Goal: Transaction & Acquisition: Purchase product/service

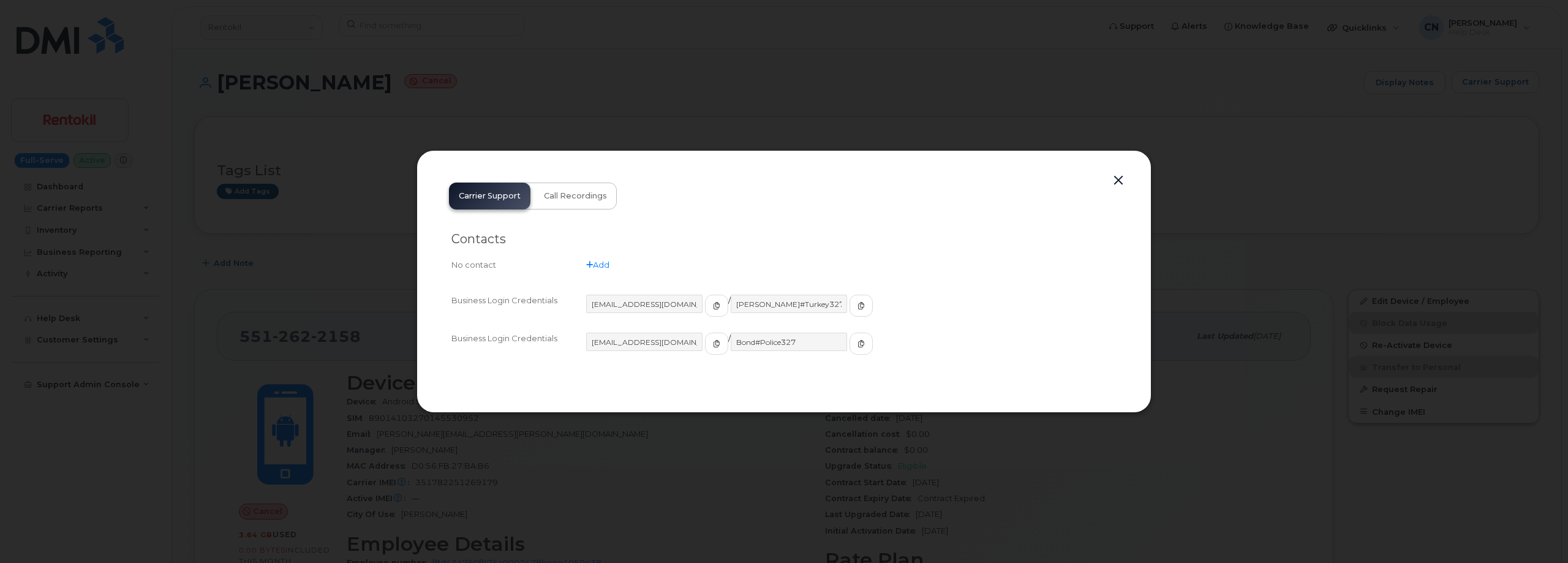
drag, startPoint x: 938, startPoint y: 138, endPoint x: 1121, endPoint y: 152, distance: 183.5
click at [991, 142] on div at bounding box center [784, 281] width 1568 height 563
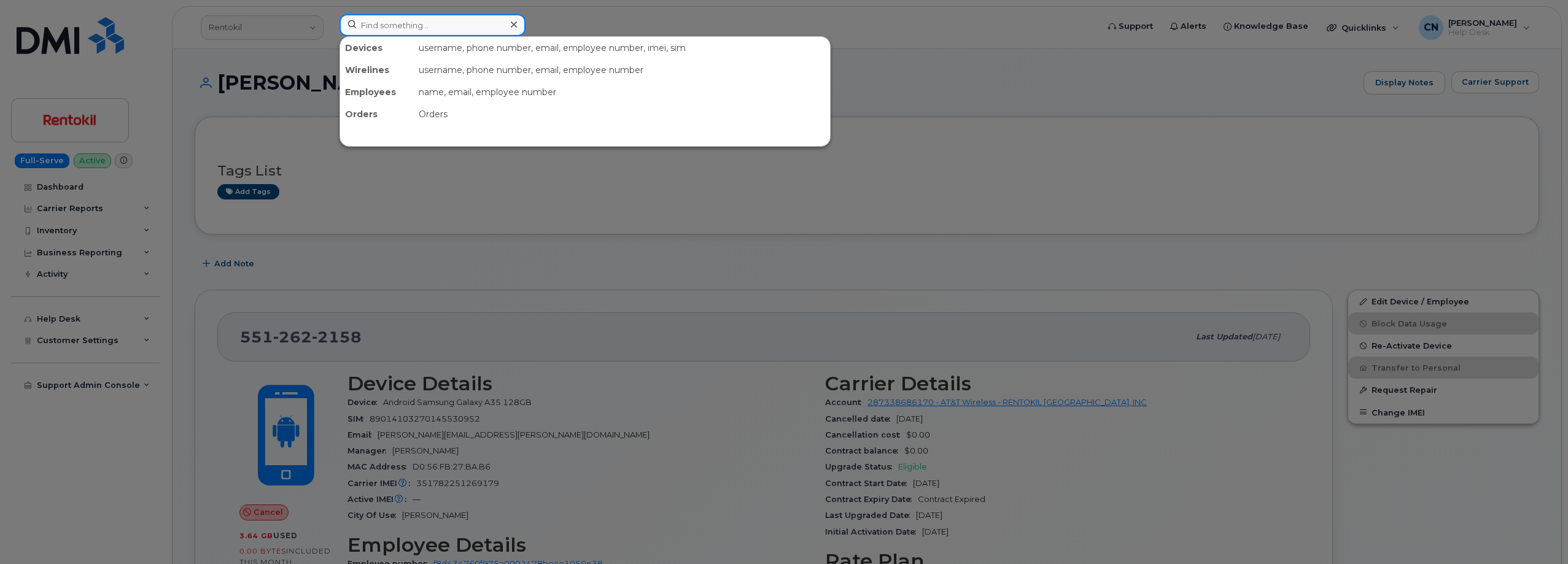
click at [405, 15] on input at bounding box center [432, 25] width 186 height 22
paste input "(330) 592-8140"
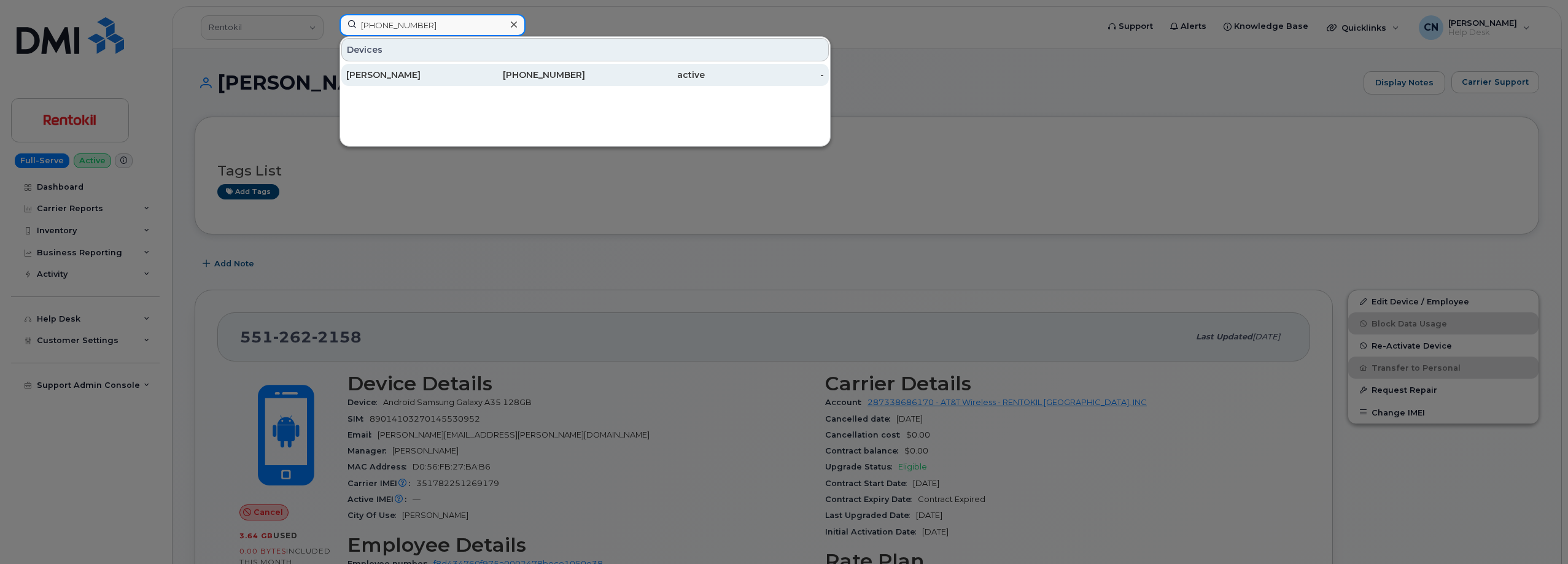
type input "(330) 592-8140"
click at [355, 70] on div "LISA HICKS" at bounding box center [406, 75] width 119 height 13
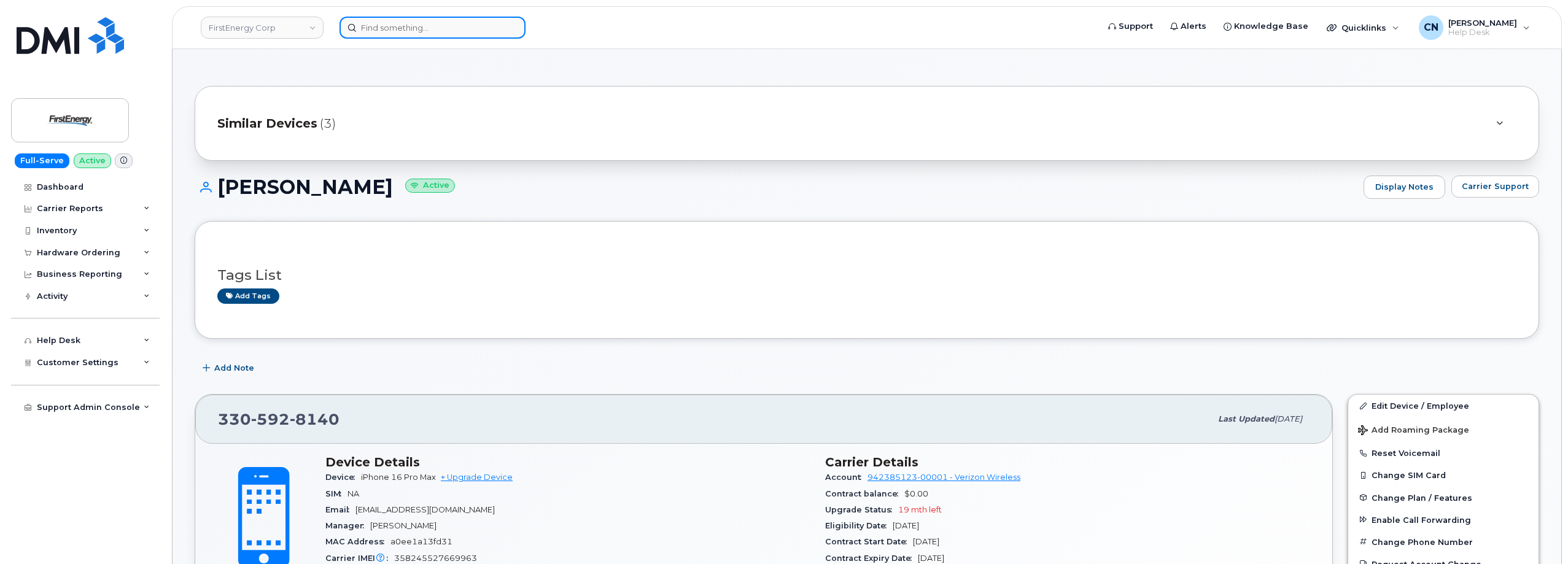
click at [422, 24] on input at bounding box center [432, 28] width 186 height 22
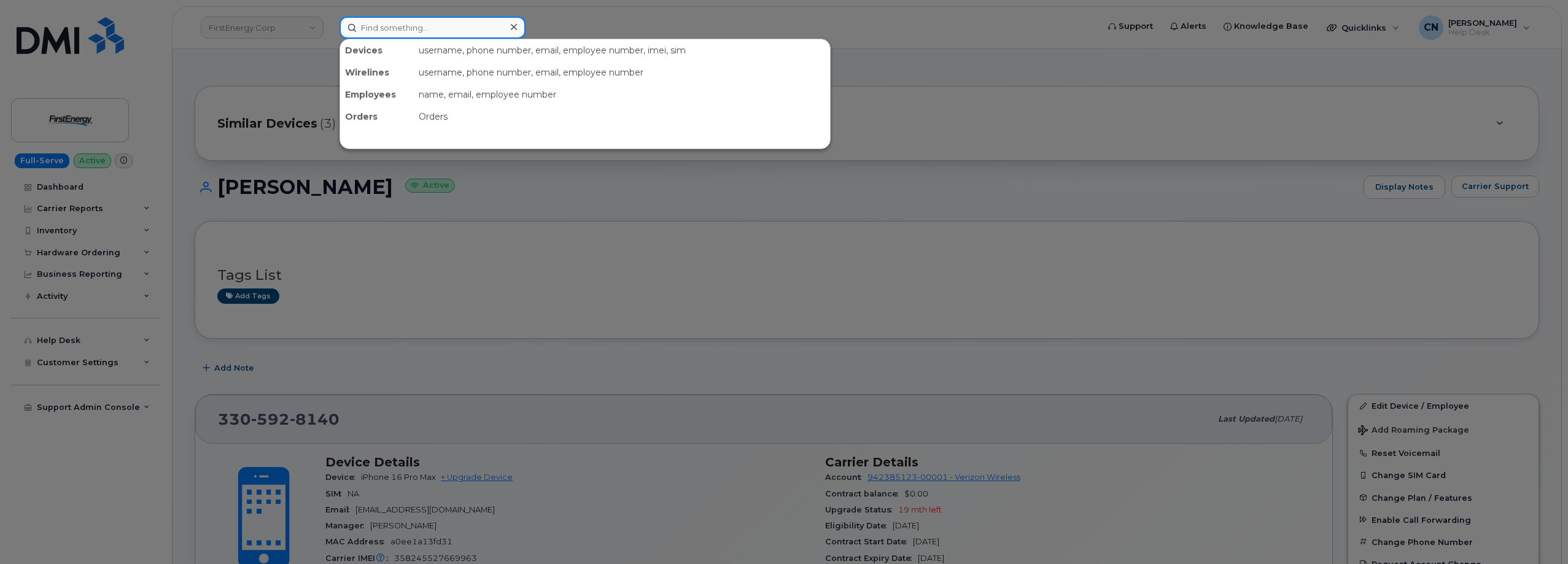
paste input "3305928140"
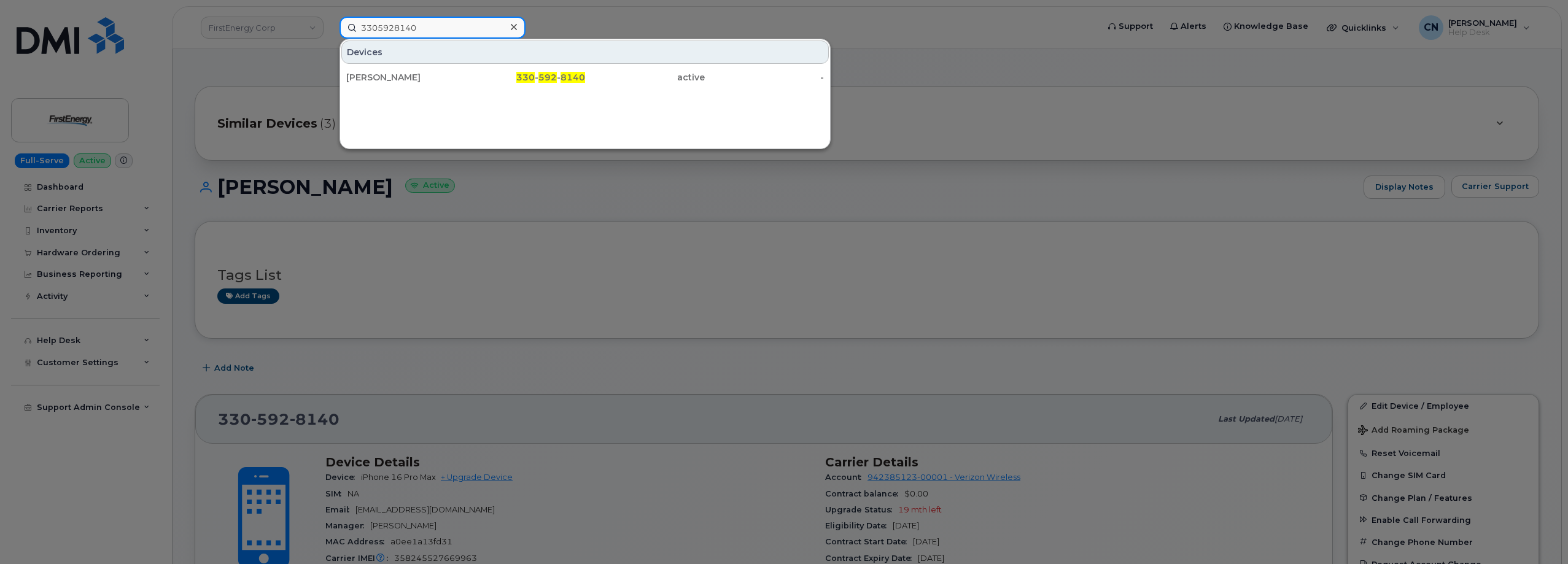
type input "3305928140"
click at [410, 324] on div at bounding box center [784, 282] width 1568 height 564
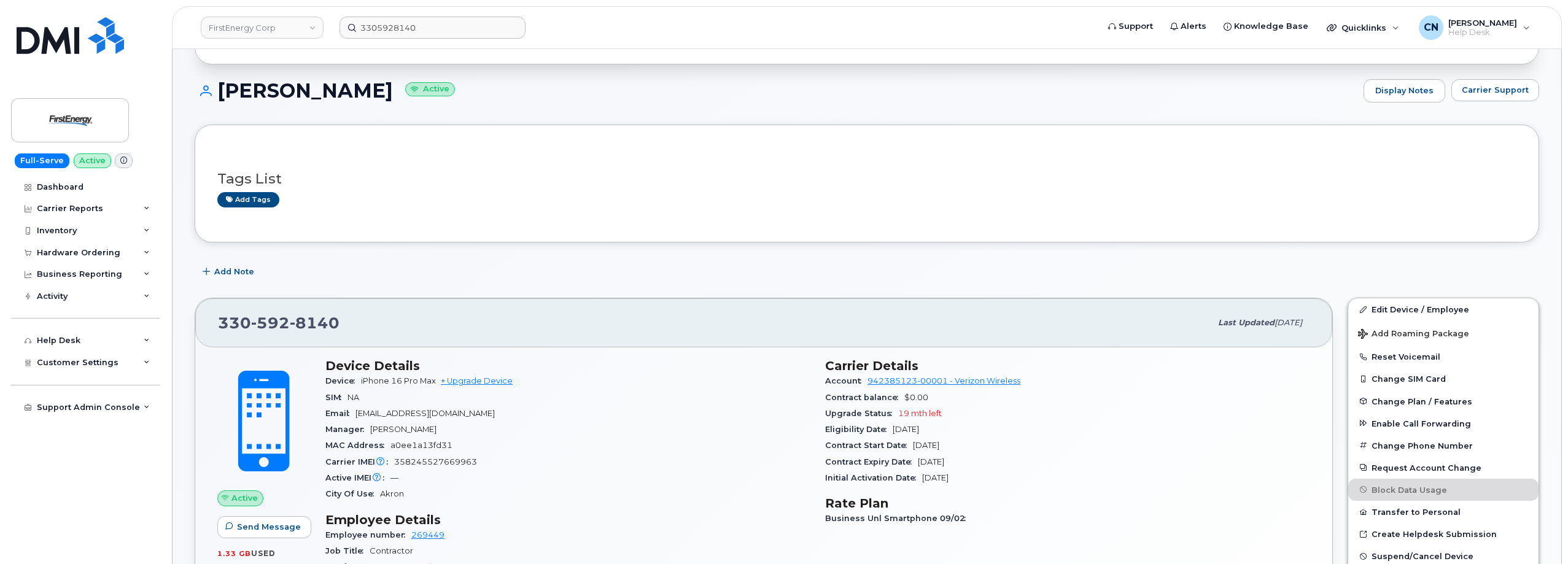
scroll to position [123, 0]
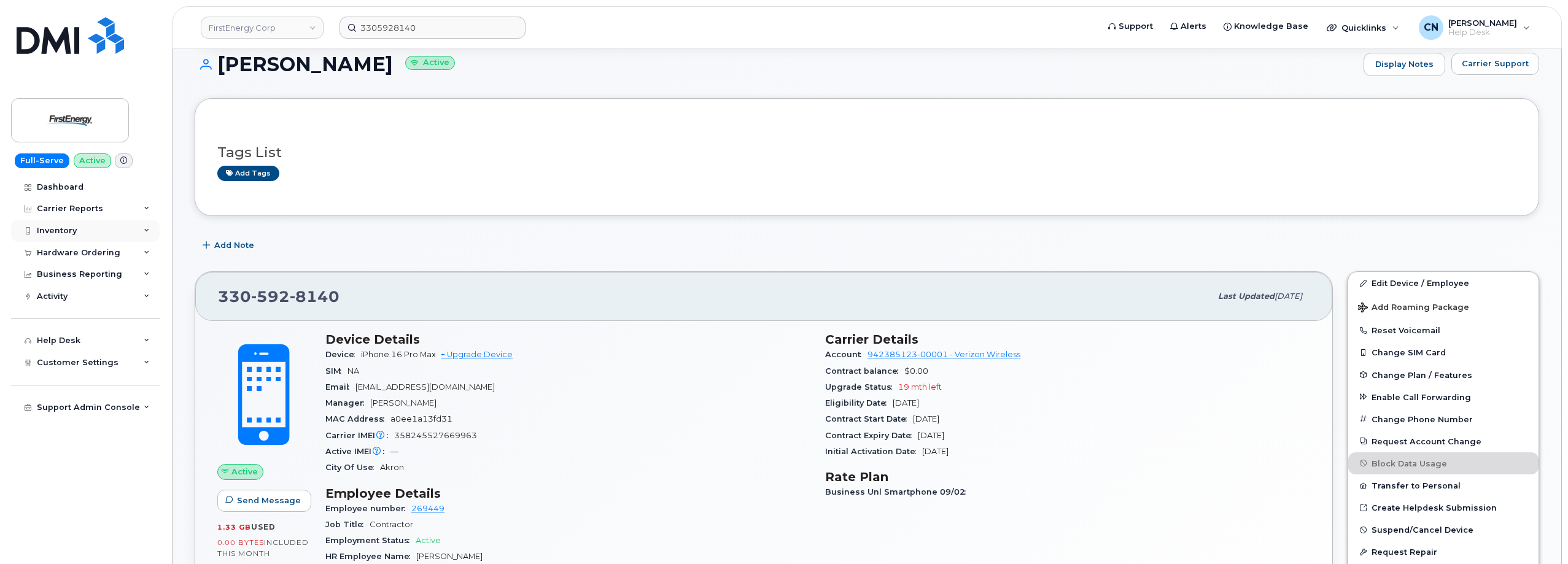
click at [75, 226] on div "Inventory" at bounding box center [57, 231] width 40 height 9
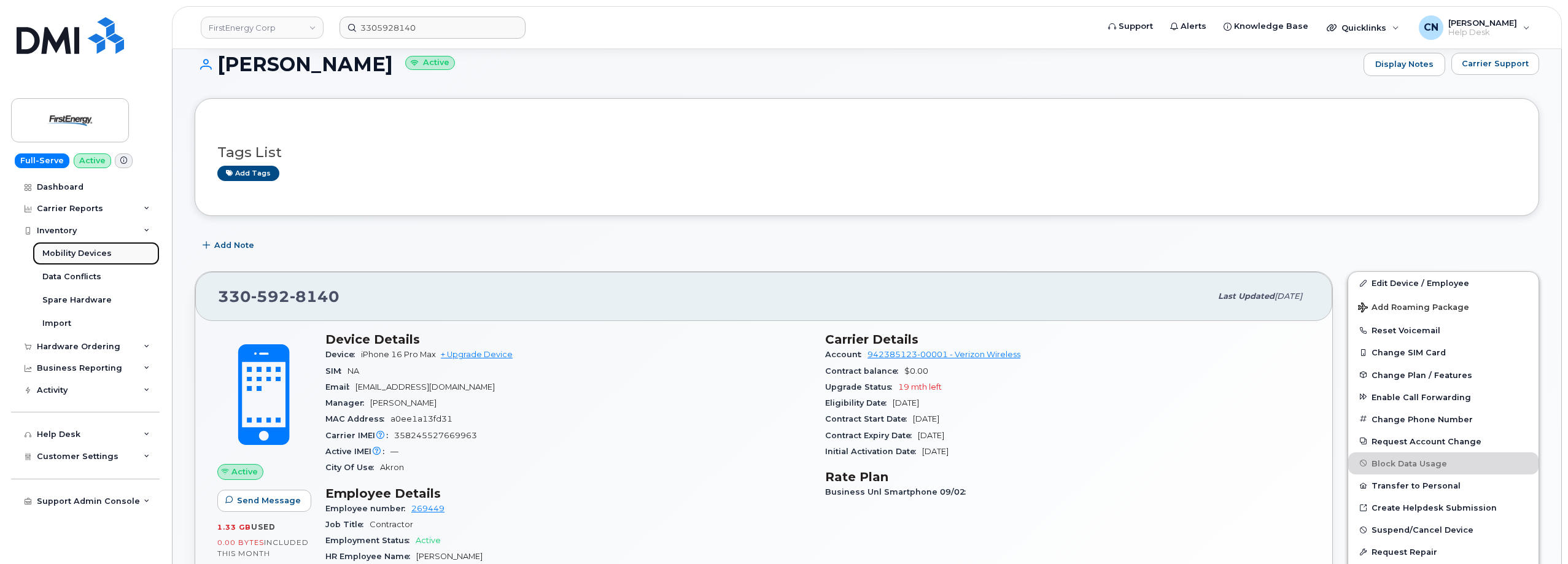
click at [66, 256] on div "Mobility Devices" at bounding box center [77, 254] width 70 height 11
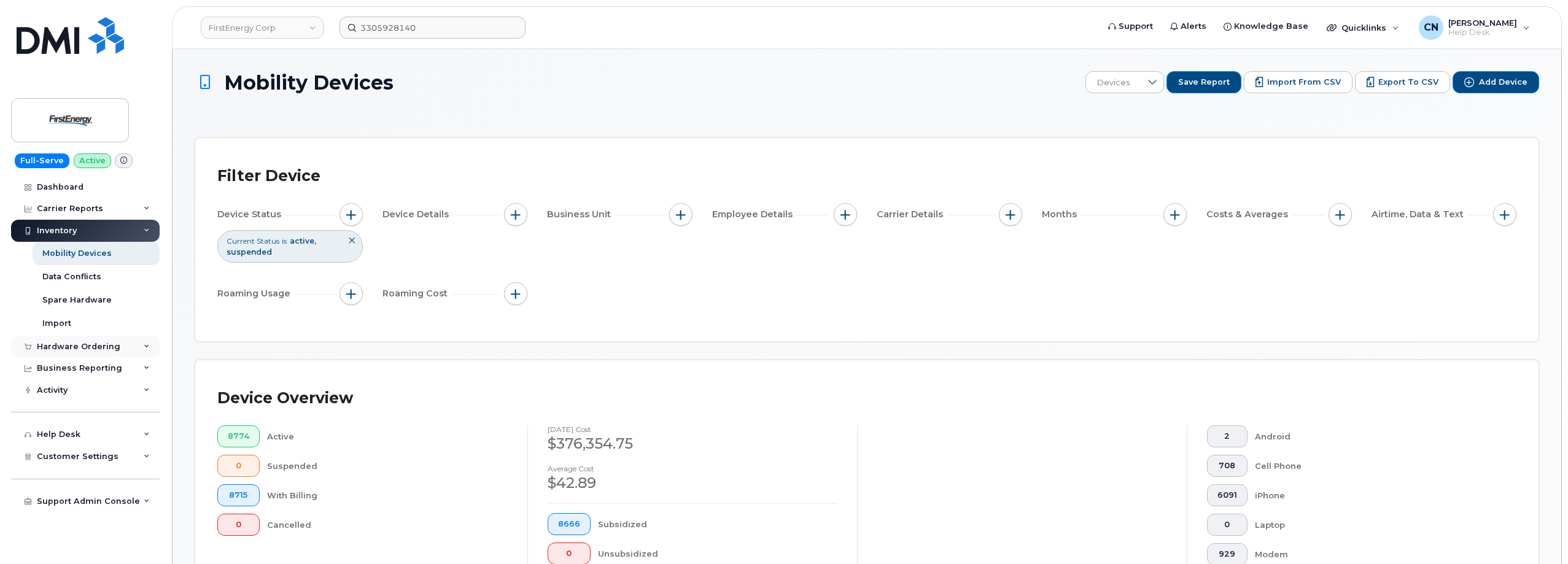
click at [70, 343] on div "Hardware Ordering" at bounding box center [79, 346] width 84 height 9
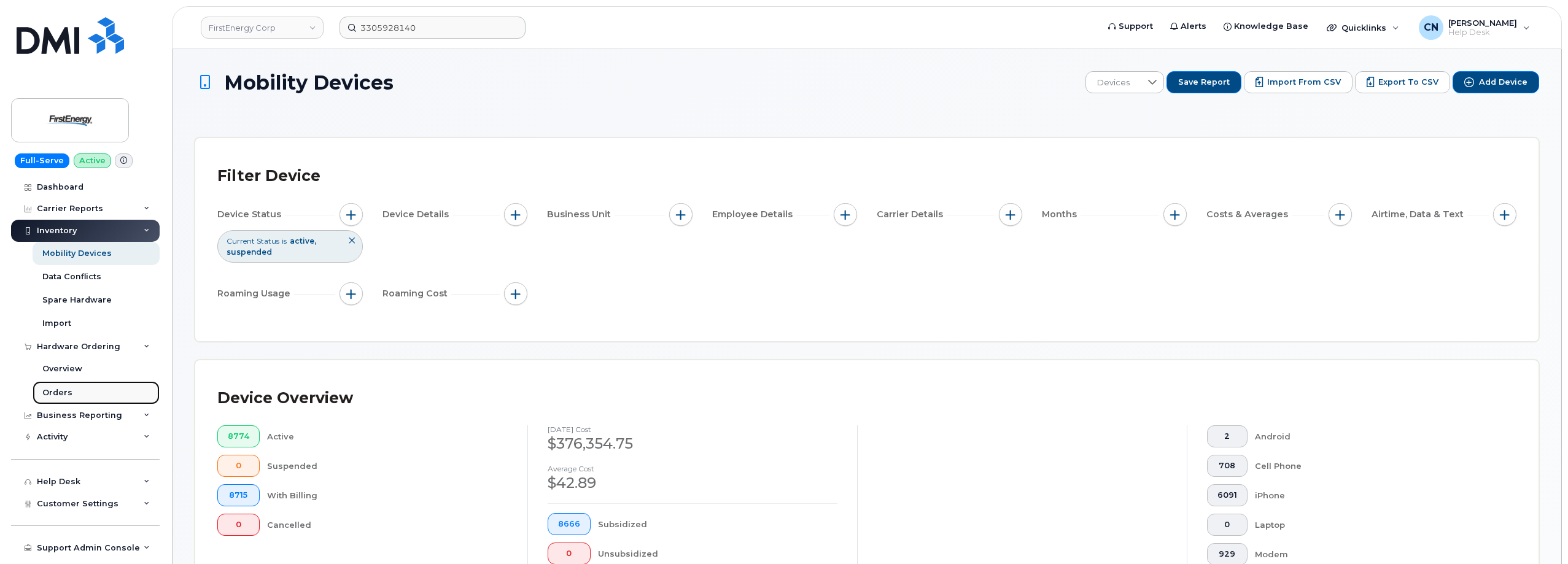
click at [67, 388] on div "Orders" at bounding box center [58, 393] width 30 height 11
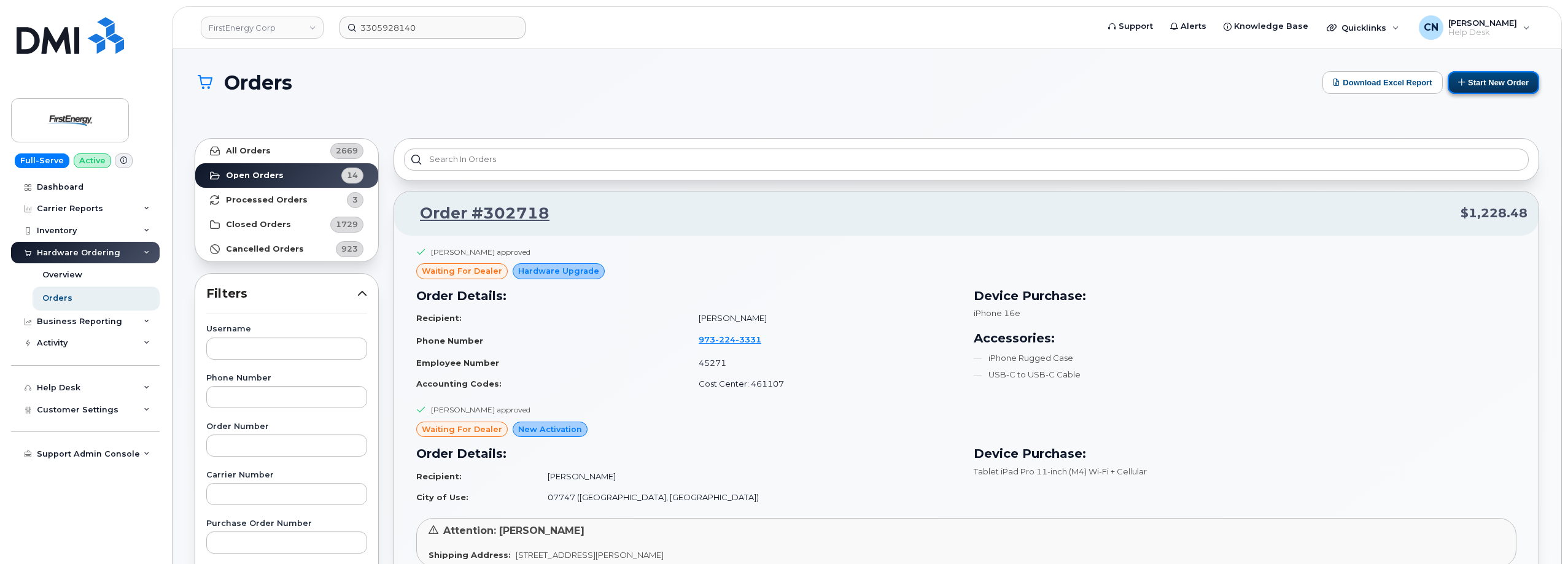
click at [1498, 79] on button "Start New Order" at bounding box center [1493, 82] width 92 height 23
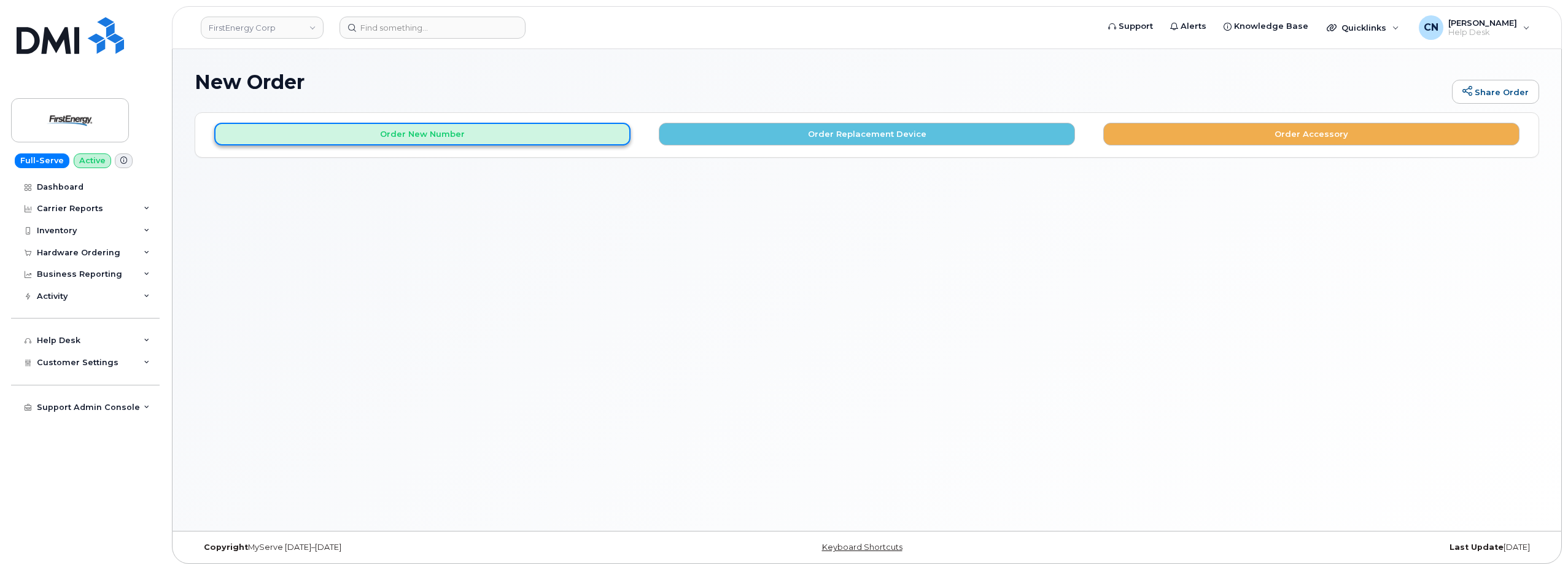
click at [405, 134] on button "Order New Number" at bounding box center [422, 134] width 416 height 23
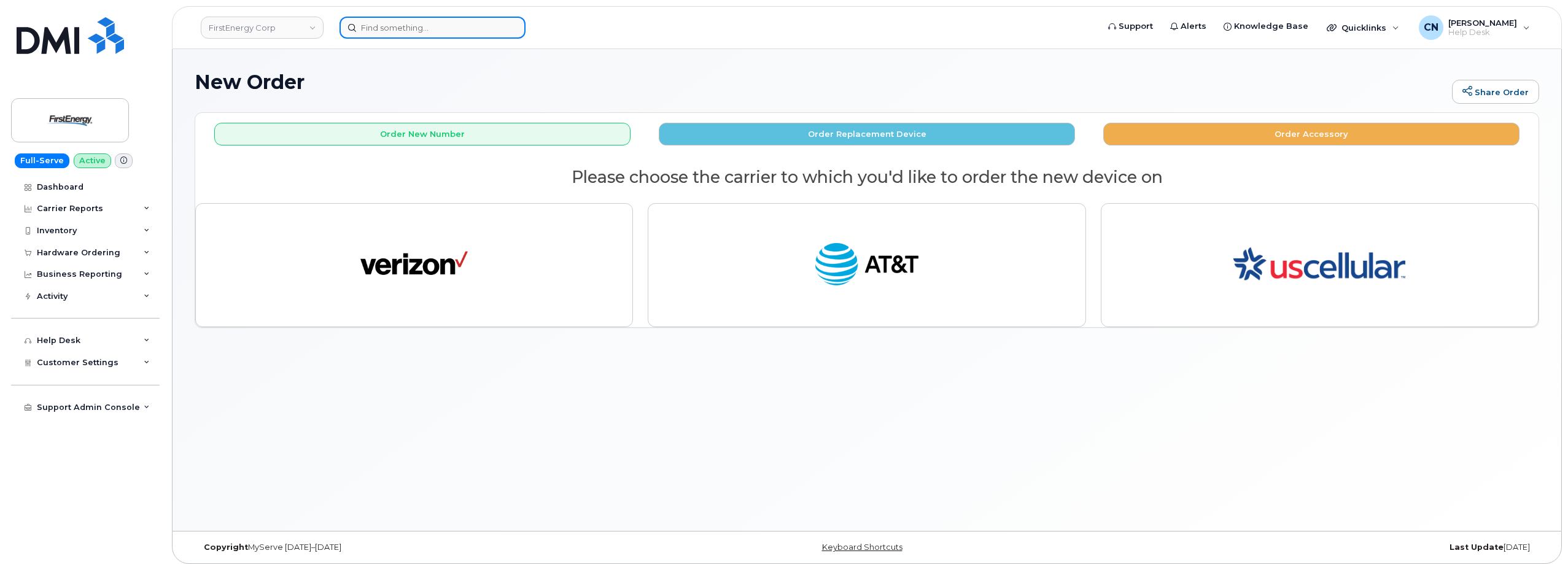
click at [402, 26] on input at bounding box center [432, 28] width 186 height 22
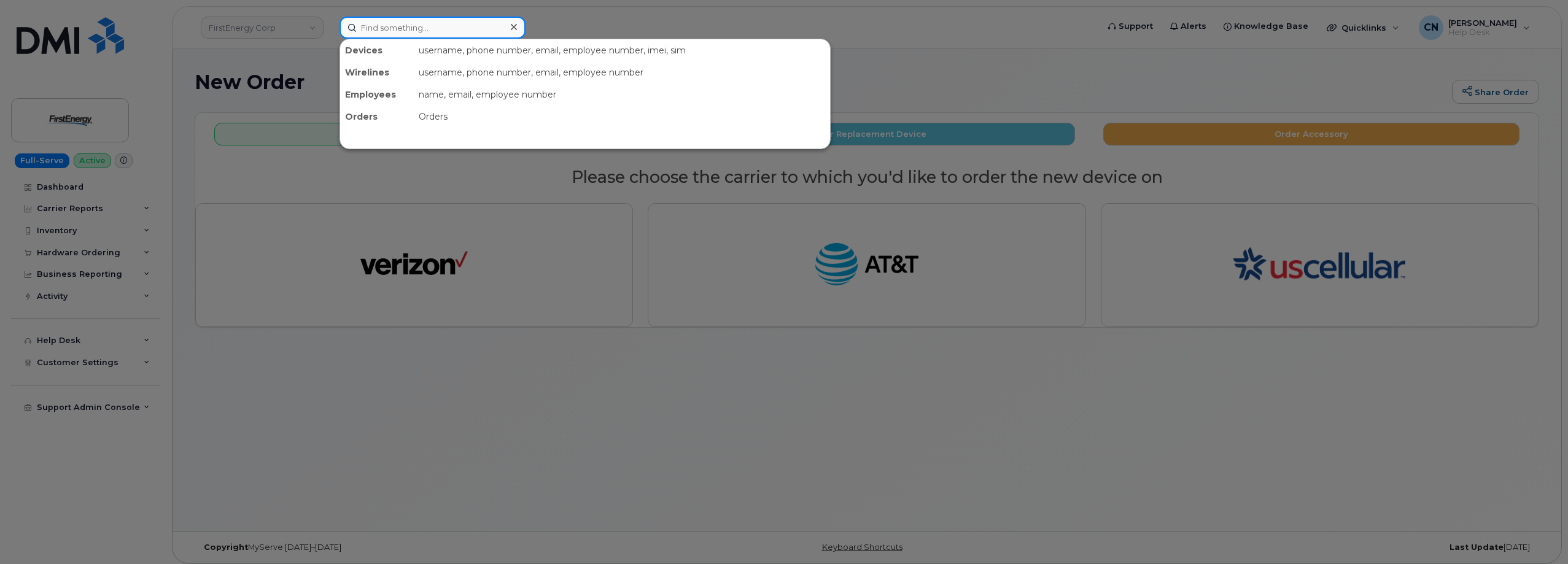
paste input "358245527669963"
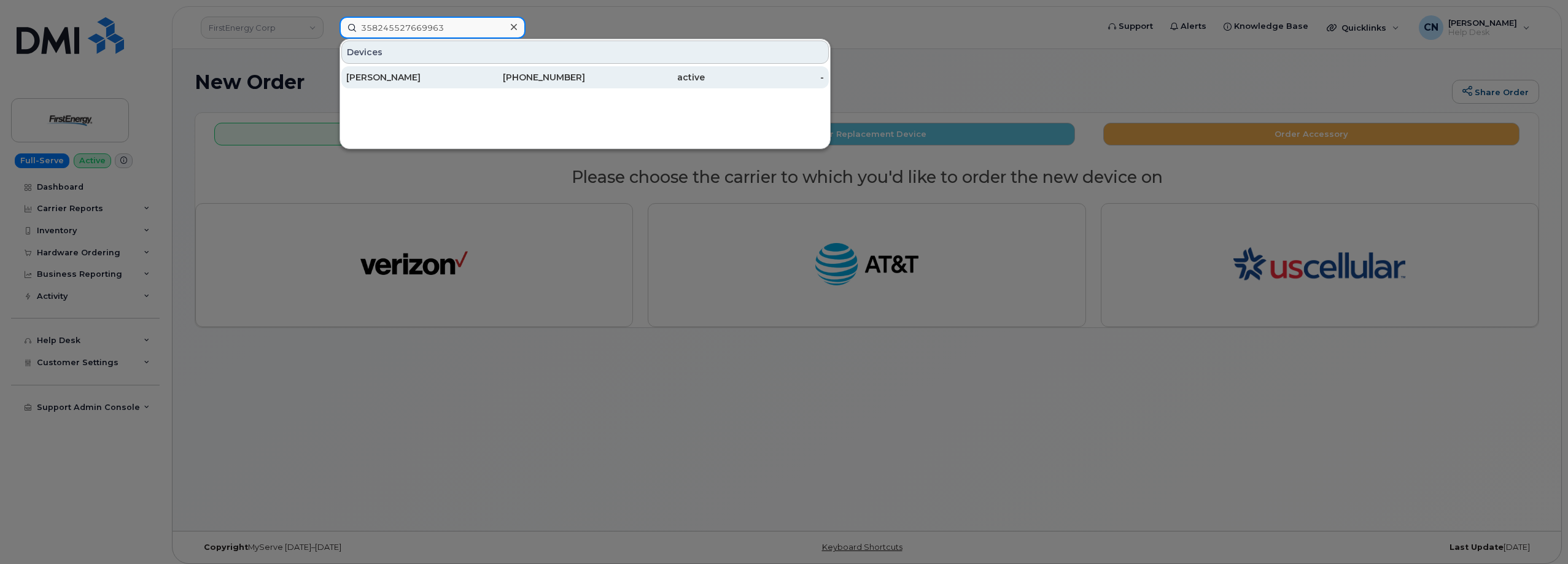
type input "358245527669963"
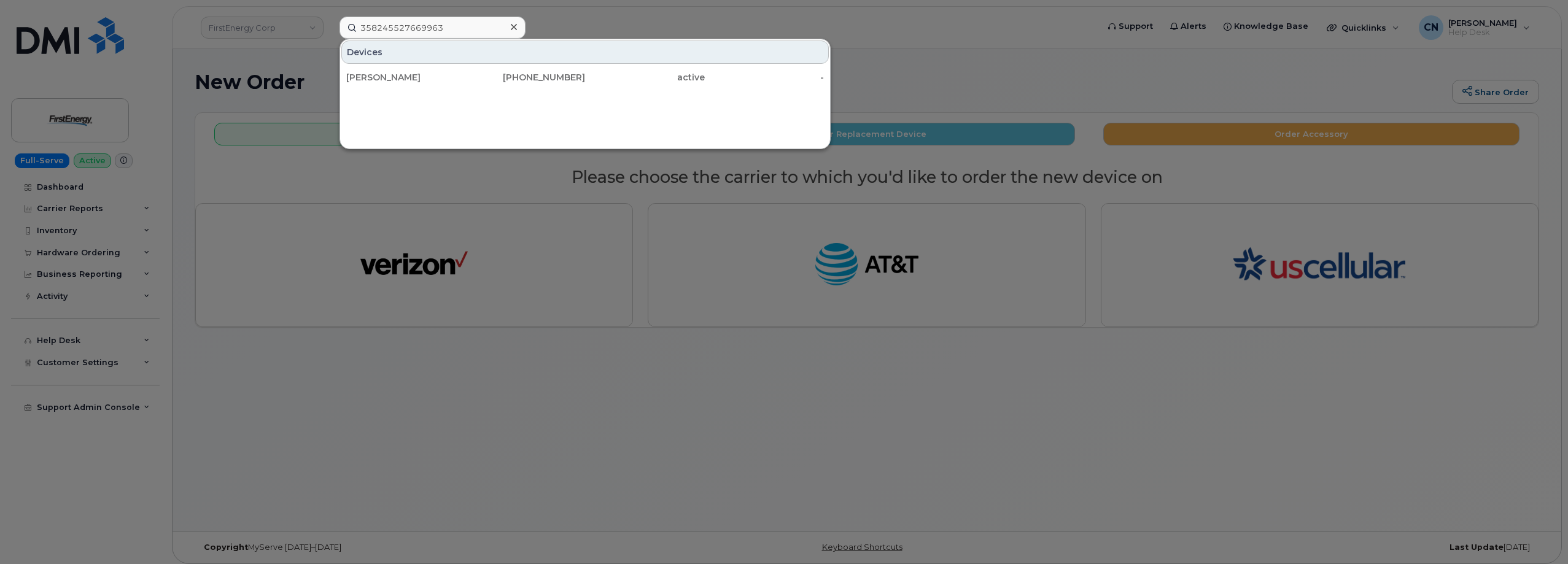
click at [306, 279] on div at bounding box center [784, 282] width 1568 height 564
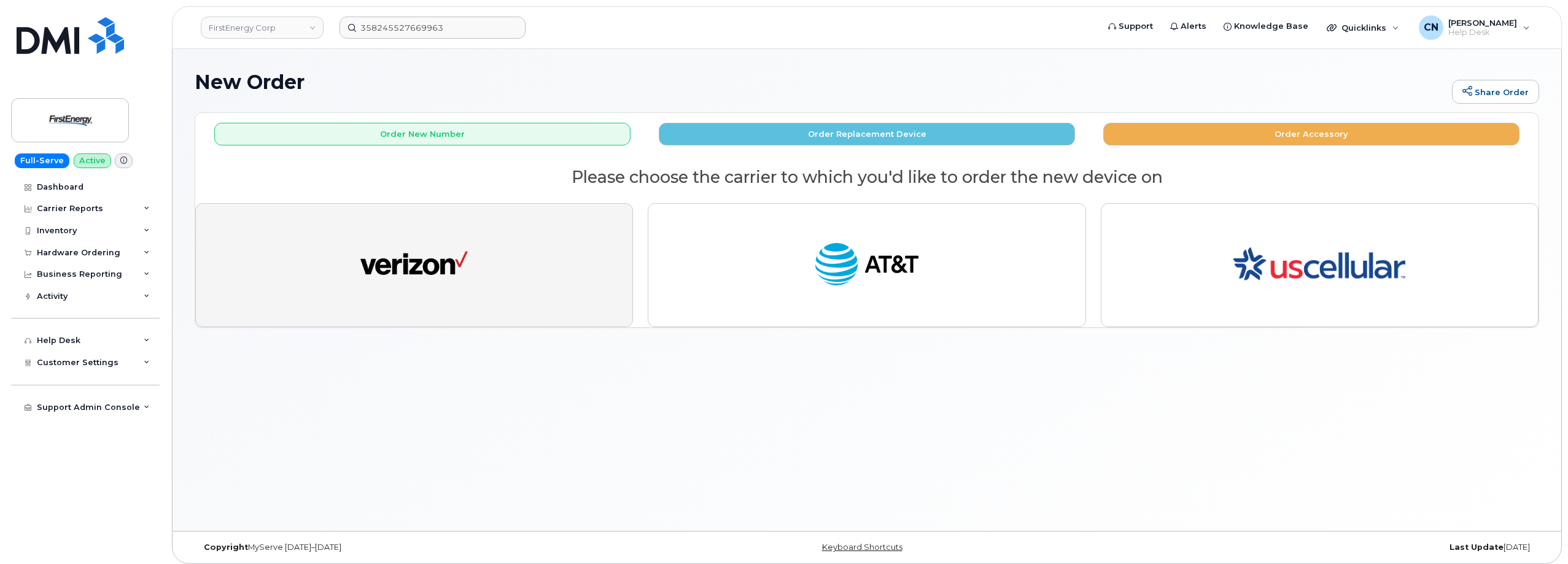
click at [390, 267] on img "button" at bounding box center [414, 265] width 108 height 55
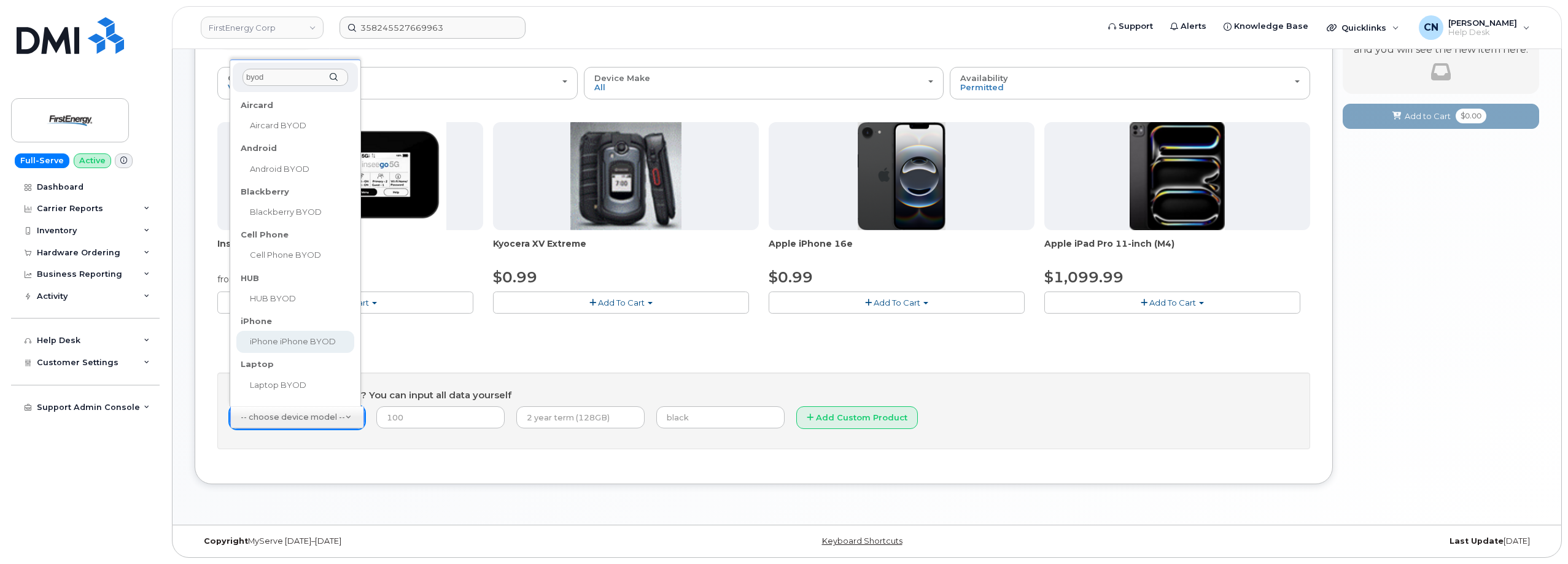
type input "byod"
select select "2421"
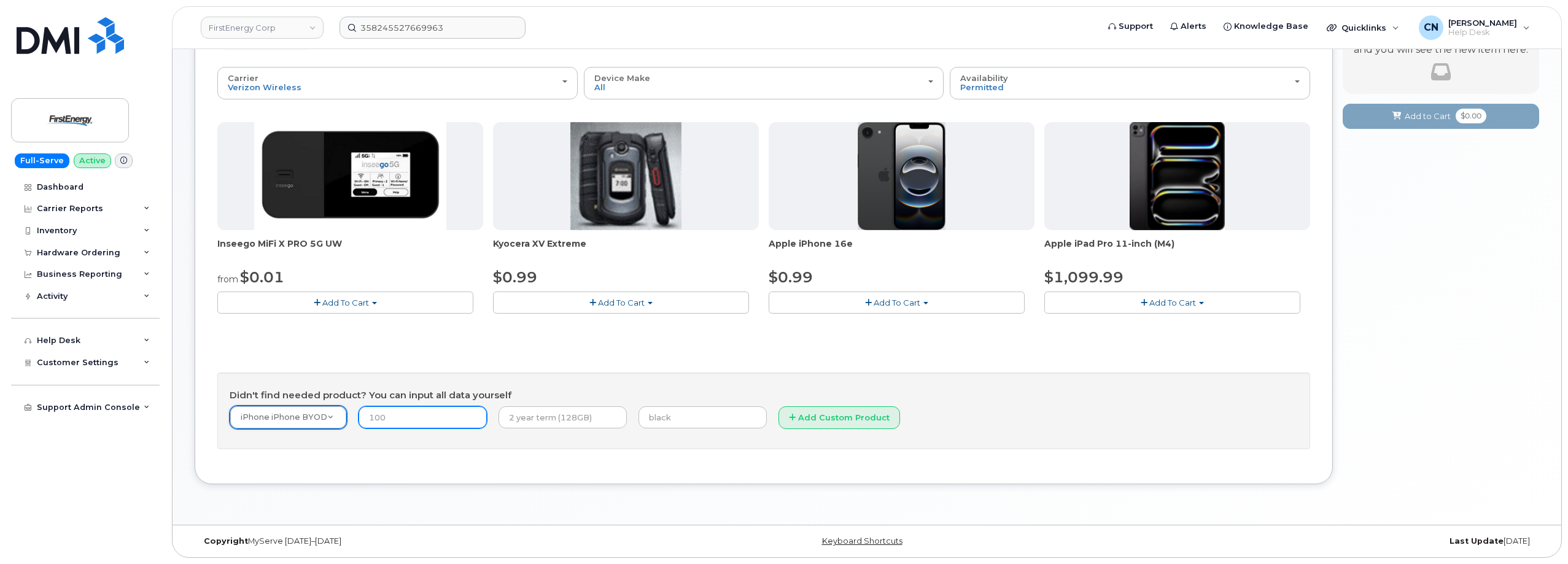
click at [406, 426] on input "number" at bounding box center [422, 418] width 128 height 22
click at [538, 415] on input "text" at bounding box center [562, 418] width 128 height 22
type input "Month to Month"
click at [403, 422] on input "number" at bounding box center [422, 418] width 128 height 22
type input "0.00"
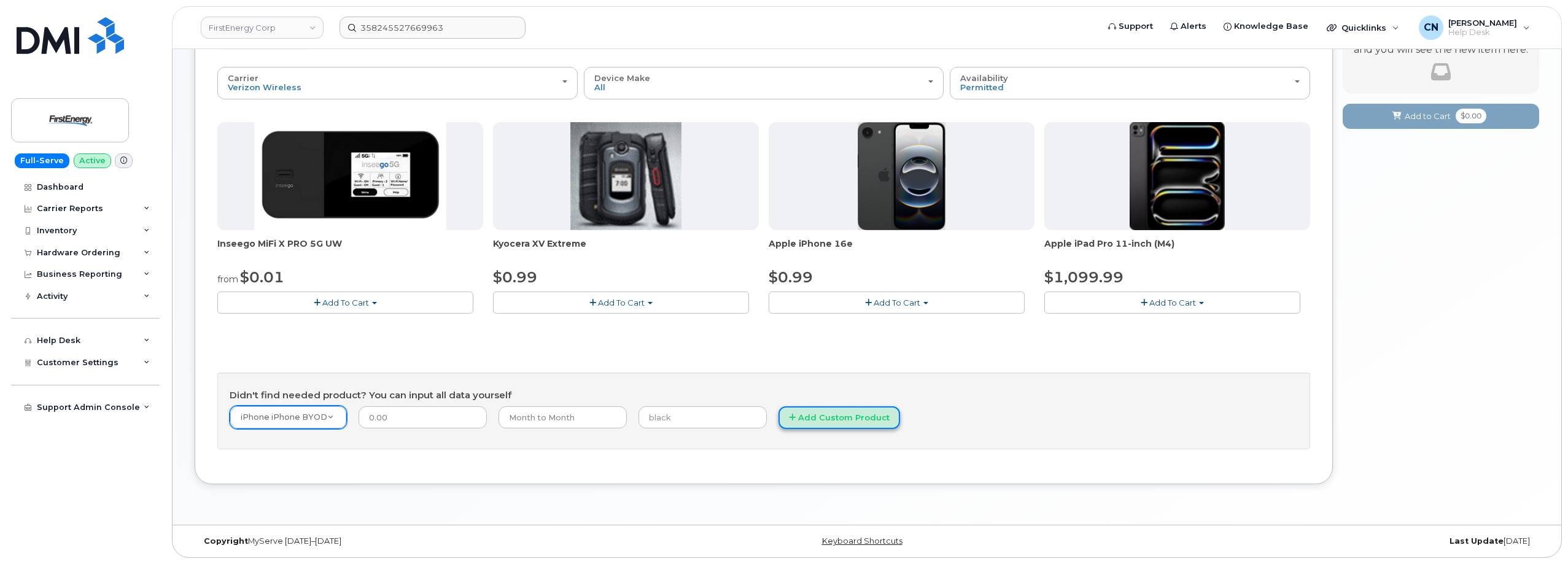
click at [780, 419] on button "Add Custom Product" at bounding box center [839, 418] width 122 height 23
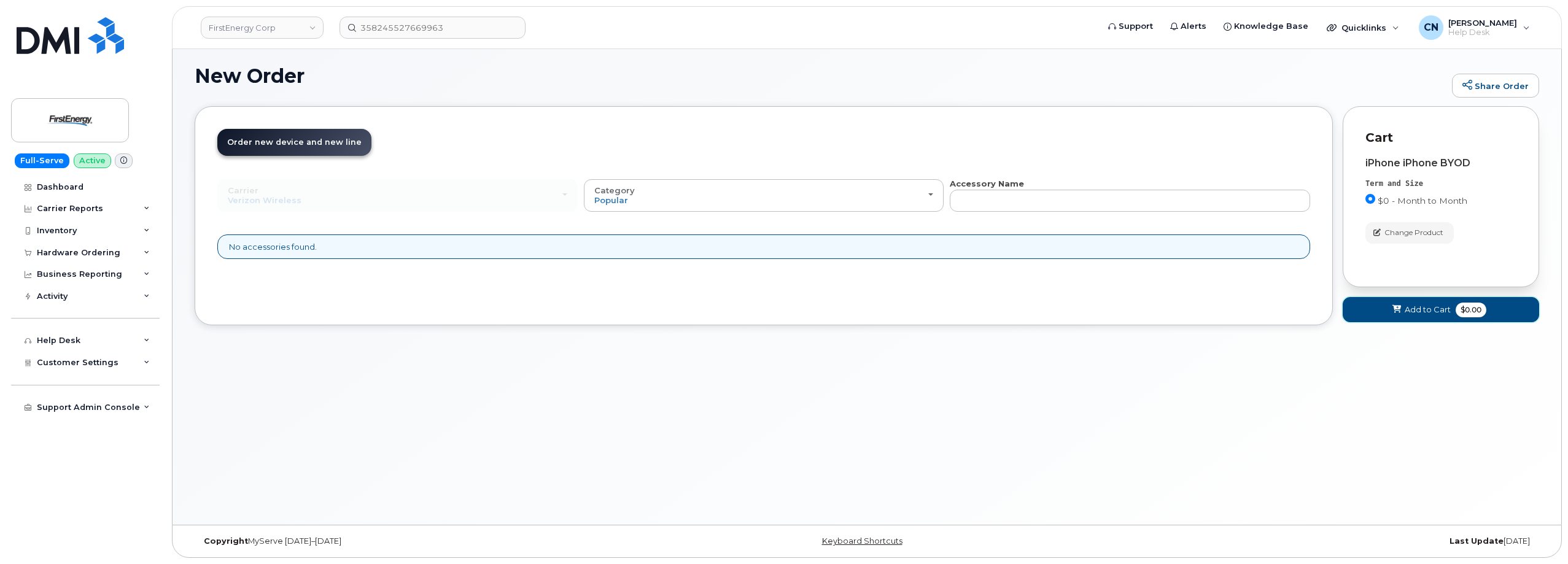
click at [1418, 309] on span "Add to Cart" at bounding box center [1427, 309] width 46 height 12
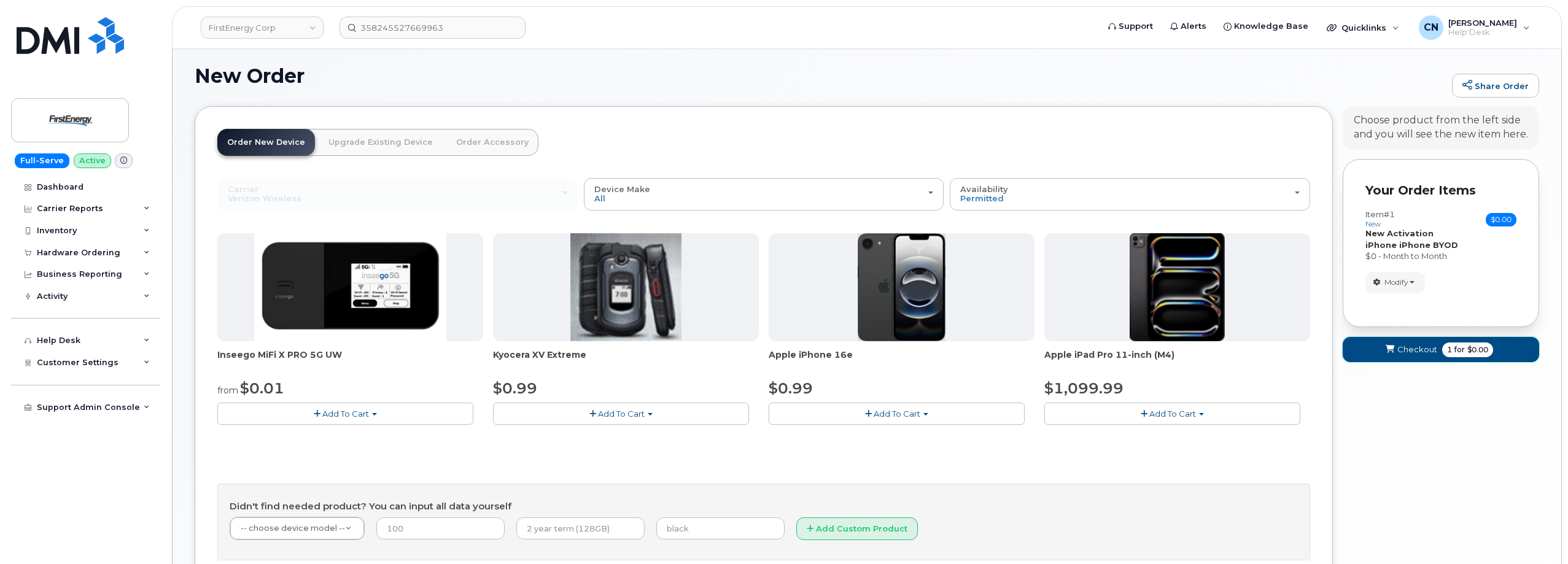
click at [1406, 345] on span "Checkout" at bounding box center [1417, 350] width 40 height 12
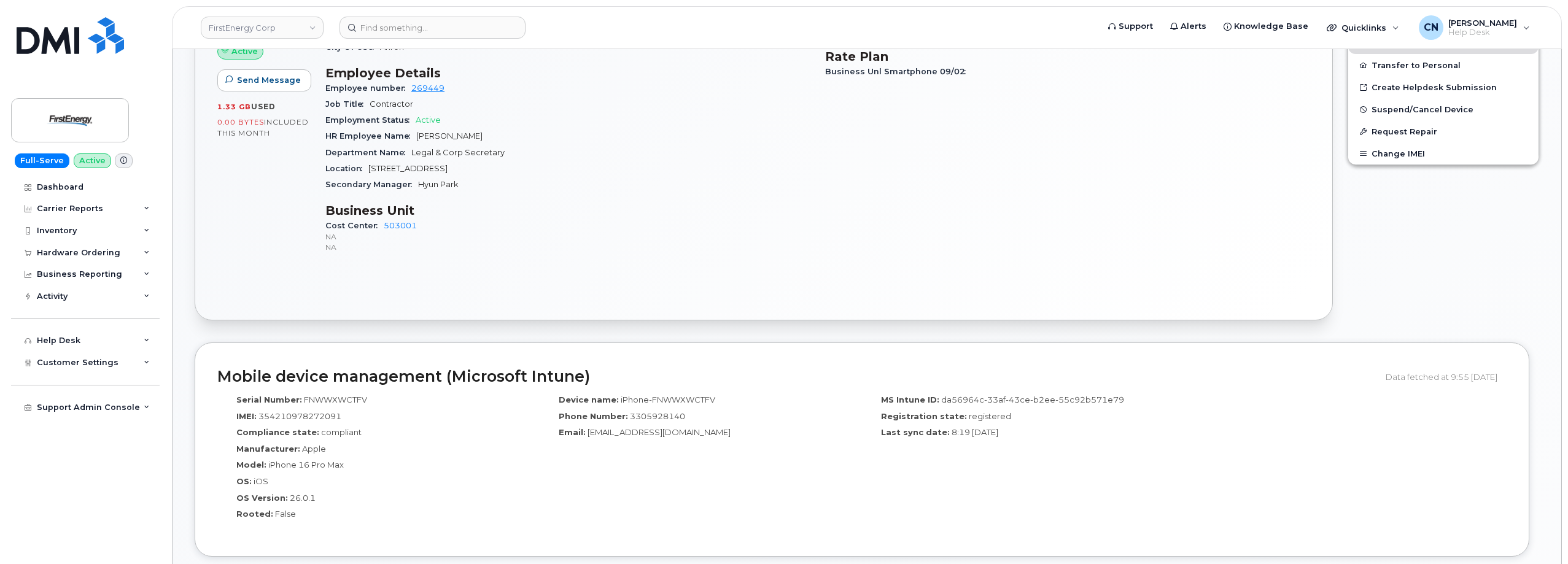
scroll to position [522, 0]
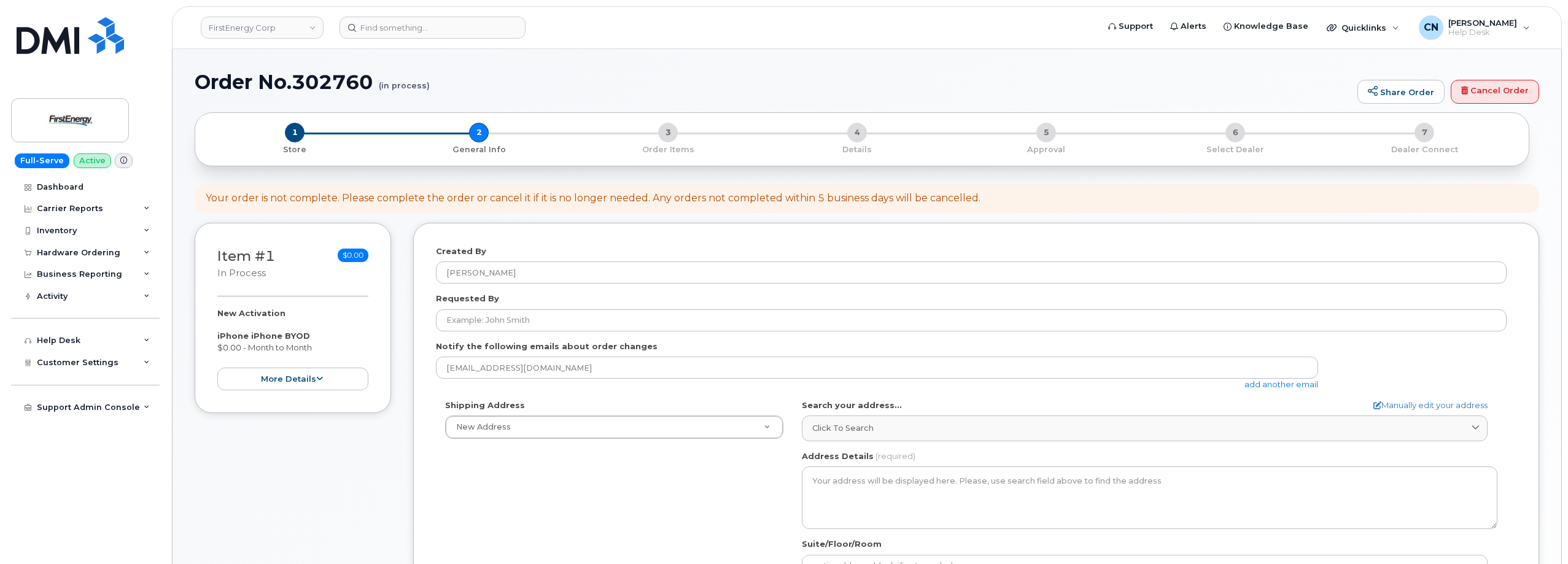
select select
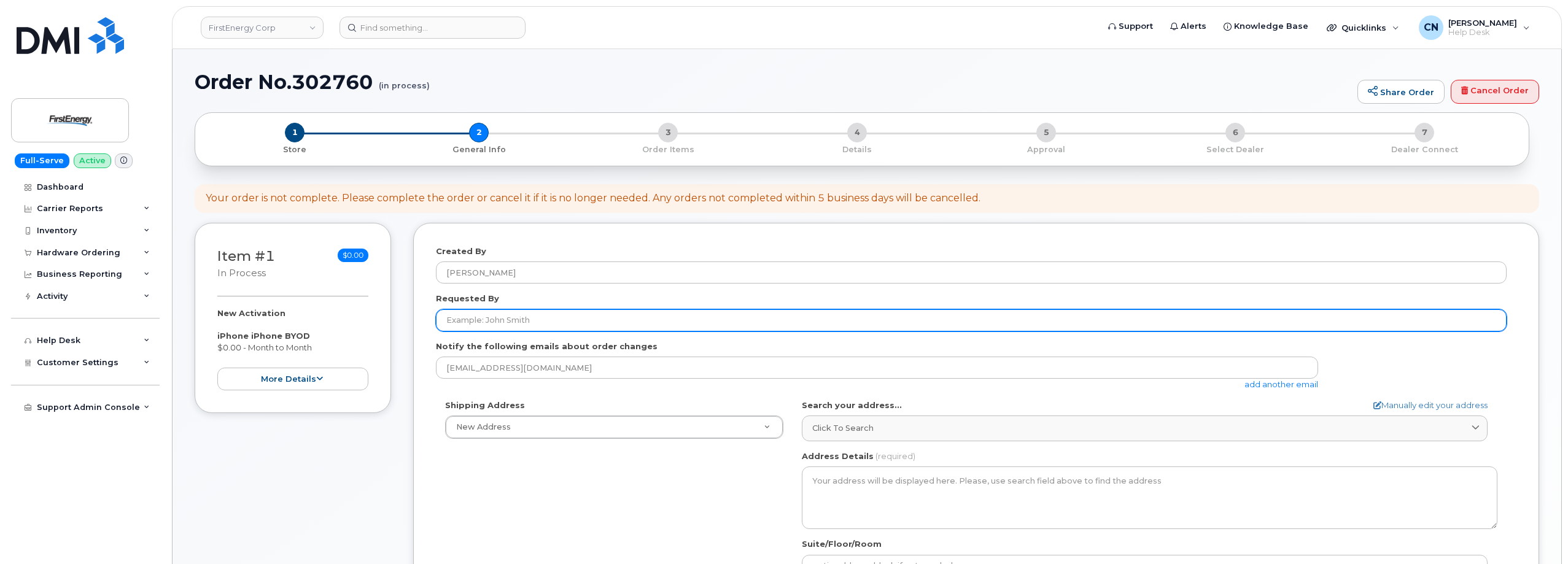
click at [492, 323] on input "Requested By" at bounding box center [971, 320] width 1071 height 22
paste input "[PERSON_NAME]"
type input "[PERSON_NAME]"
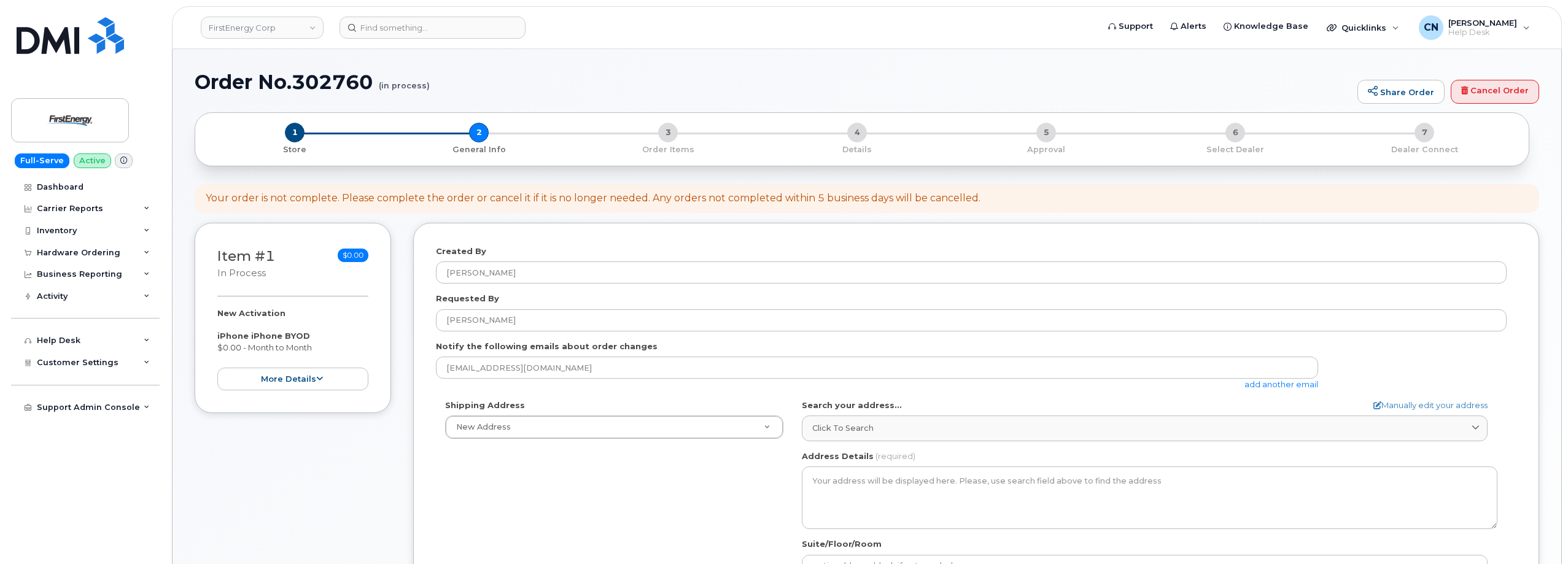
click at [1262, 391] on form "Created By [PERSON_NAME] Requested By [PERSON_NAME] Notify the following emails…" at bounding box center [976, 480] width 1080 height 468
click at [1263, 388] on link "add another email" at bounding box center [1280, 384] width 74 height 9
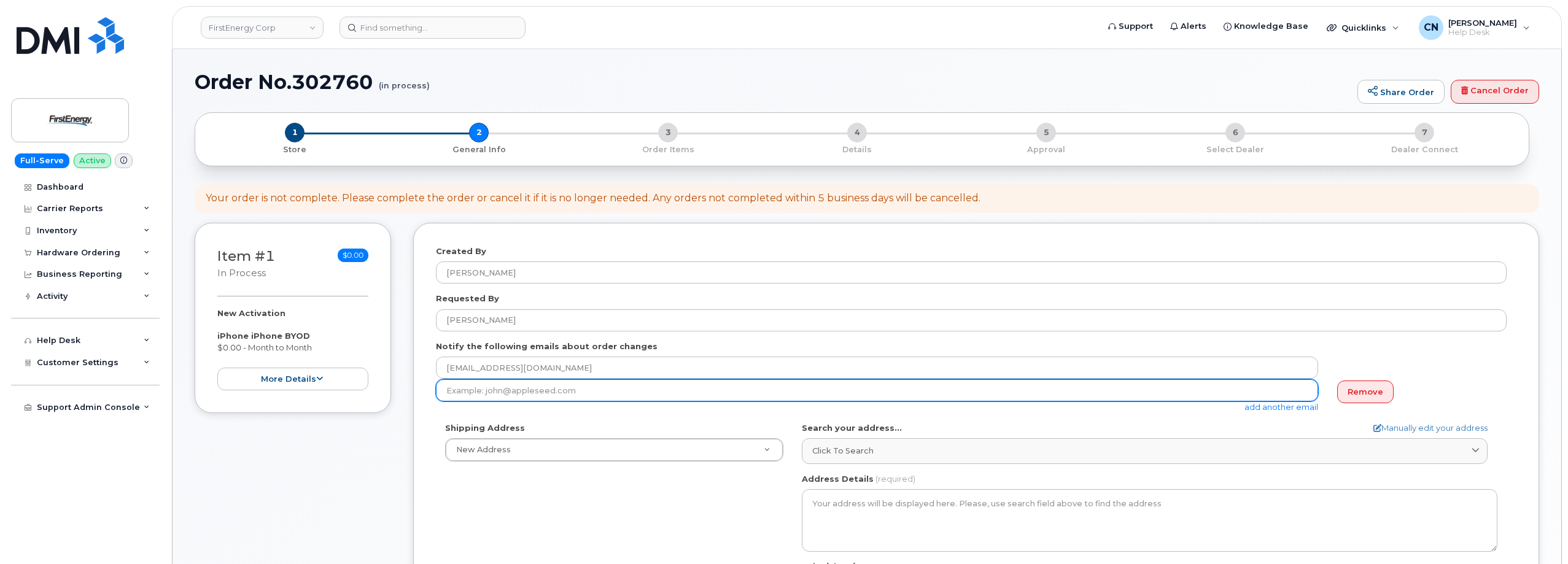
click at [549, 389] on input "email" at bounding box center [876, 391] width 882 height 22
paste input "dalvine@firstenergycorp.com"
type input "dalvine@firstenergycorp.com"
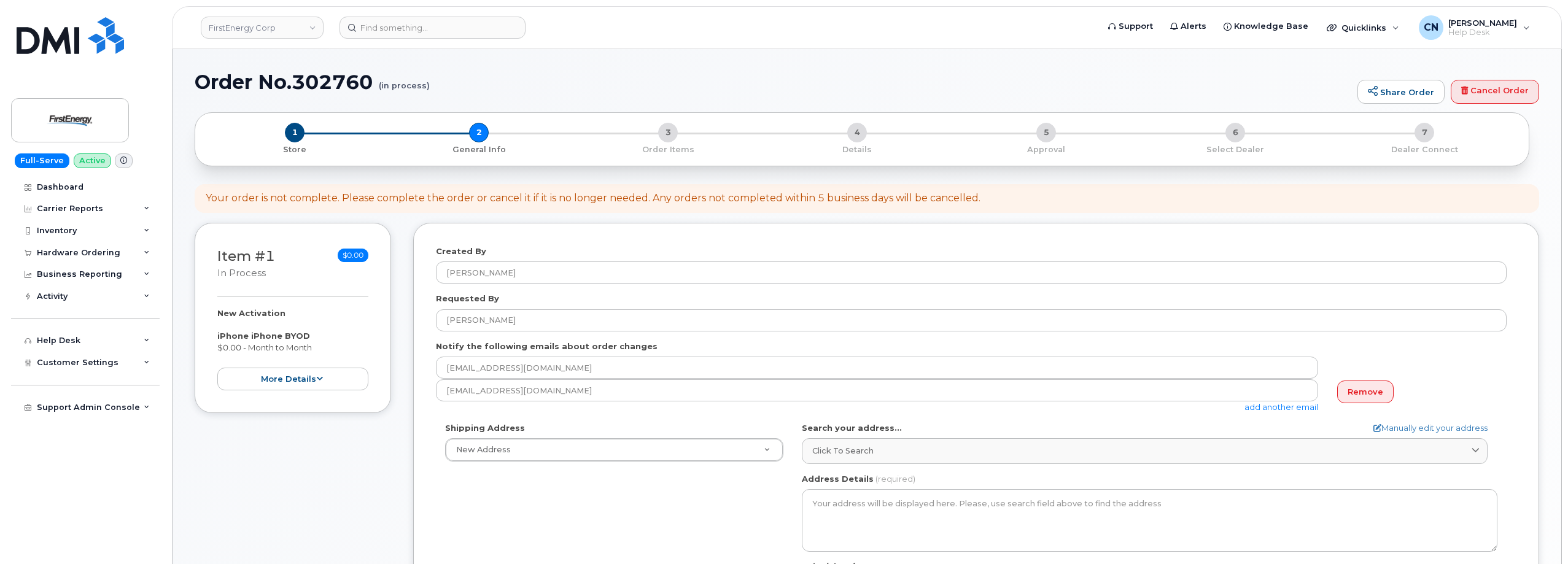
click at [514, 512] on div "Shipping Address New Address New Address AB Search your address... Manually edi…" at bounding box center [971, 563] width 1071 height 282
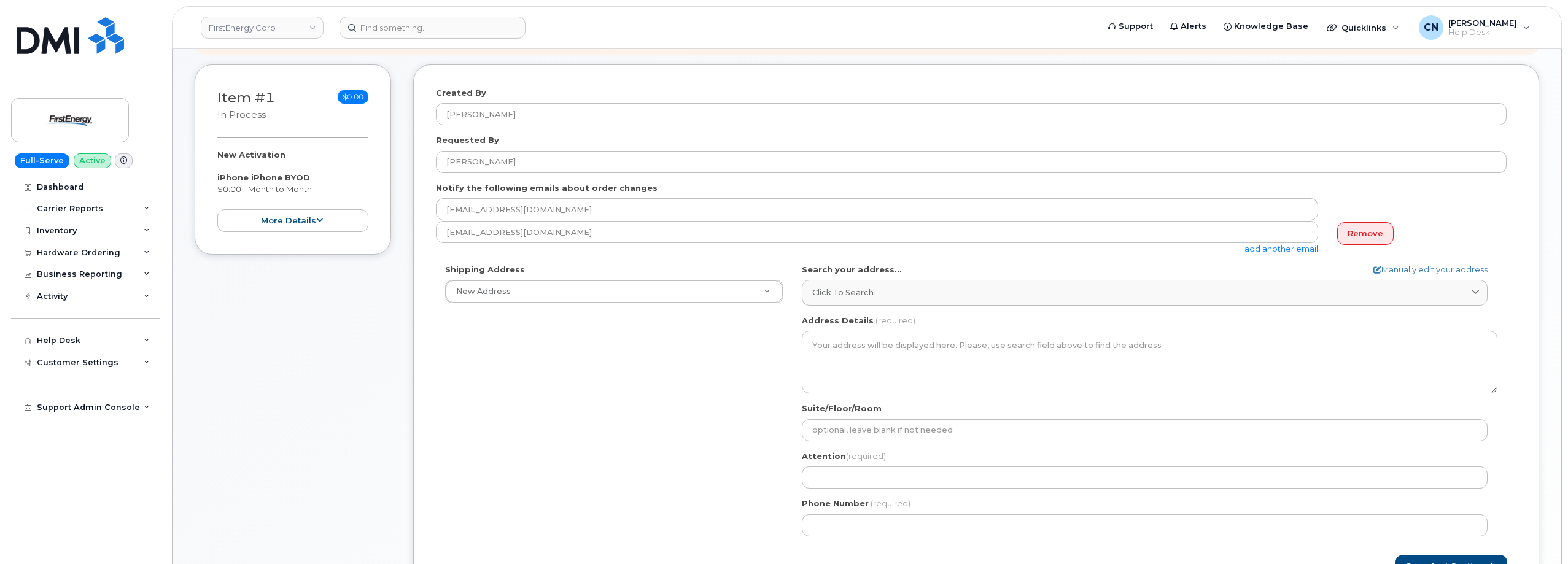
scroll to position [184, 0]
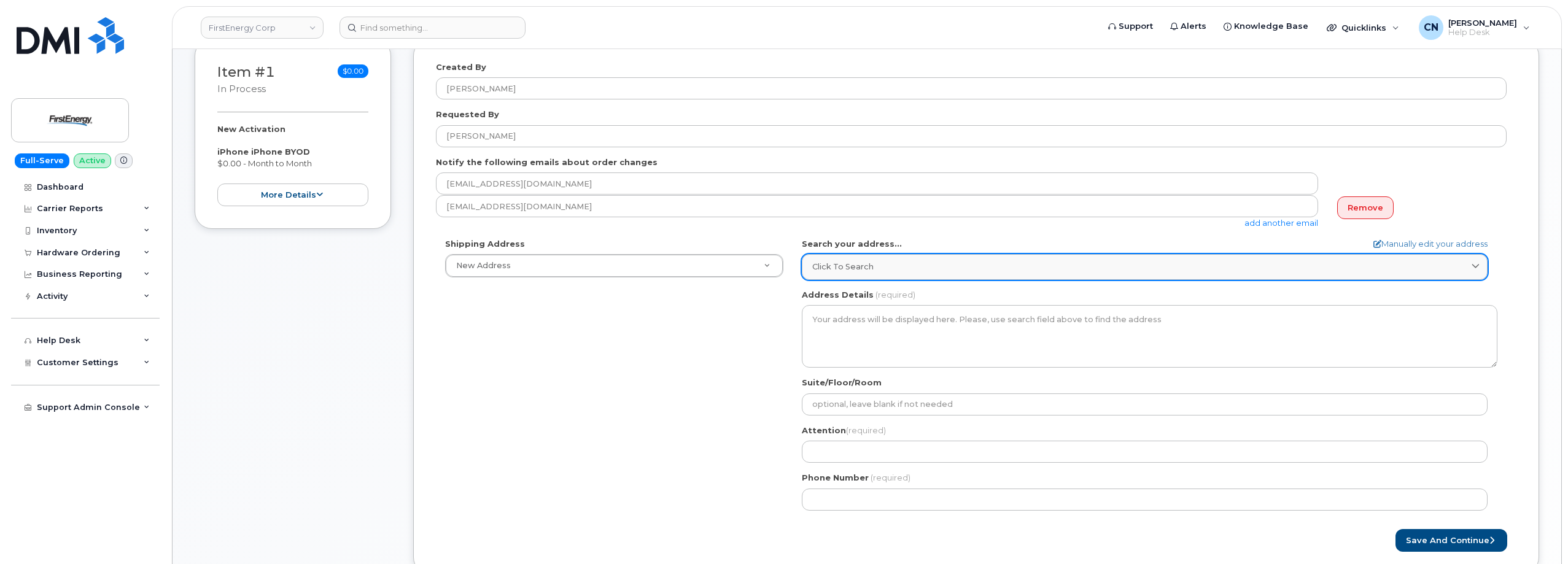
click at [845, 264] on span "Click to search" at bounding box center [843, 267] width 62 height 12
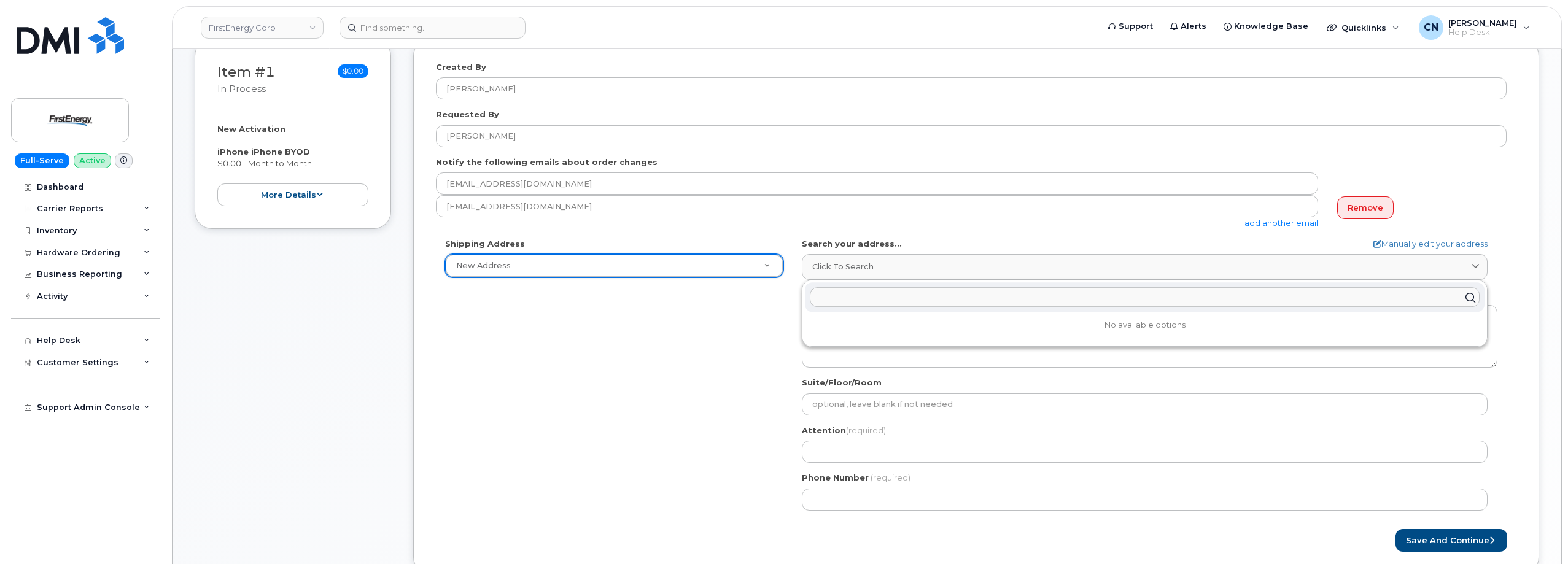
click at [861, 288] on input "text" at bounding box center [1144, 297] width 670 height 20
click at [648, 342] on div "Shipping Address New Address New Address AB Search your address... Manually edi…" at bounding box center [971, 379] width 1071 height 282
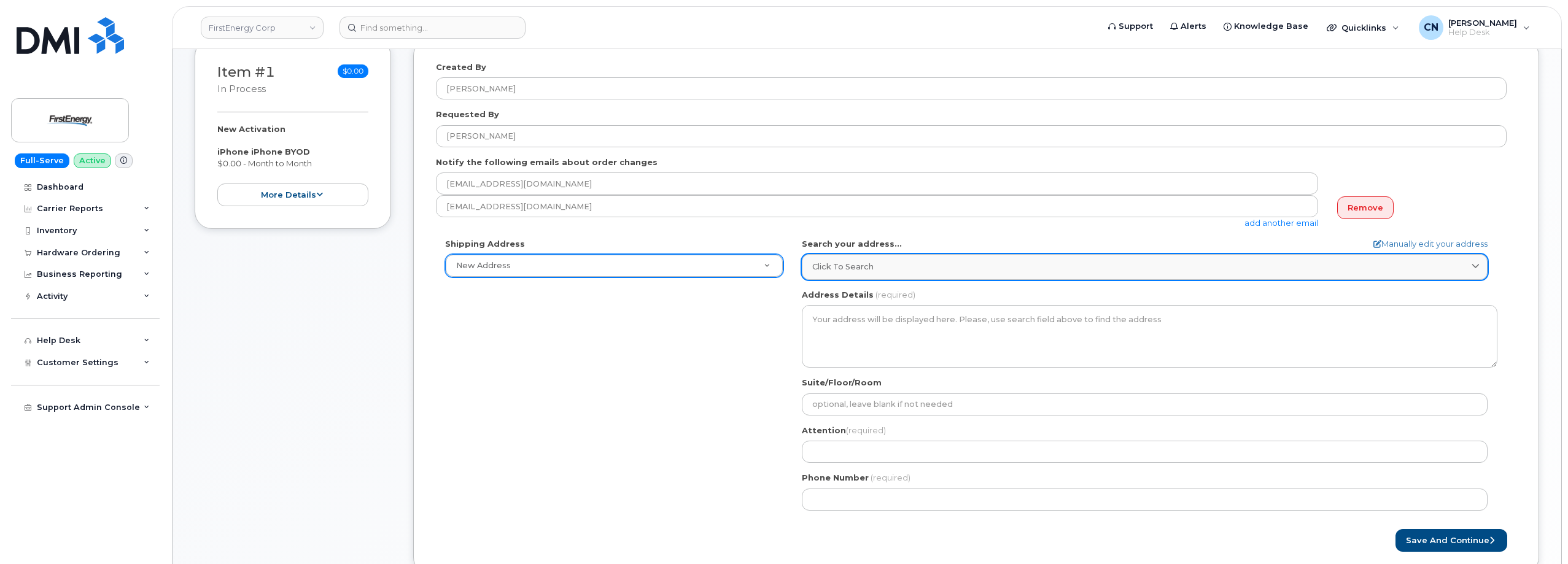
click at [875, 269] on div "Click to search" at bounding box center [1144, 267] width 665 height 12
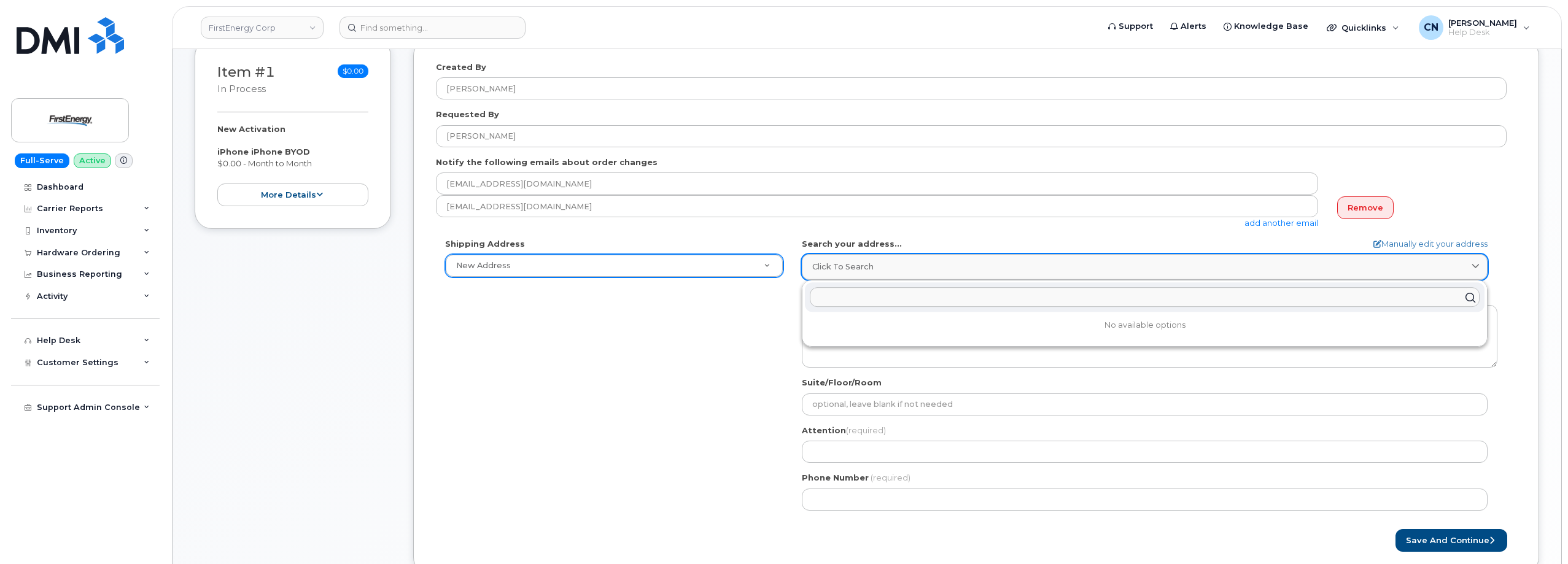
paste input "6902 Pine St, Omaha, NE 68106"
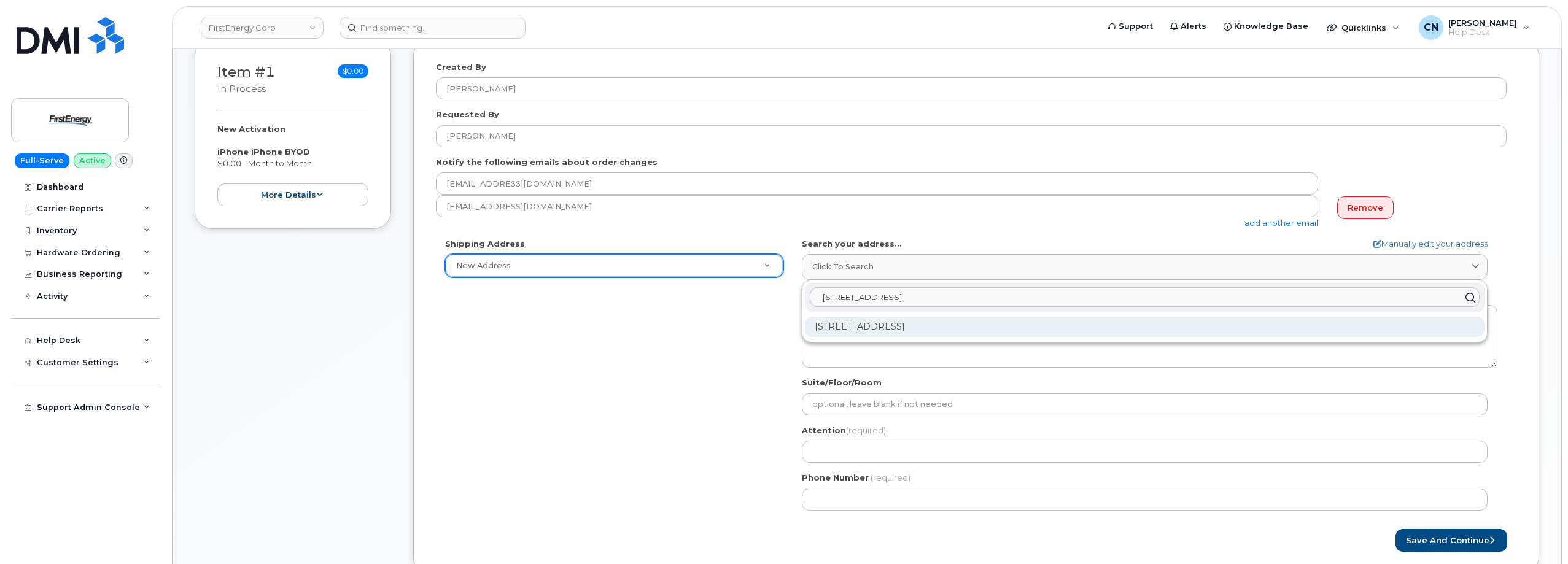
type input "6902 Pine St, Omaha, NE 68106"
click at [855, 325] on div "6902 Pine St Omaha NE 68106-2855" at bounding box center [1144, 327] width 679 height 21
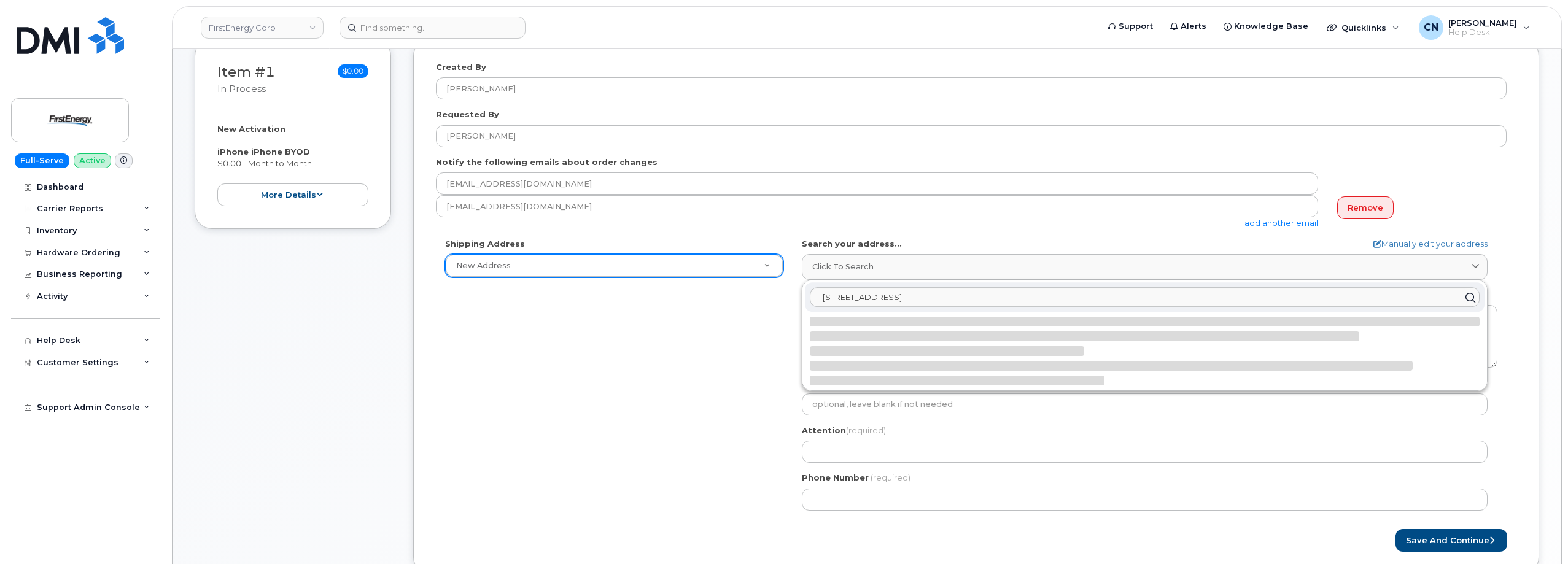
select select
type textarea "6902 Pine St OMAHA NE 68106-2855 UNITED STATES"
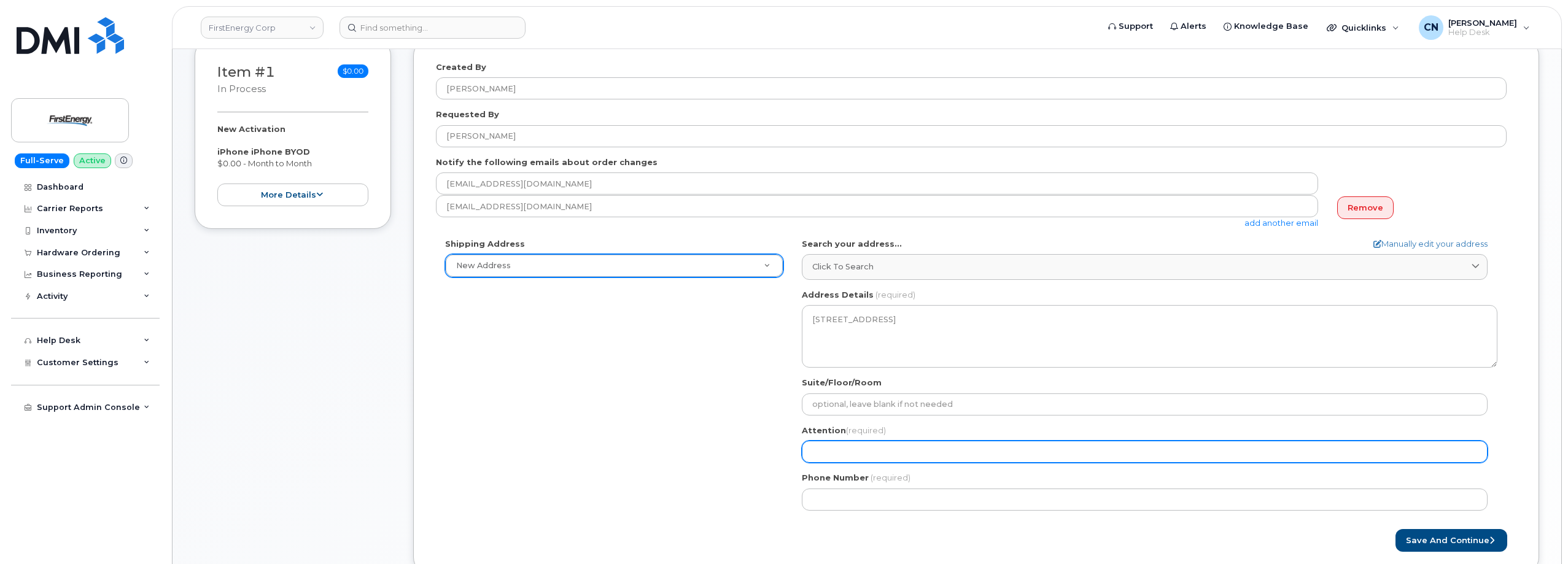
click at [822, 441] on input "Attention (required)" at bounding box center [1144, 452] width 686 height 22
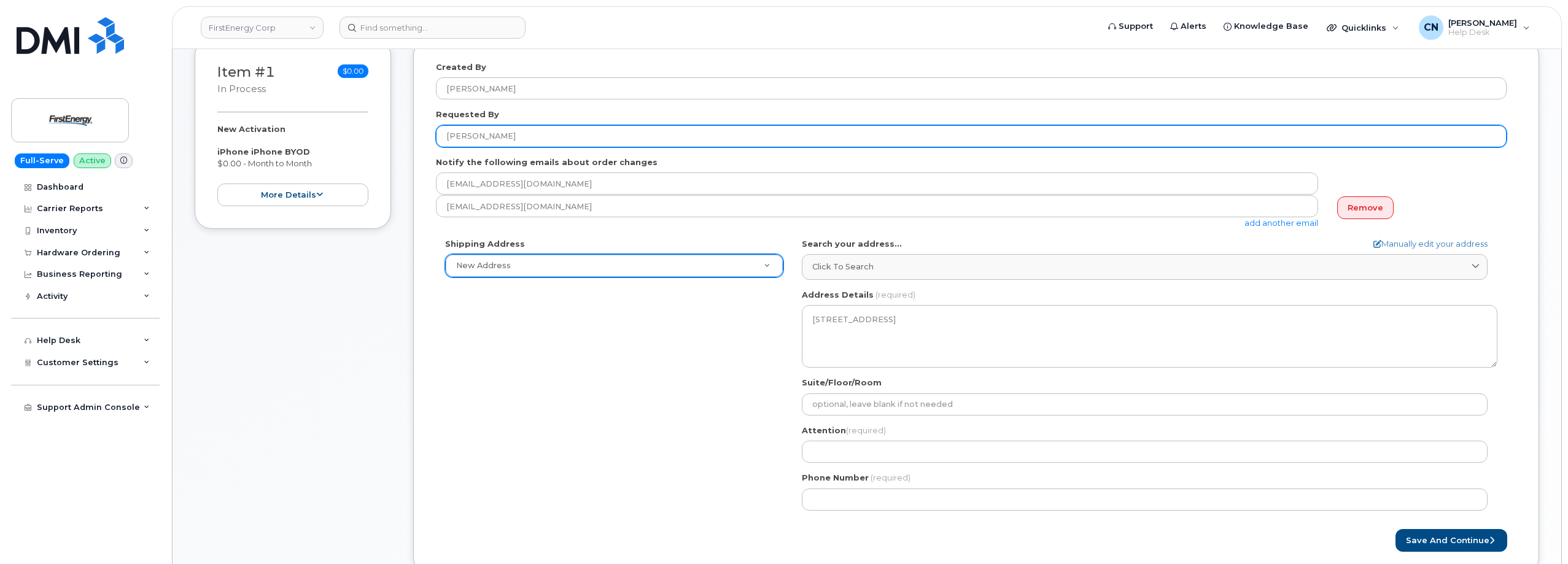
drag, startPoint x: 525, startPoint y: 131, endPoint x: 399, endPoint y: 131, distance: 126.0
click at [399, 130] on div "Item #1 in process $0.00 New Activation iPhone iPhone BYOD $0.00 - Month to Mon…" at bounding box center [867, 316] width 1344 height 555
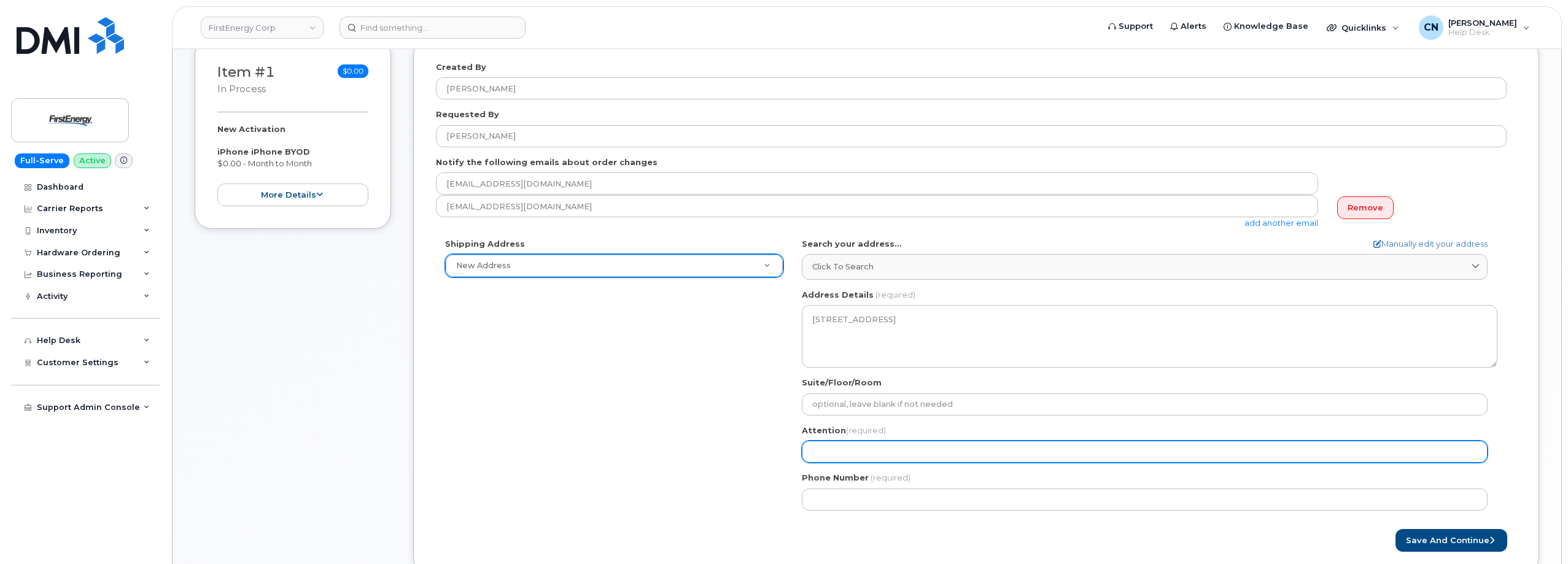
click at [846, 459] on input "Attention (required)" at bounding box center [1144, 452] width 686 height 22
paste input "[PERSON_NAME]"
select select
type input "[PERSON_NAME]"
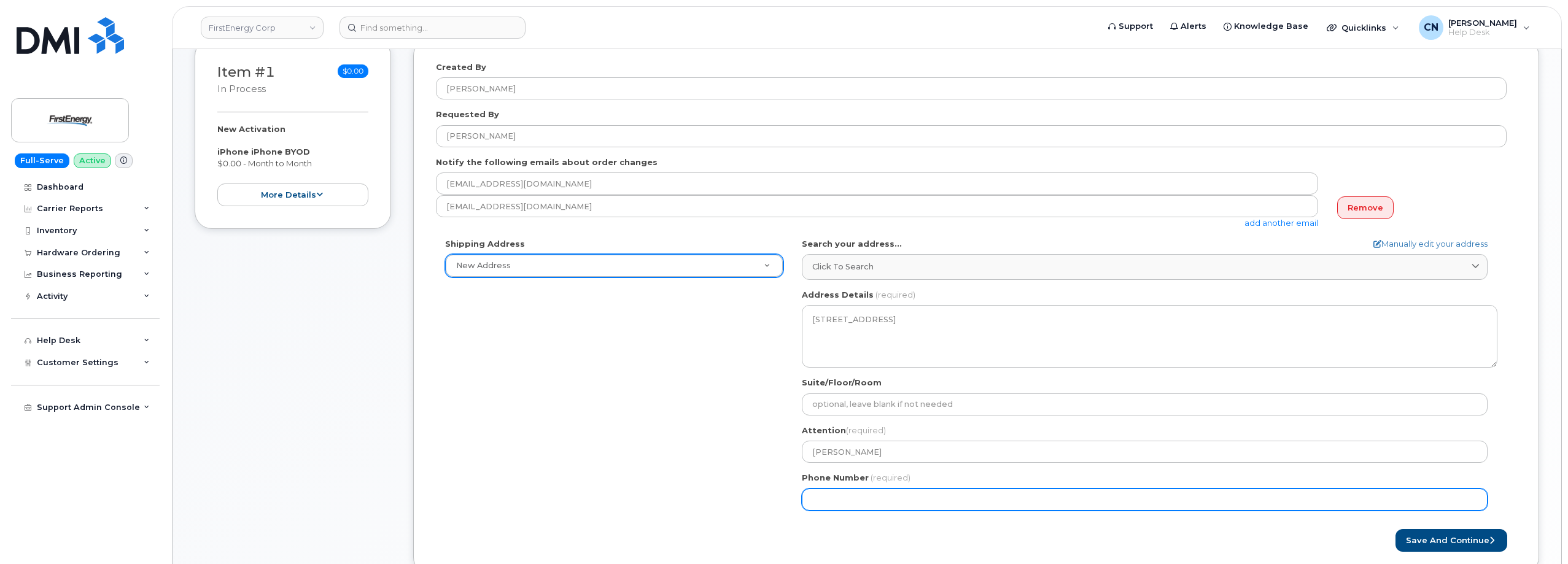
click at [849, 494] on input "Phone Number" at bounding box center [1144, 500] width 686 height 22
paste input "6102079844"
select select
type input "6102079844"
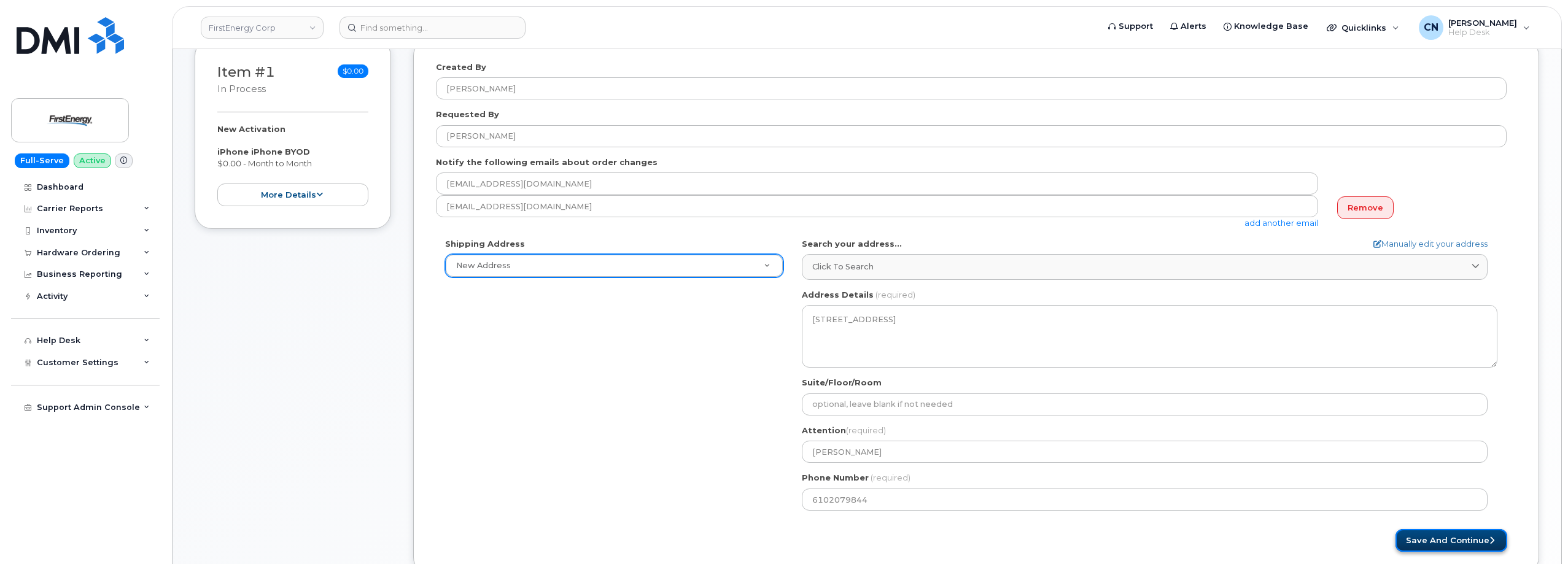
drag, startPoint x: 1426, startPoint y: 538, endPoint x: 1141, endPoint y: 468, distance: 293.5
click at [1426, 537] on button "Save and Continue" at bounding box center [1450, 540] width 111 height 23
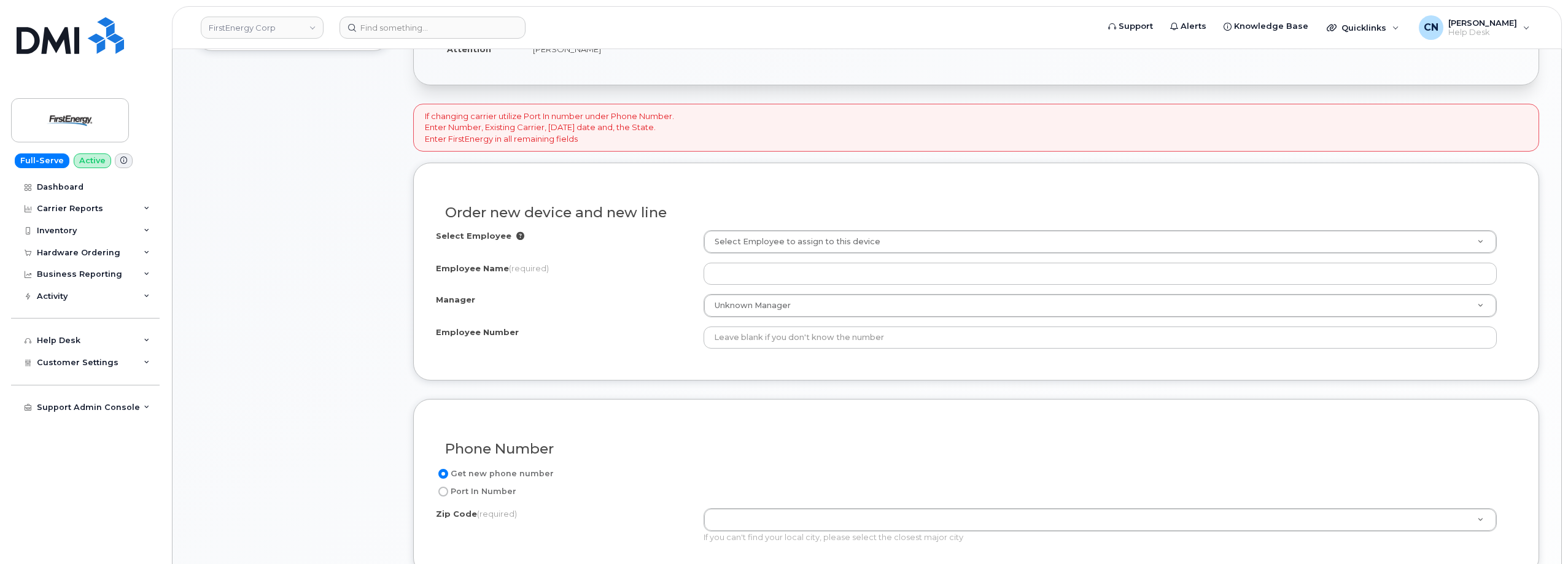
scroll to position [369, 0]
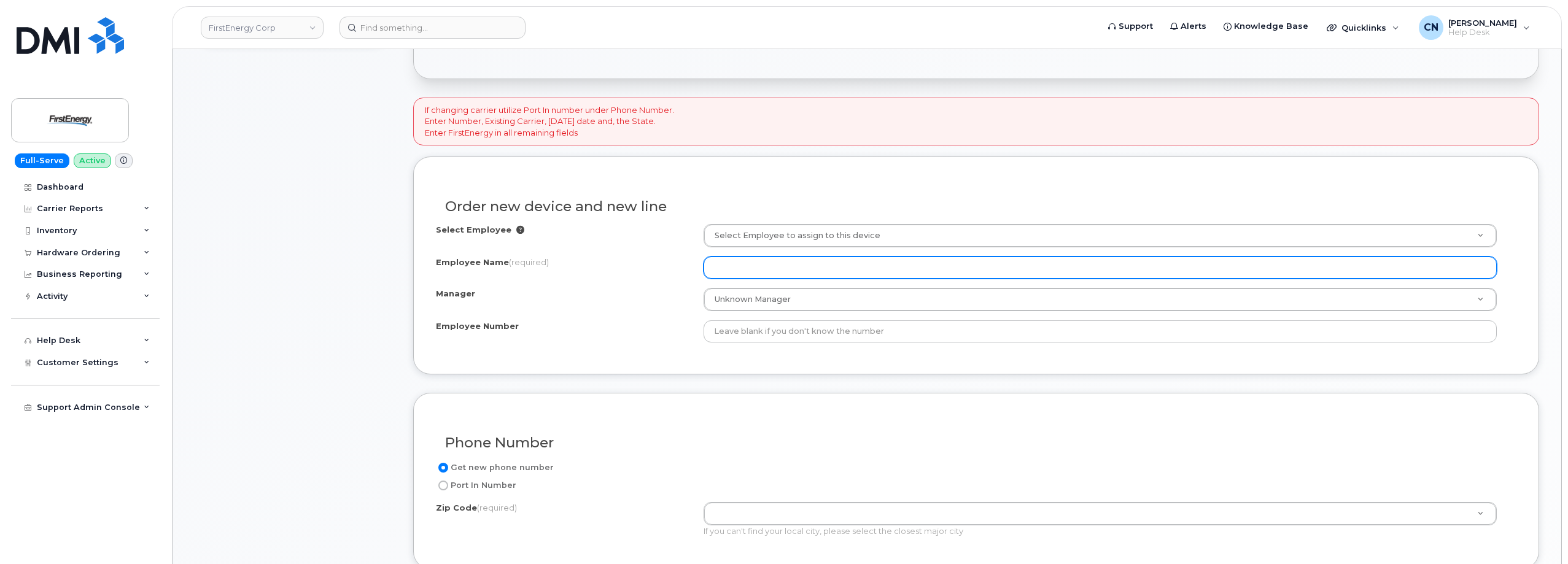
click at [726, 266] on input "Employee Name (required)" at bounding box center [1100, 267] width 793 height 22
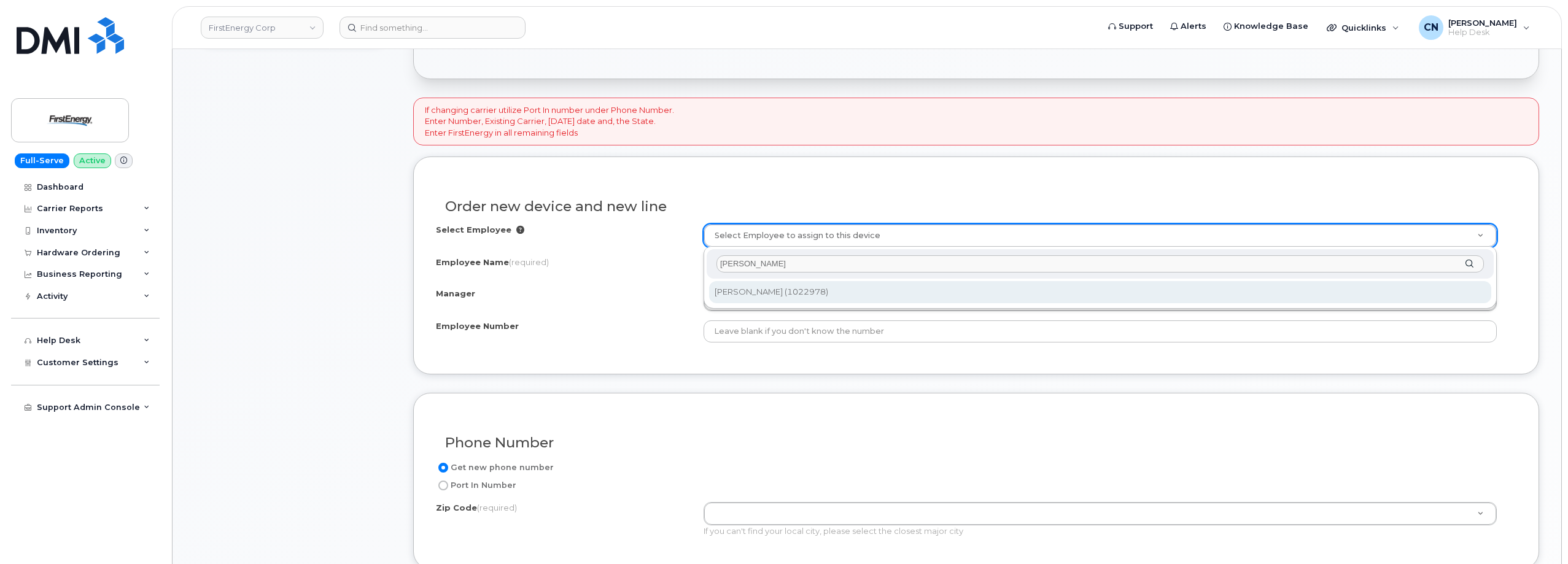
type input "[PERSON_NAME]"
type input "3011514"
type input "[PERSON_NAME]"
type input "1022978"
type input "[STREET_ADDRESS]"
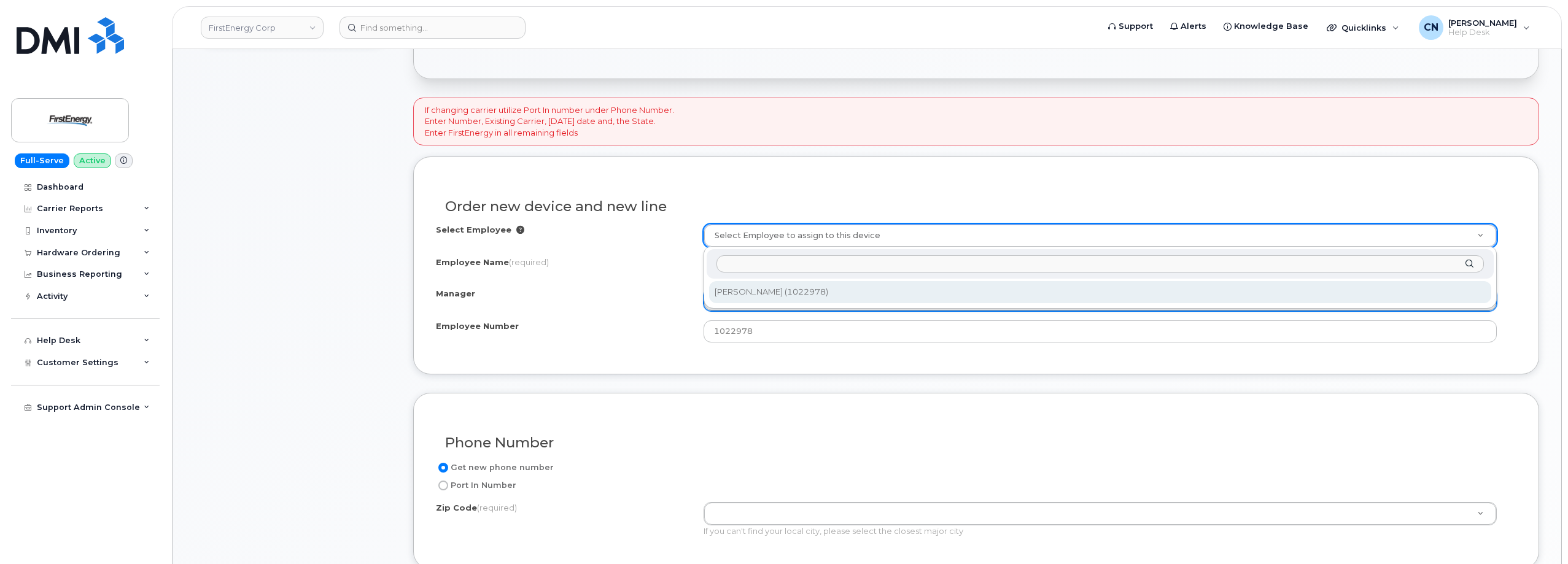
select select "2083245"
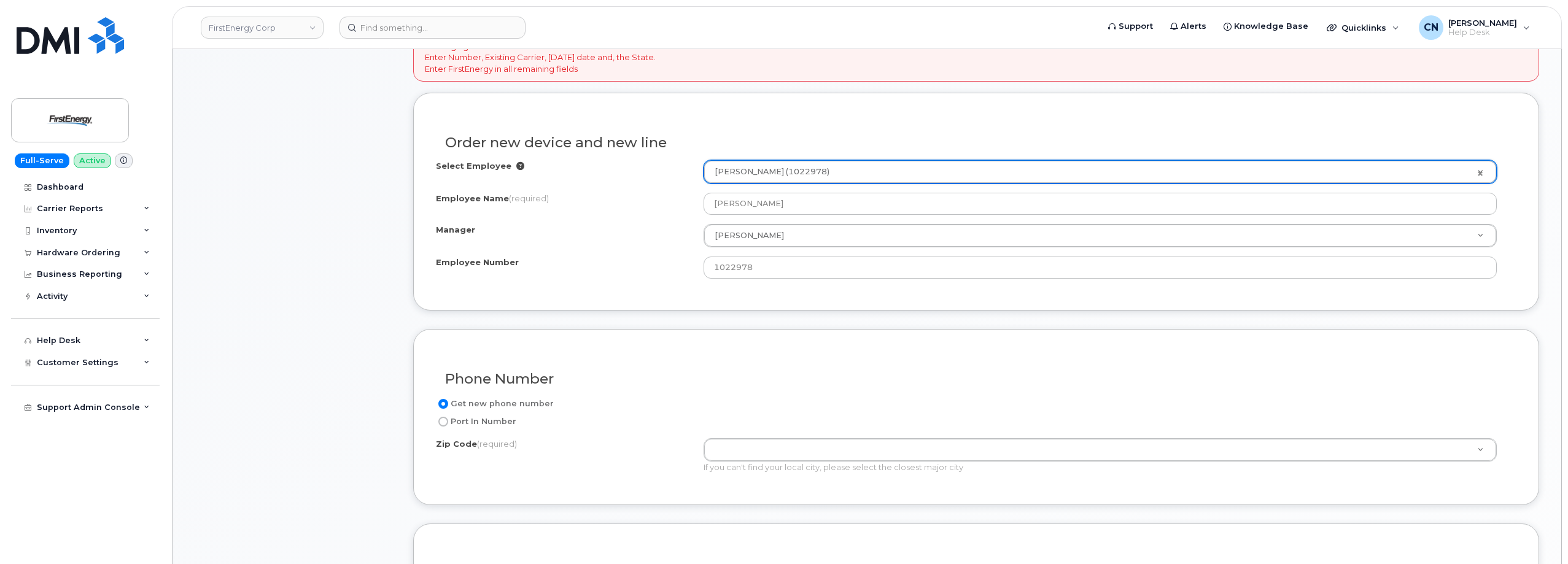
scroll to position [491, 0]
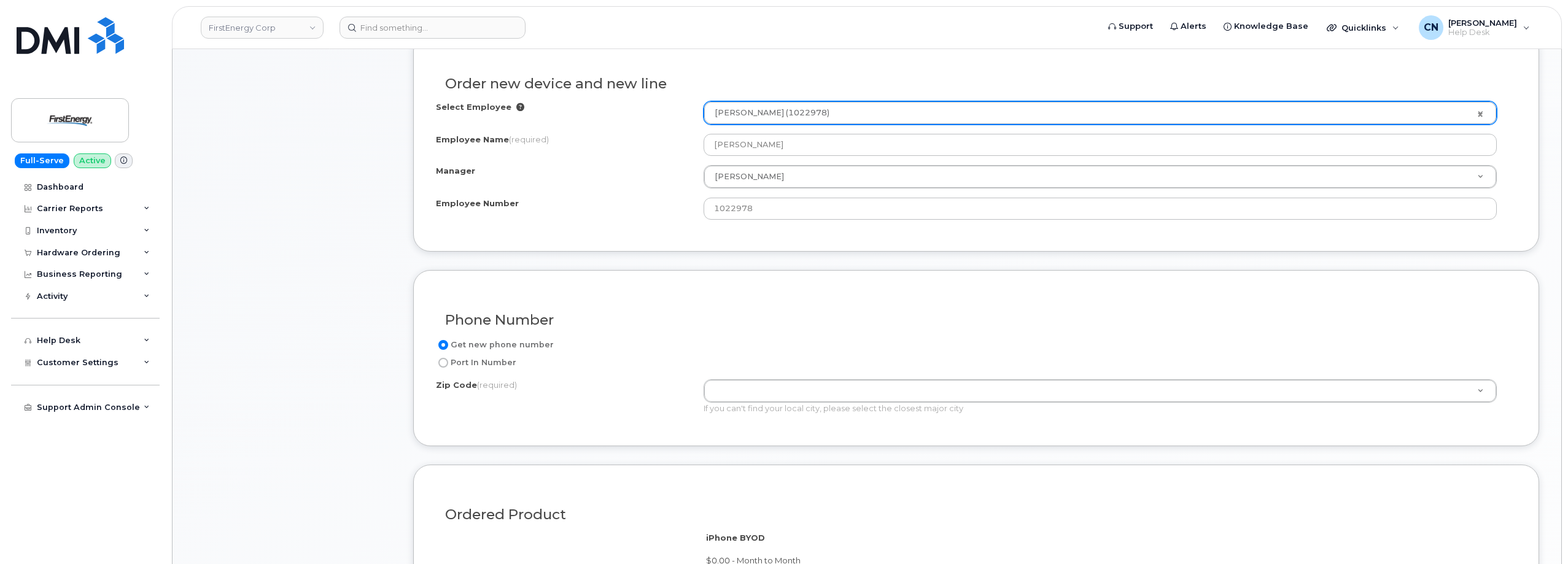
paste input "44320"
type input "44320"
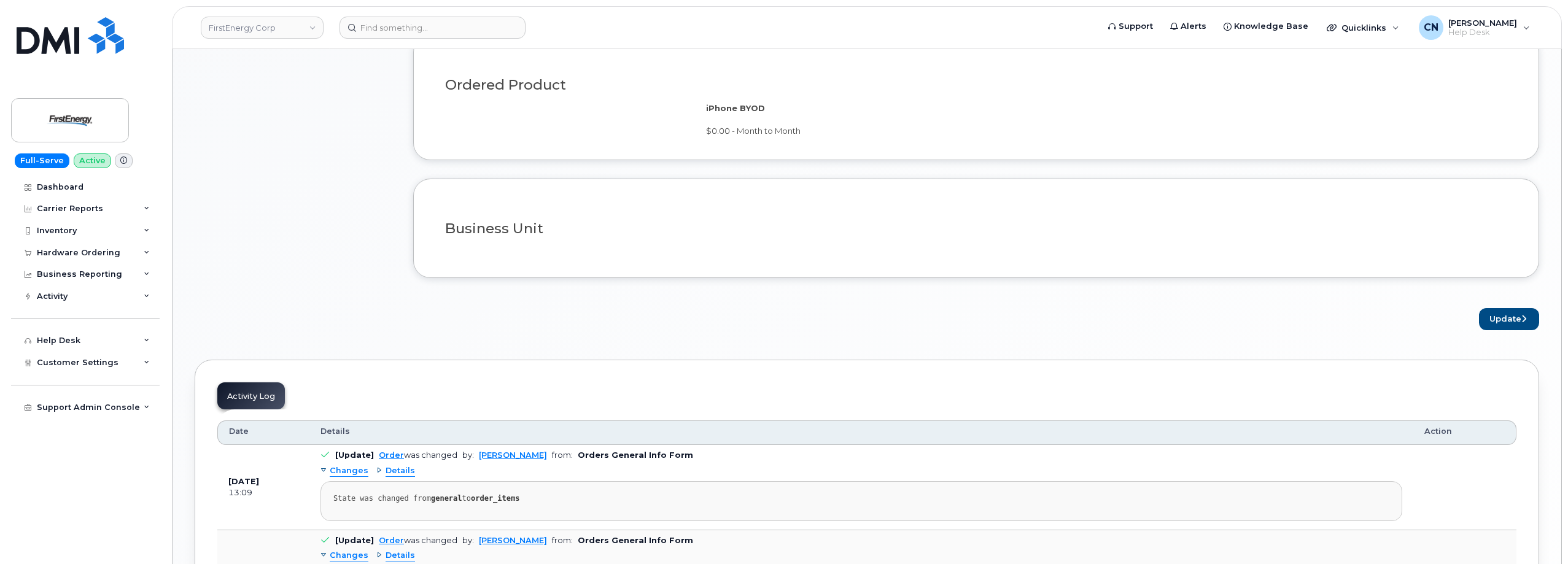
scroll to position [589, 0]
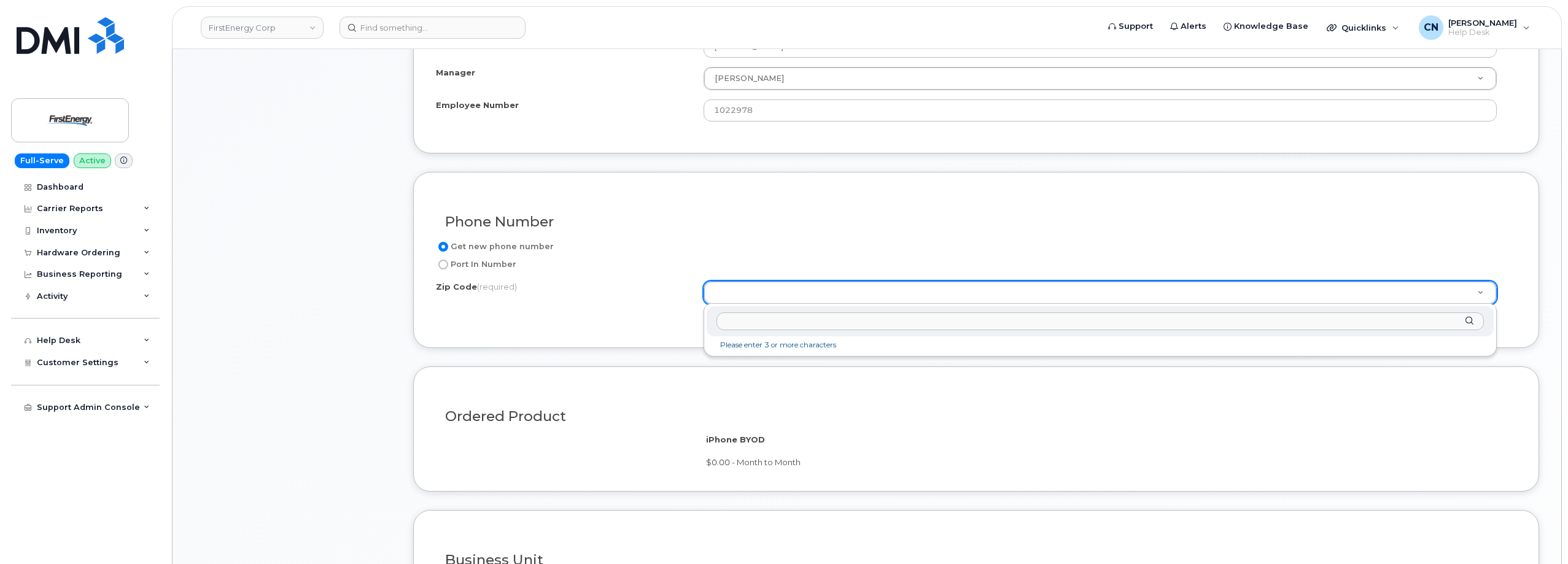
click at [756, 327] on input "Zip Code (required)" at bounding box center [1100, 321] width 767 height 18
paste input "44320"
type input "44320"
type input "44320 (Akron, OH)"
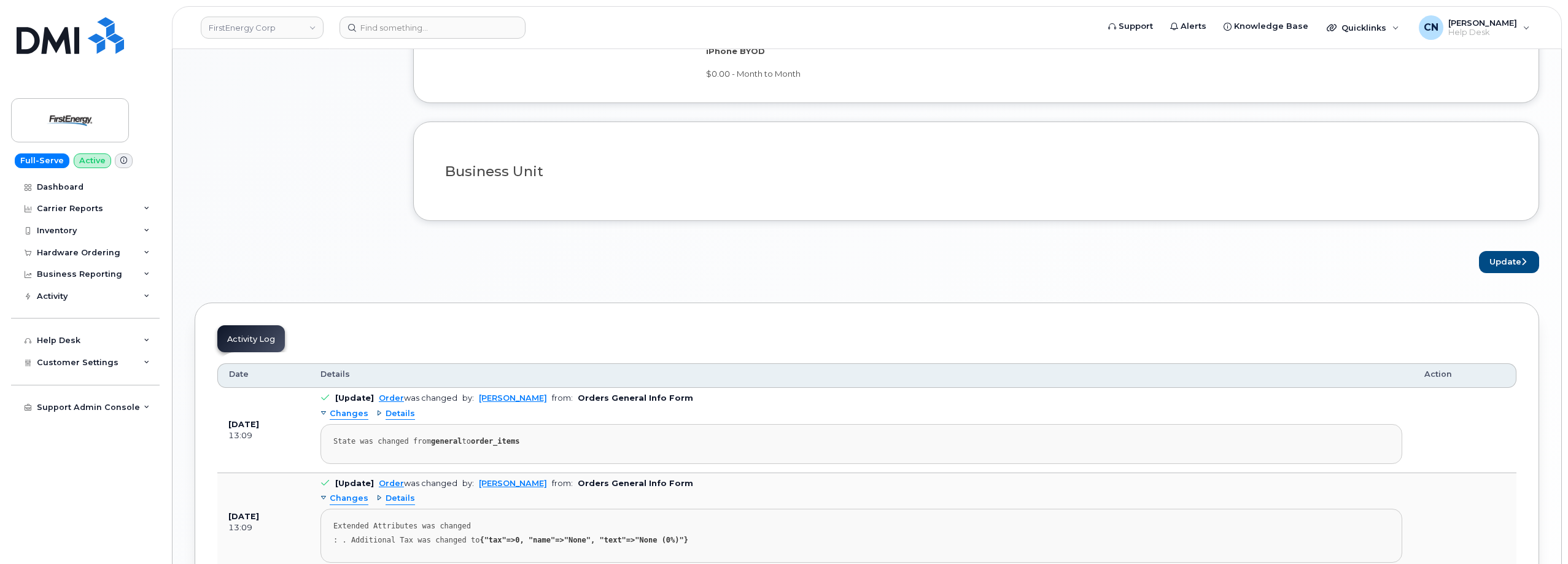
scroll to position [1081, 0]
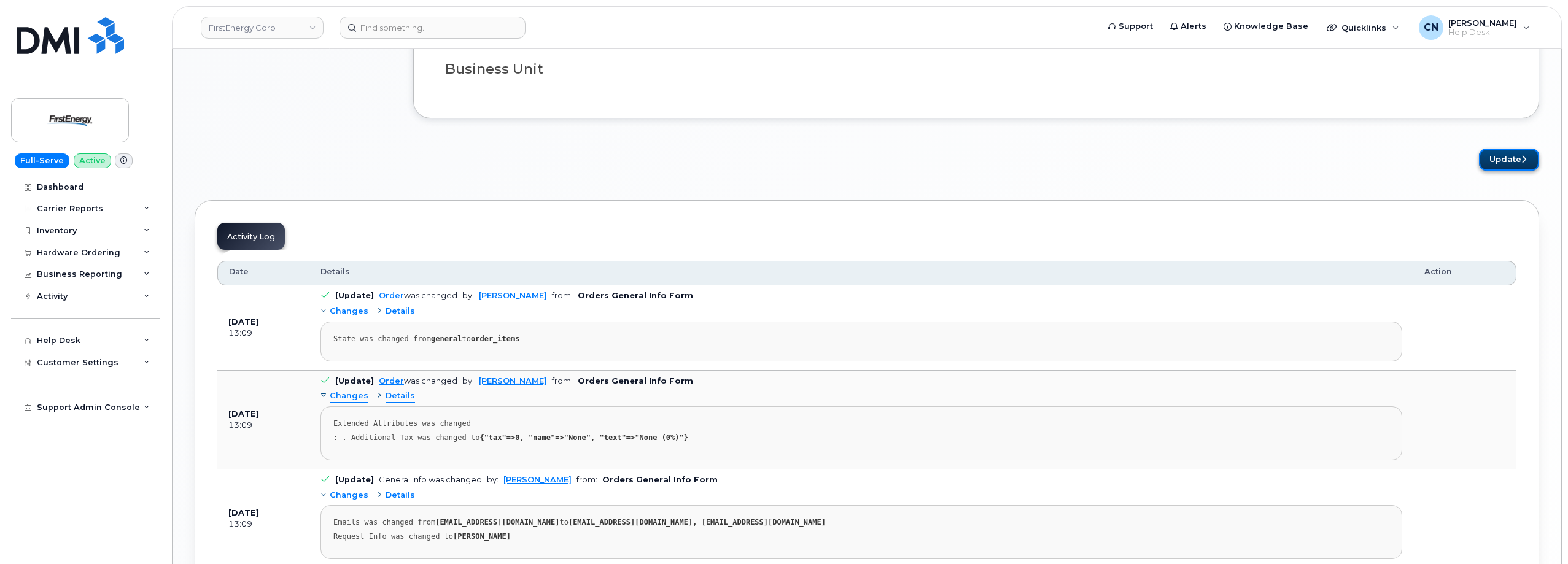
click at [1500, 156] on button "Update" at bounding box center [1509, 160] width 60 height 23
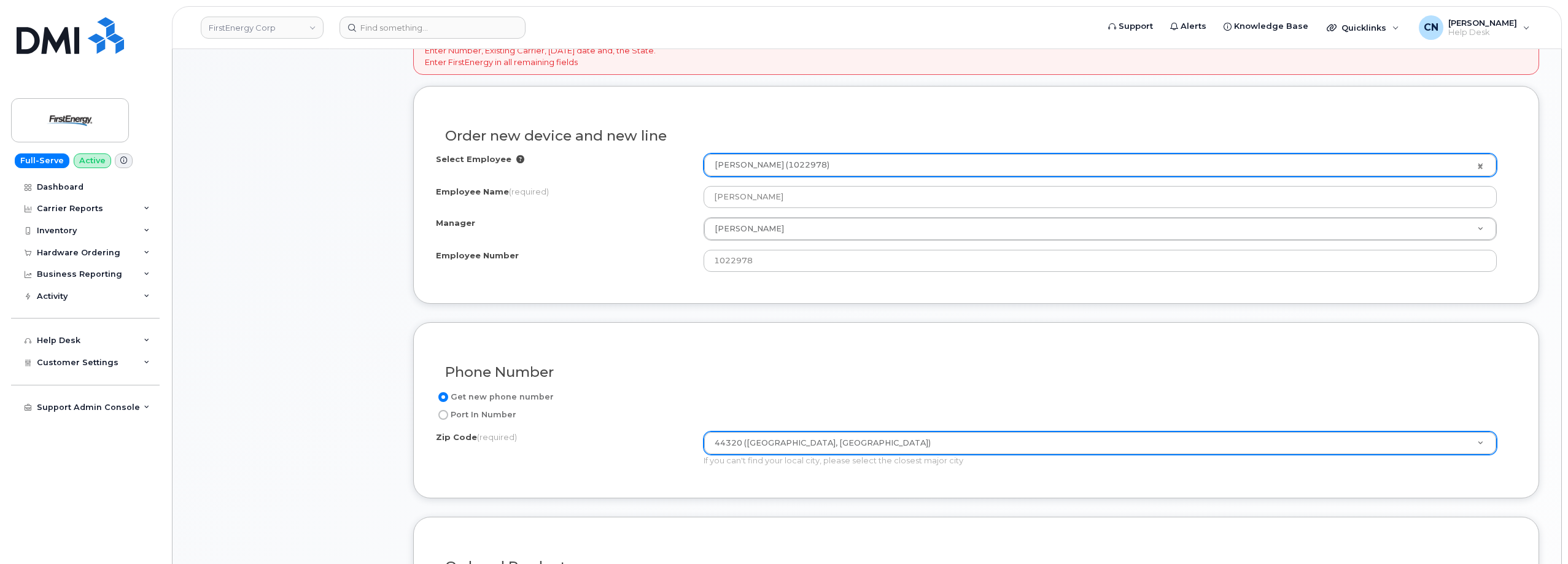
scroll to position [344, 0]
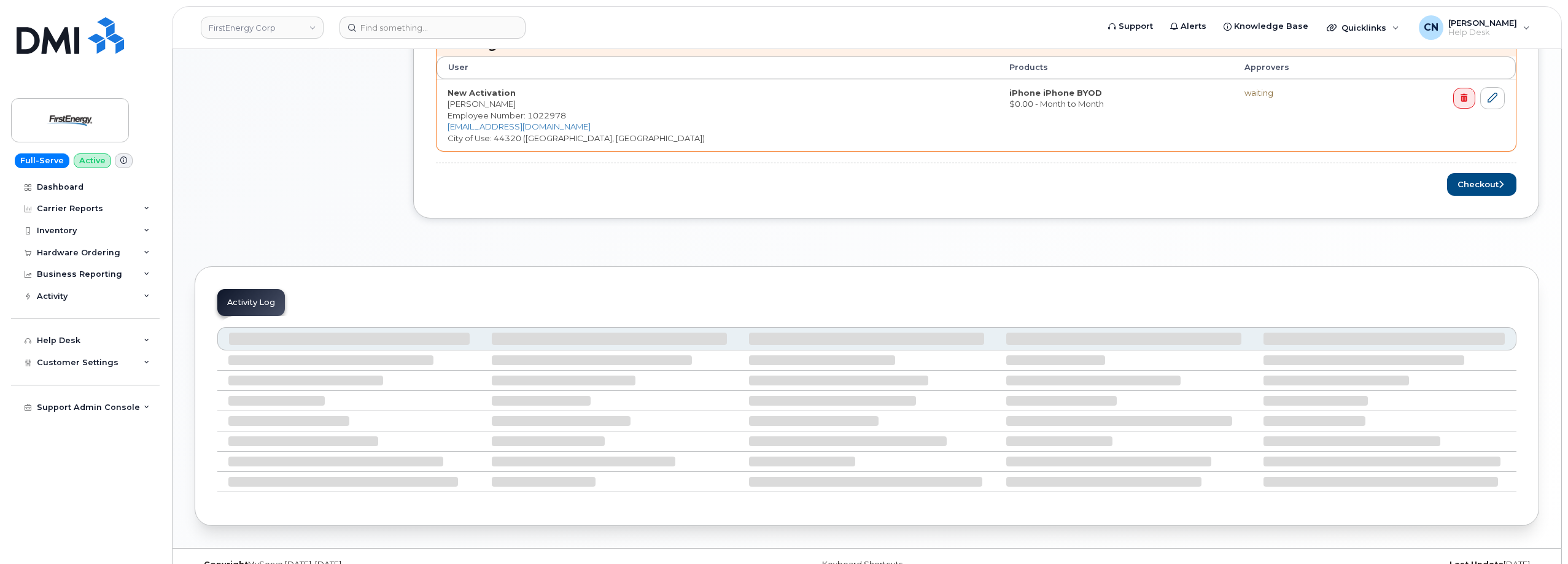
scroll to position [553, 0]
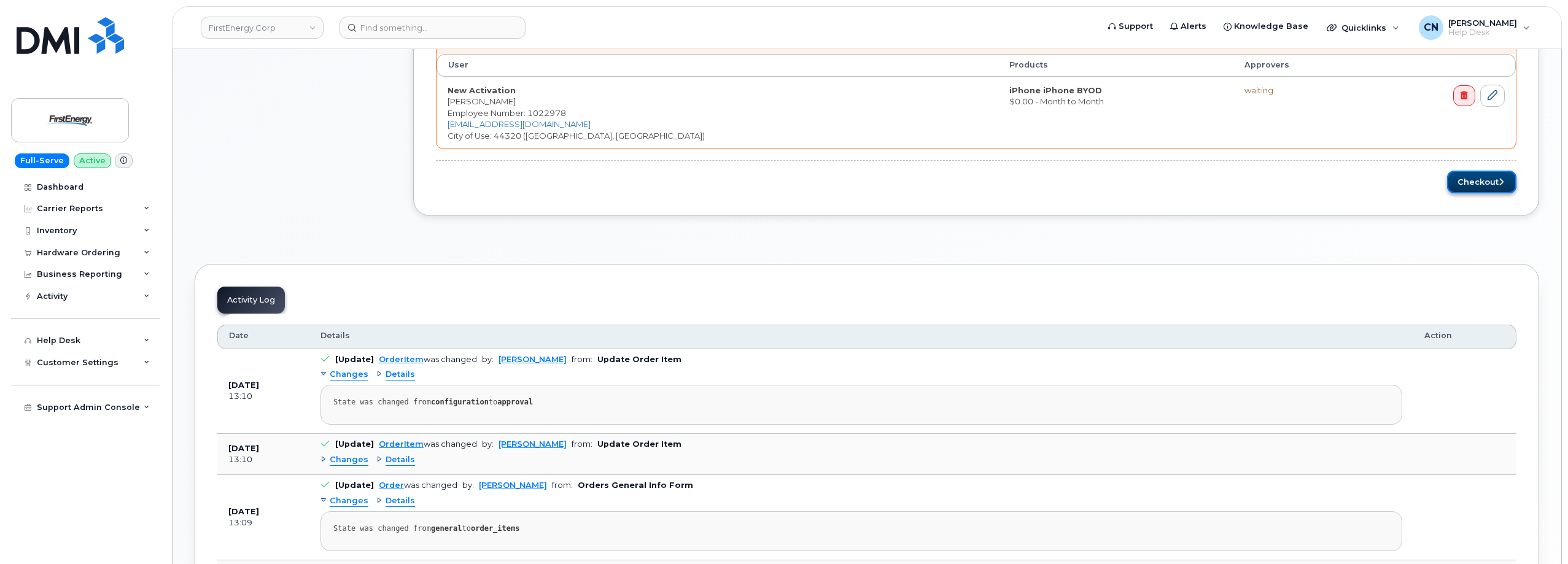
click at [1473, 185] on button "Checkout" at bounding box center [1482, 182] width 70 height 23
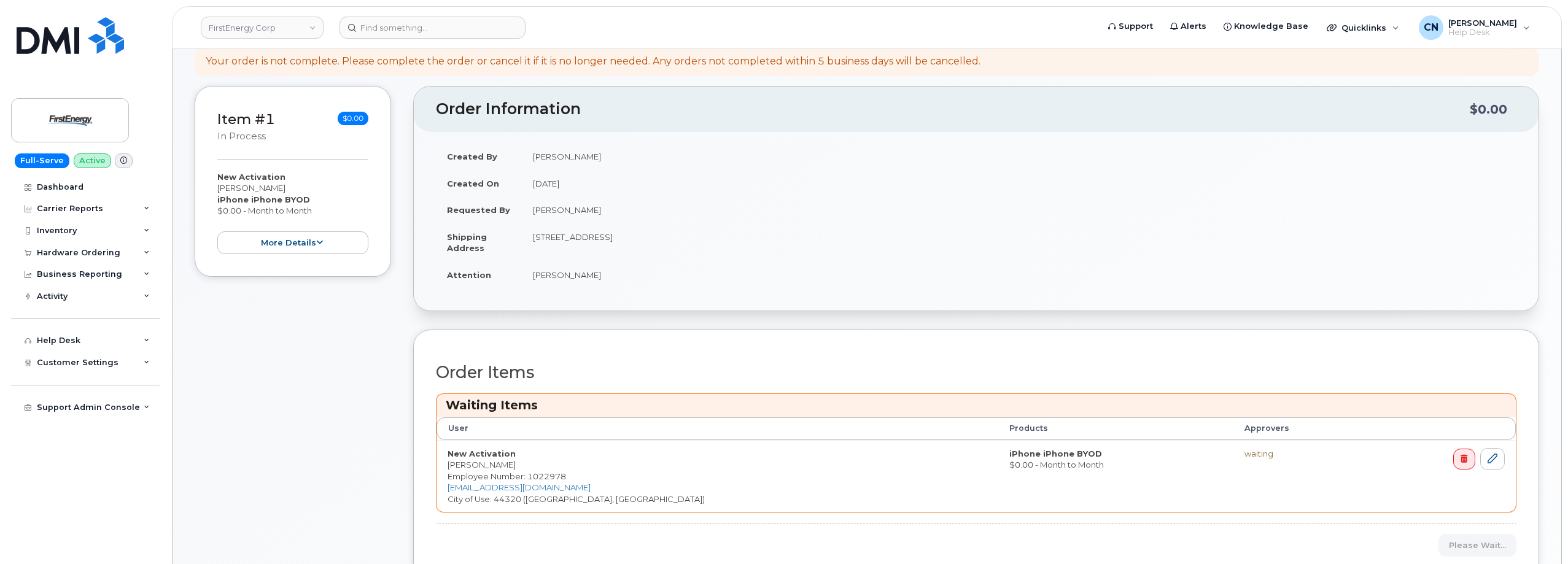
scroll to position [184, 0]
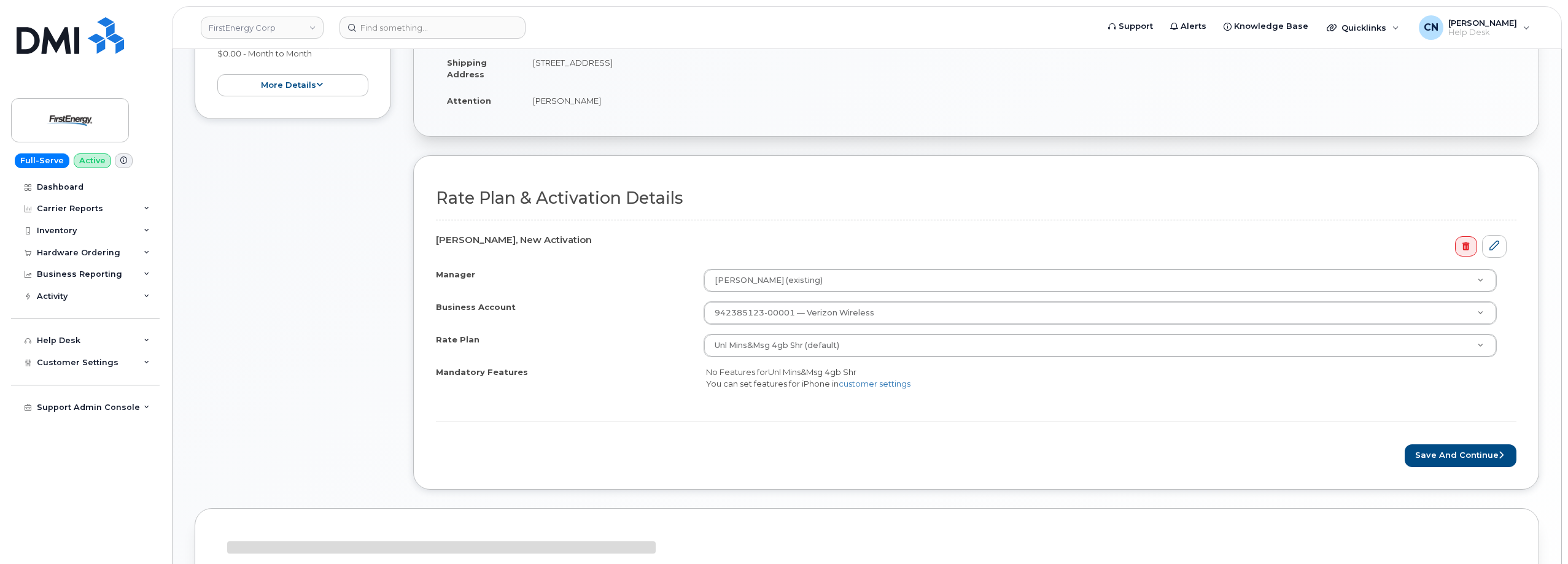
scroll to position [307, 0]
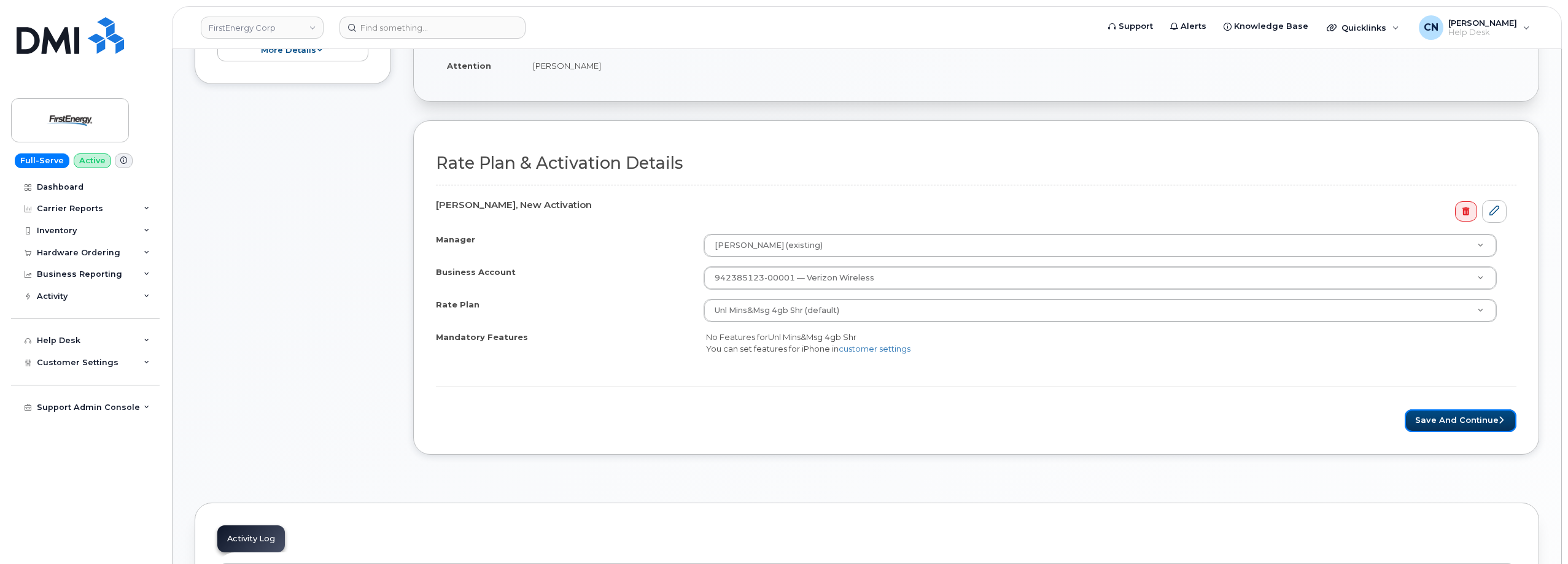
click at [1436, 422] on button "Save and Continue" at bounding box center [1460, 421] width 111 height 23
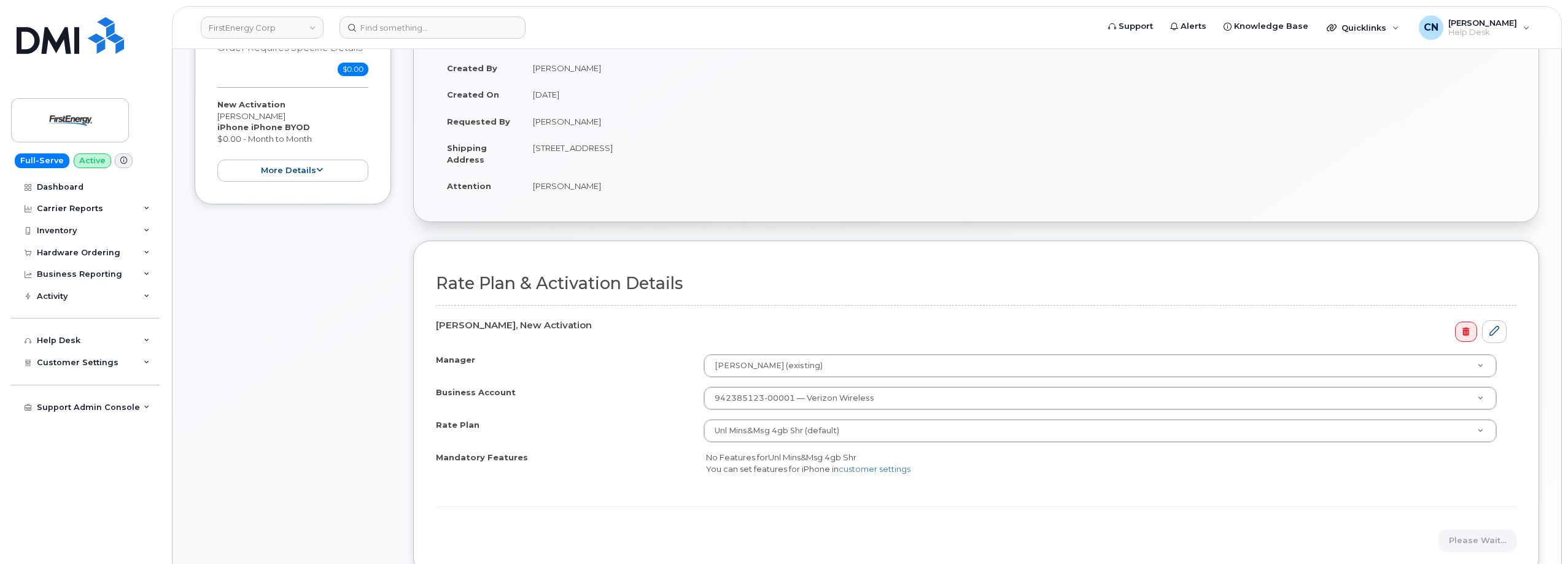
scroll to position [369, 0]
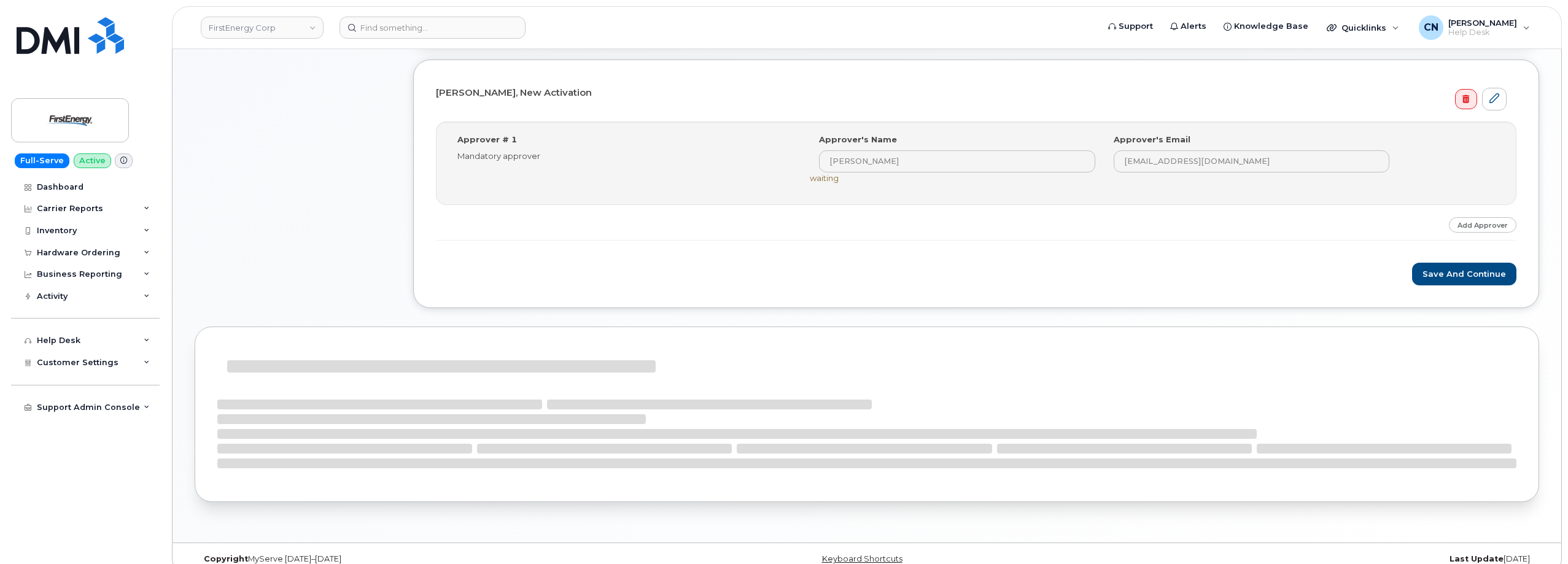
scroll to position [369, 0]
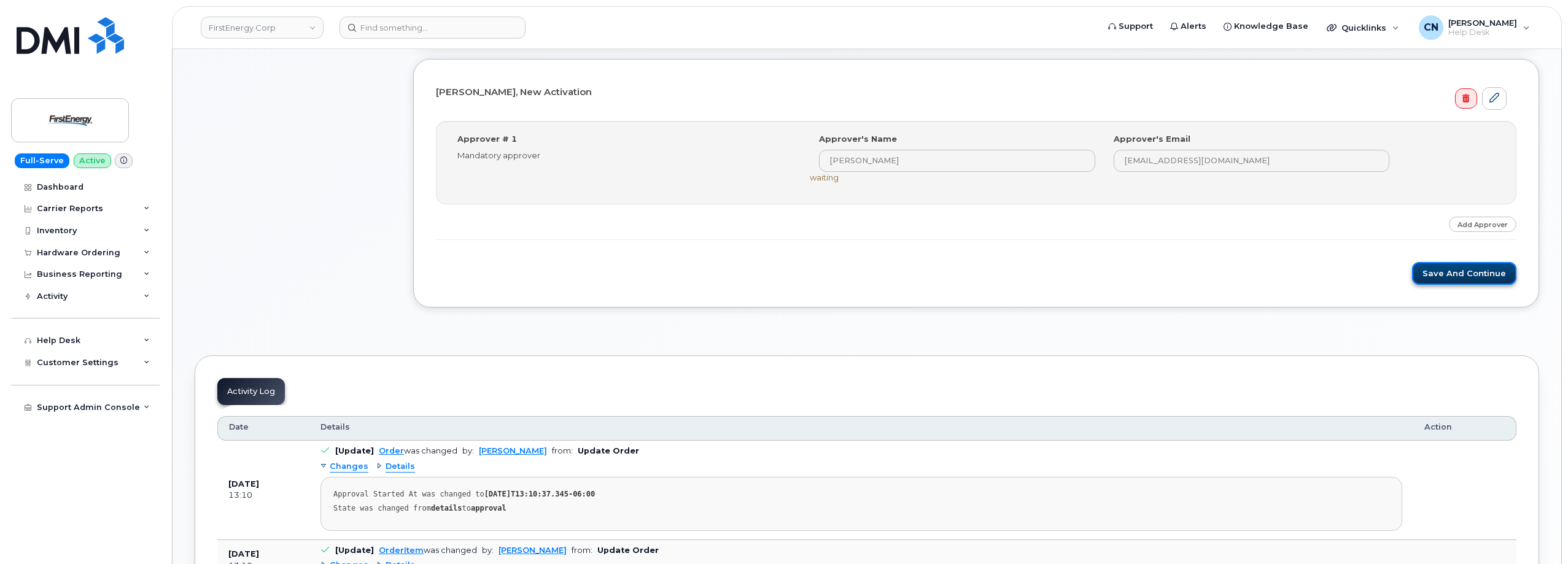
click at [1441, 267] on button "Save and Continue" at bounding box center [1464, 273] width 104 height 23
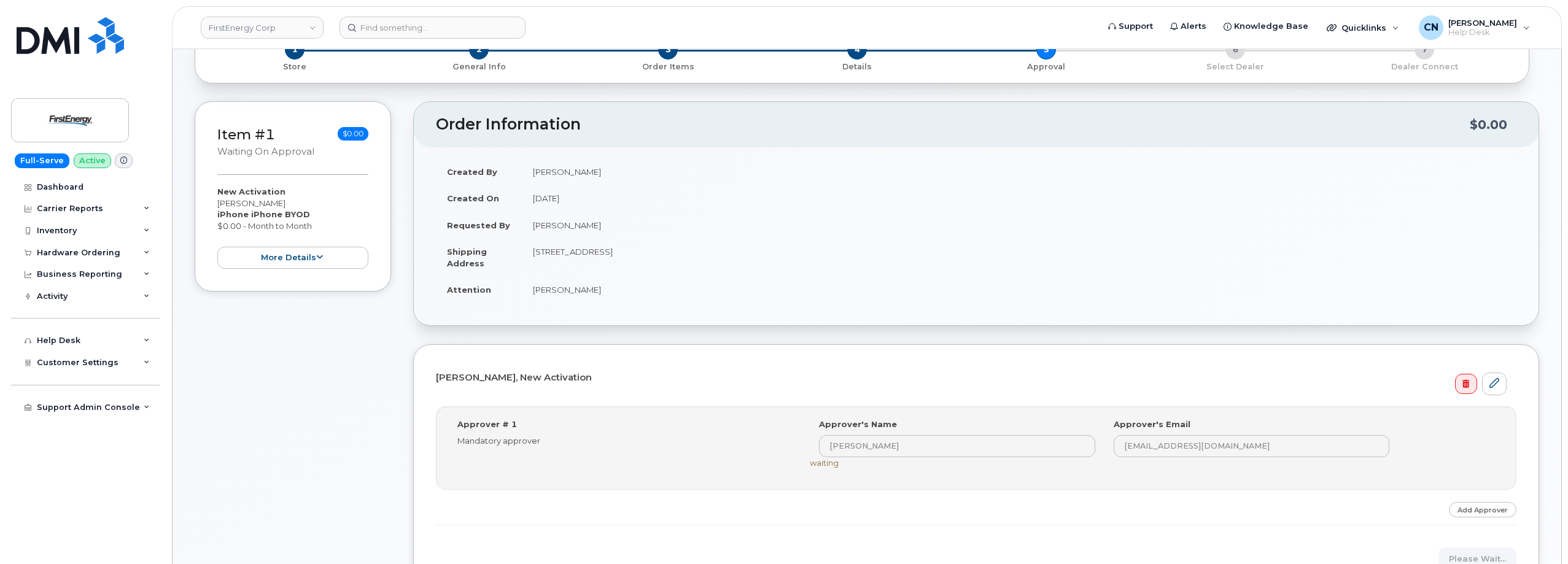
scroll to position [0, 0]
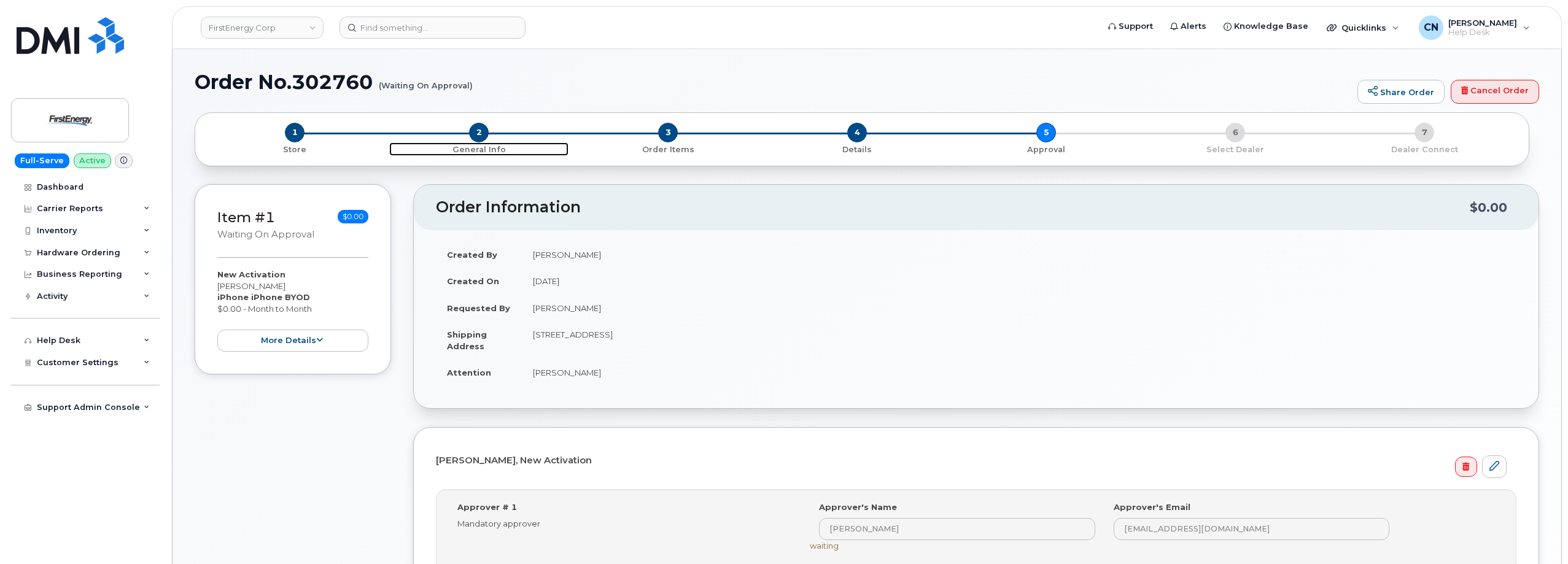
click at [482, 136] on span "2" at bounding box center [478, 132] width 20 height 20
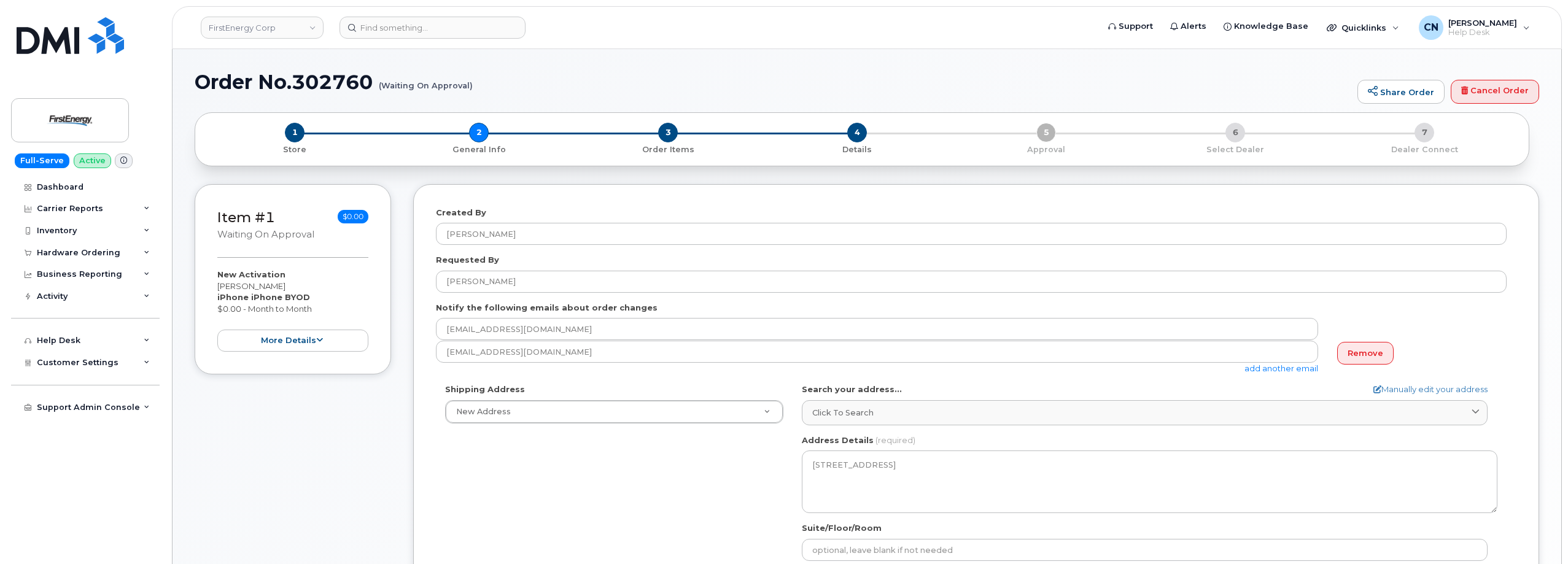
select select
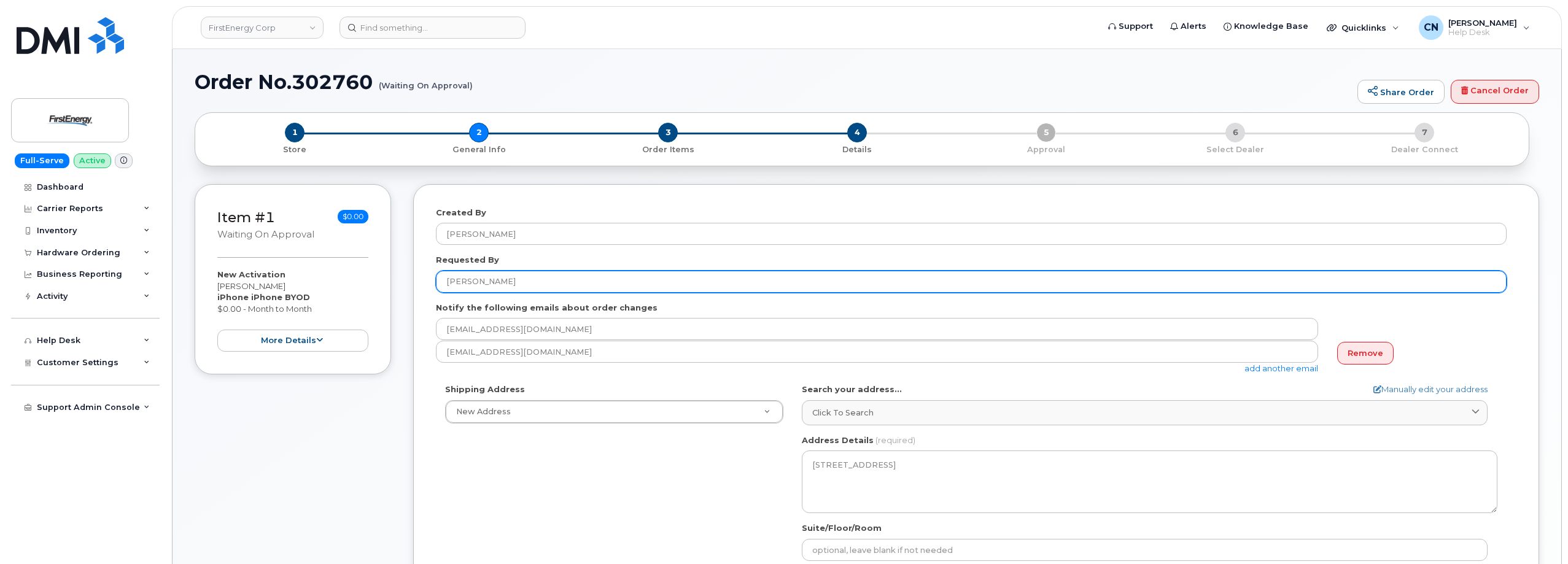
click at [556, 290] on input "[PERSON_NAME]" at bounding box center [971, 282] width 1071 height 22
paste input "IMEI: 358245527669963"
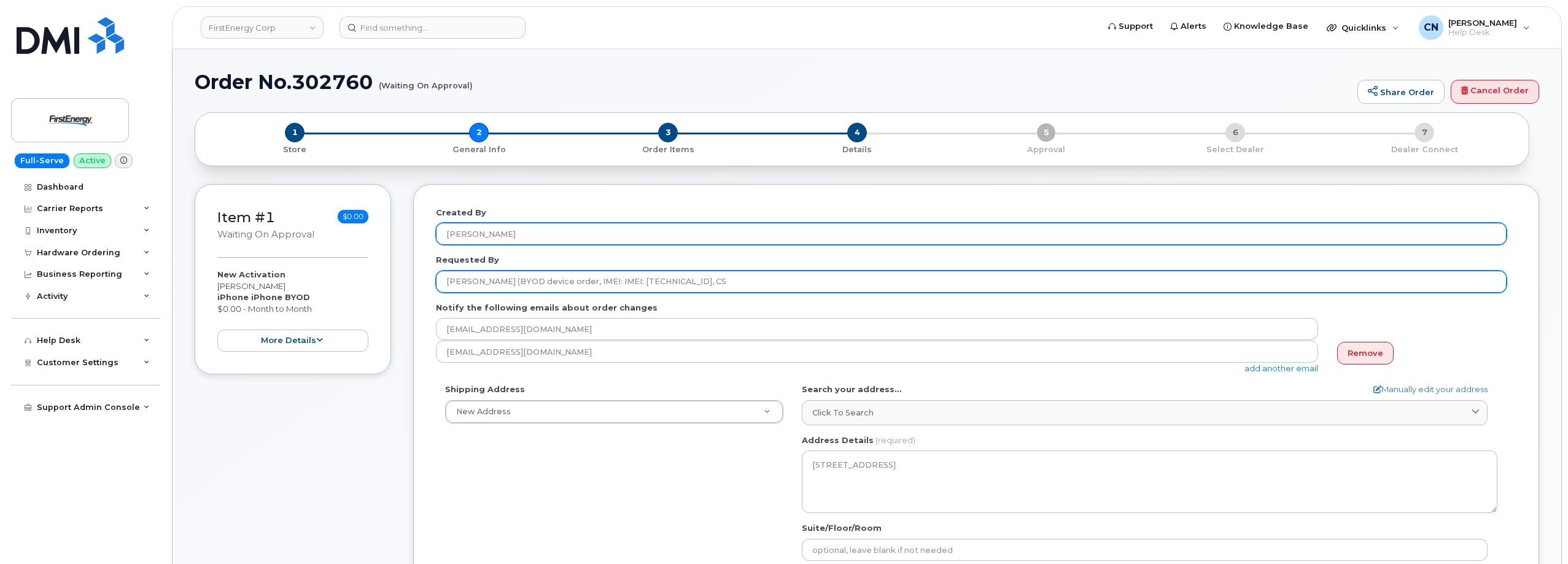
paste input "CS0810427"
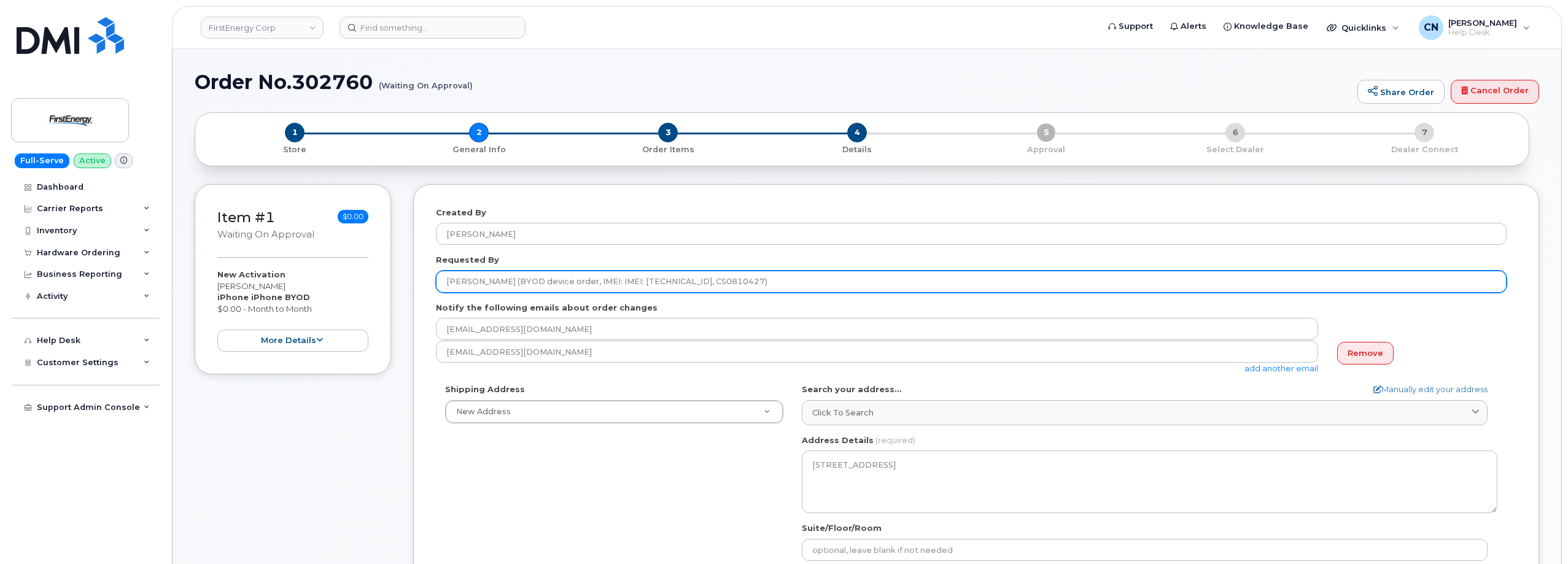
click at [599, 282] on input "Mack Stephens (BYOD device order, IMEI: IMEI: 358245527669963, CS0810427)" at bounding box center [971, 282] width 1071 height 22
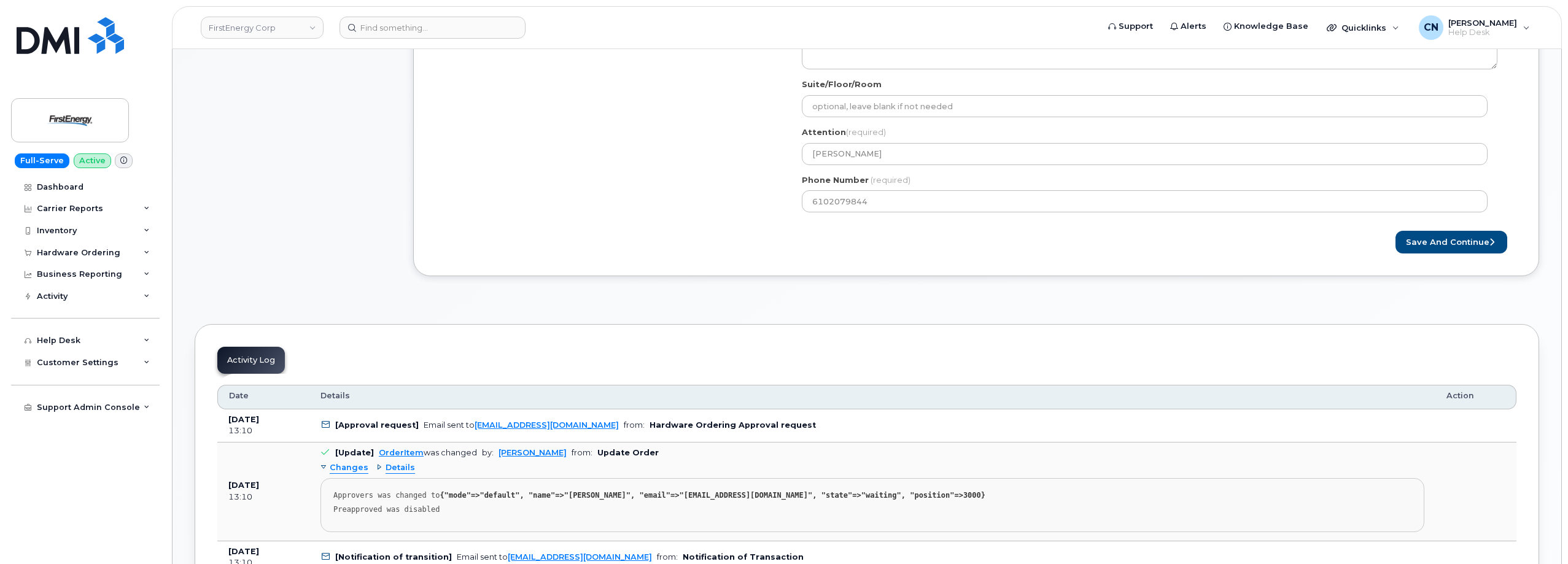
scroll to position [553, 0]
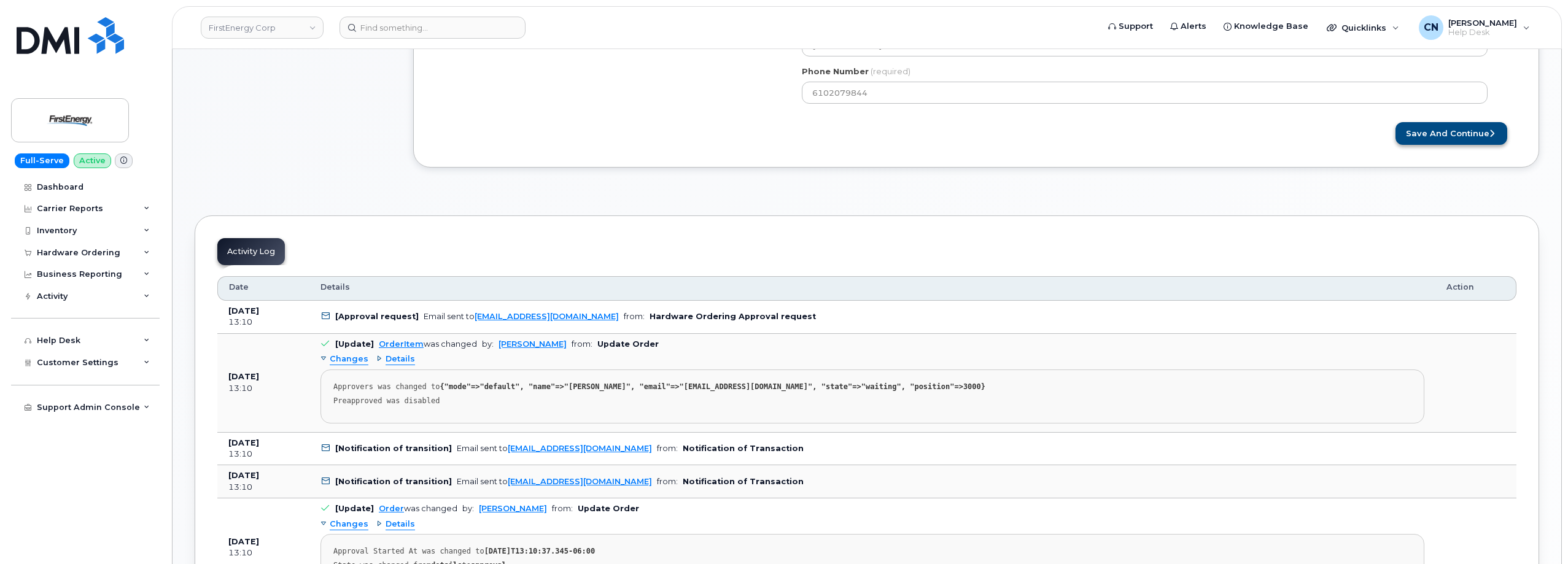
type input "[PERSON_NAME] (BYOD device order, IMEI: [TECHNICAL_ID], CS0810427)"
click at [1424, 131] on button "Save and Continue" at bounding box center [1450, 133] width 111 height 23
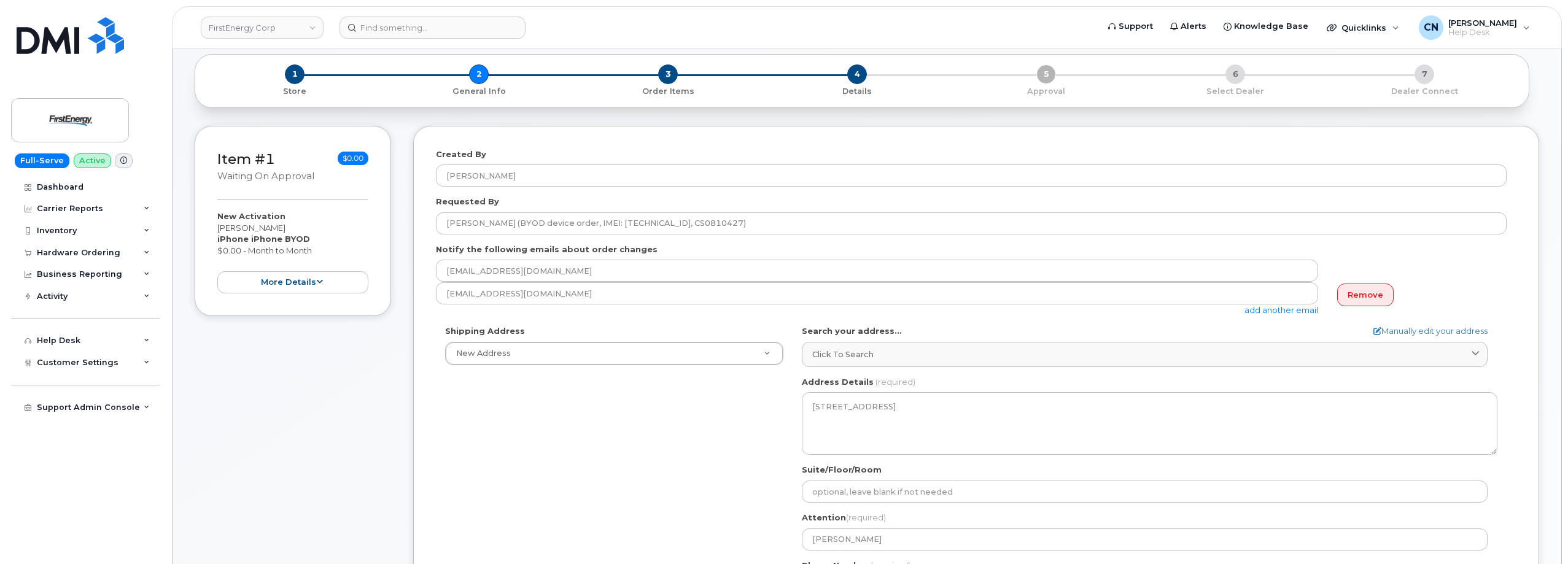
scroll to position [0, 0]
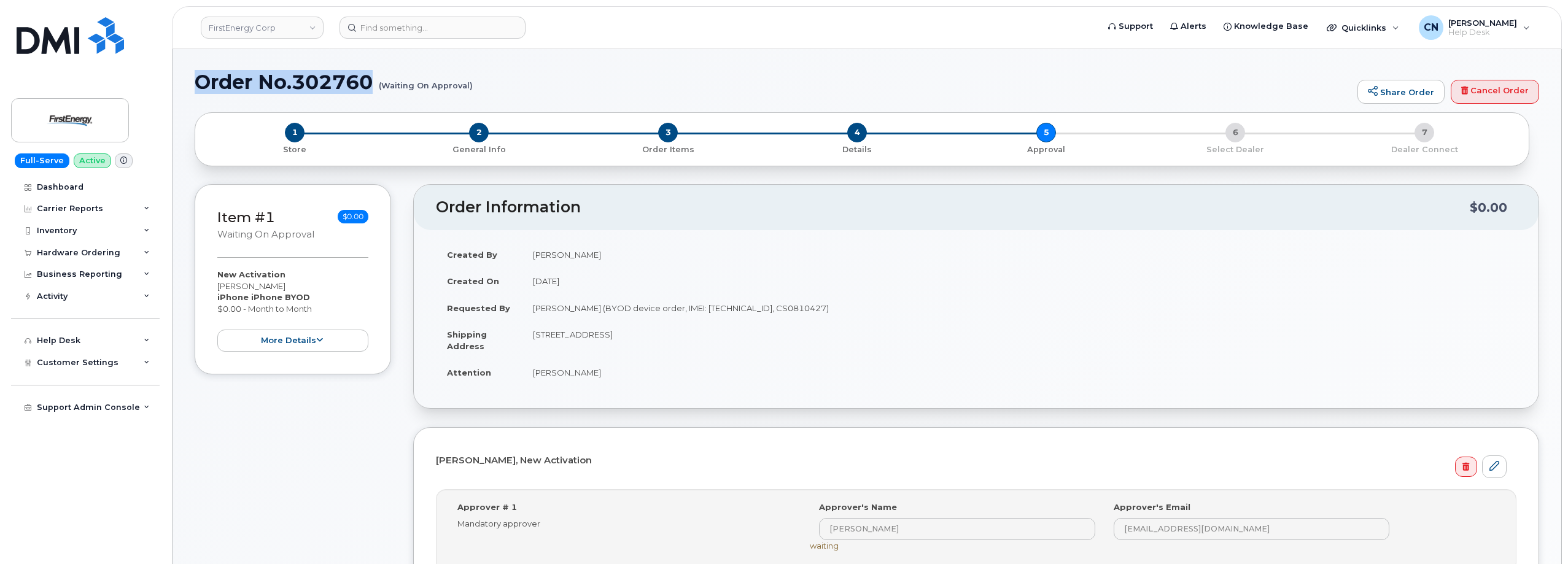
click at [473, 89] on h1 "Order No.302760 (Waiting On Approval)" at bounding box center [773, 81] width 1156 height 21
click at [470, 85] on small "(Waiting On Approval)" at bounding box center [425, 81] width 94 height 19
click at [239, 85] on h1 "Order No.302760 (Waiting On Approval)" at bounding box center [773, 81] width 1156 height 21
click at [206, 86] on h1 "Order No.302760 (Waiting On Approval)" at bounding box center [773, 81] width 1156 height 21
drag, startPoint x: 203, startPoint y: 85, endPoint x: 295, endPoint y: 85, distance: 92.0
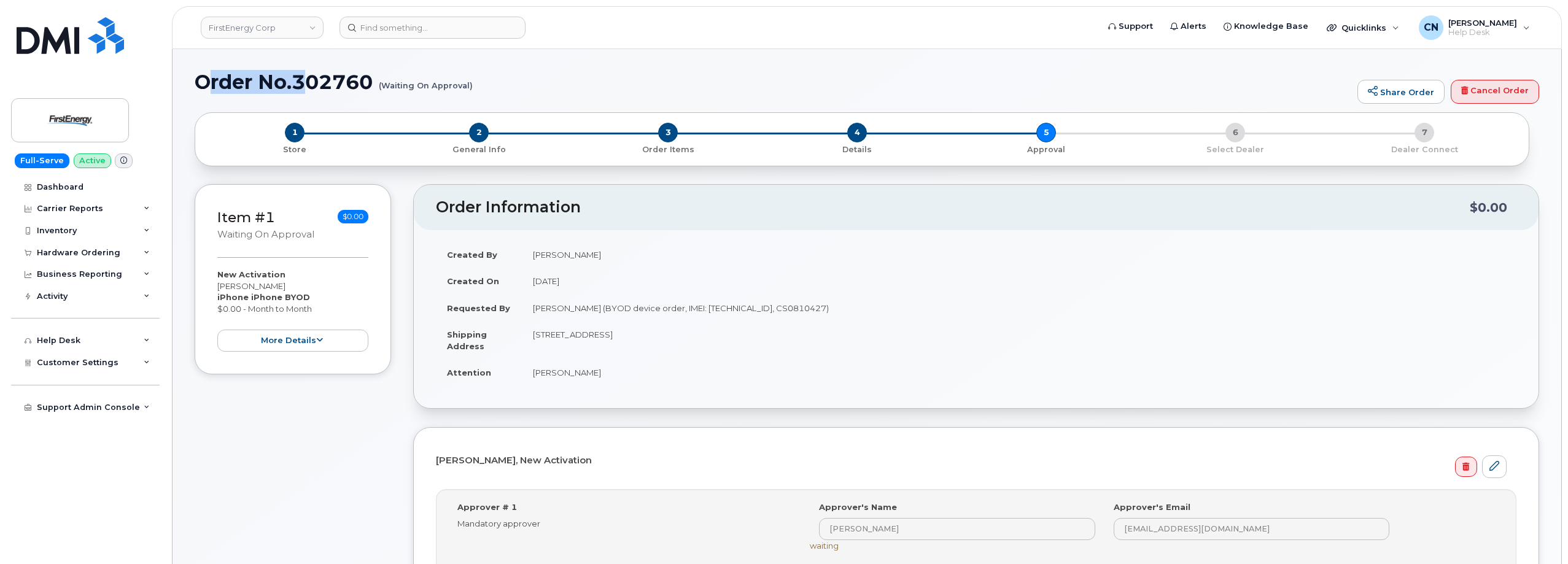
click at [300, 85] on h1 "Order No.302760 (Waiting On Approval)" at bounding box center [773, 81] width 1156 height 21
click at [233, 95] on div "Order No.302760 (Waiting On Approval) Share Order Cancel Order" at bounding box center [867, 92] width 1344 height 41
drag, startPoint x: 202, startPoint y: 81, endPoint x: 471, endPoint y: 87, distance: 269.1
click at [471, 87] on h1 "Order No.302760 (Waiting On Approval)" at bounding box center [773, 81] width 1156 height 21
copy h1 "Order No.302760 (Waiting On Approval)"
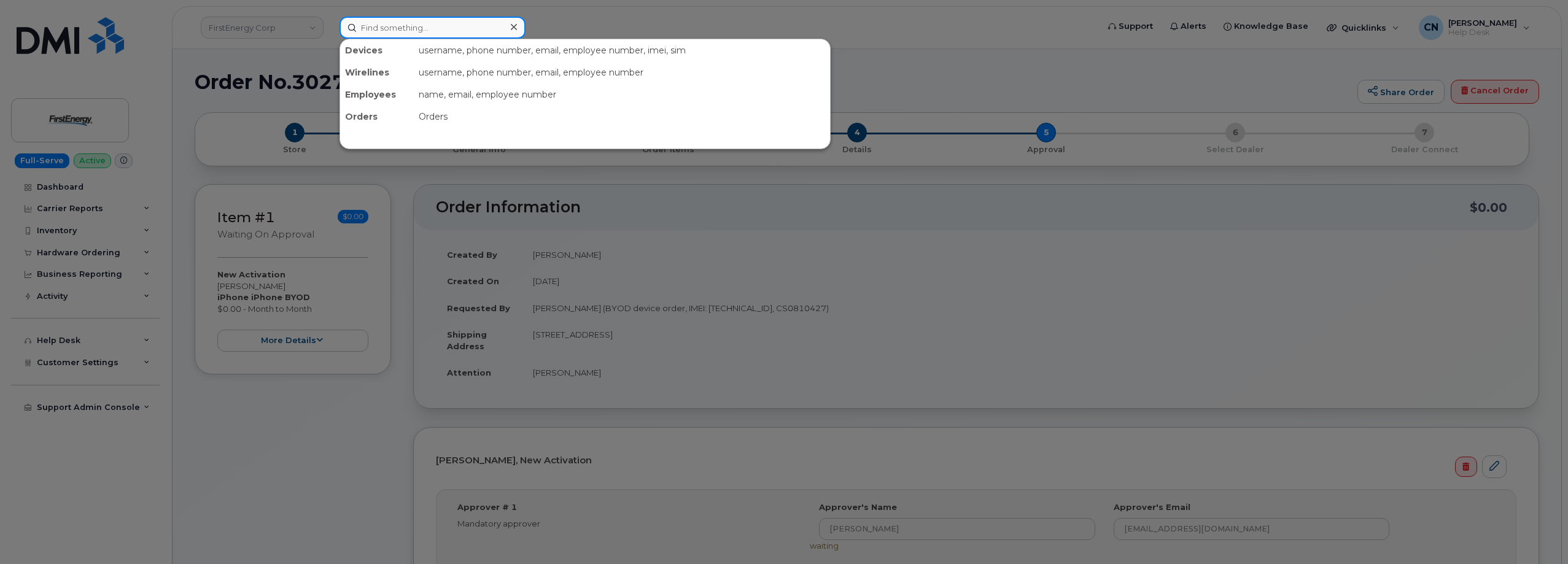
click at [440, 23] on input at bounding box center [432, 28] width 186 height 22
paste input "9192527045"
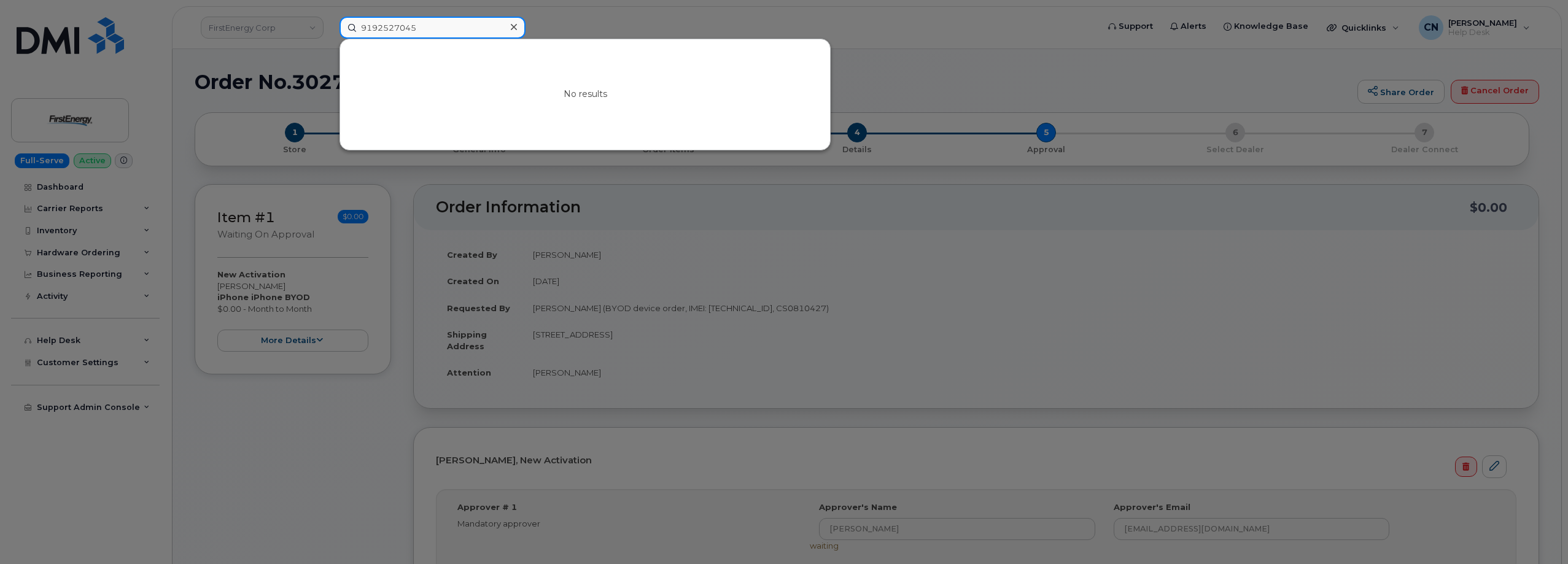
drag, startPoint x: 435, startPoint y: 32, endPoint x: 215, endPoint y: 36, distance: 220.0
click at [330, 35] on div "9192527045 No results" at bounding box center [714, 28] width 769 height 22
paste input "7607826"
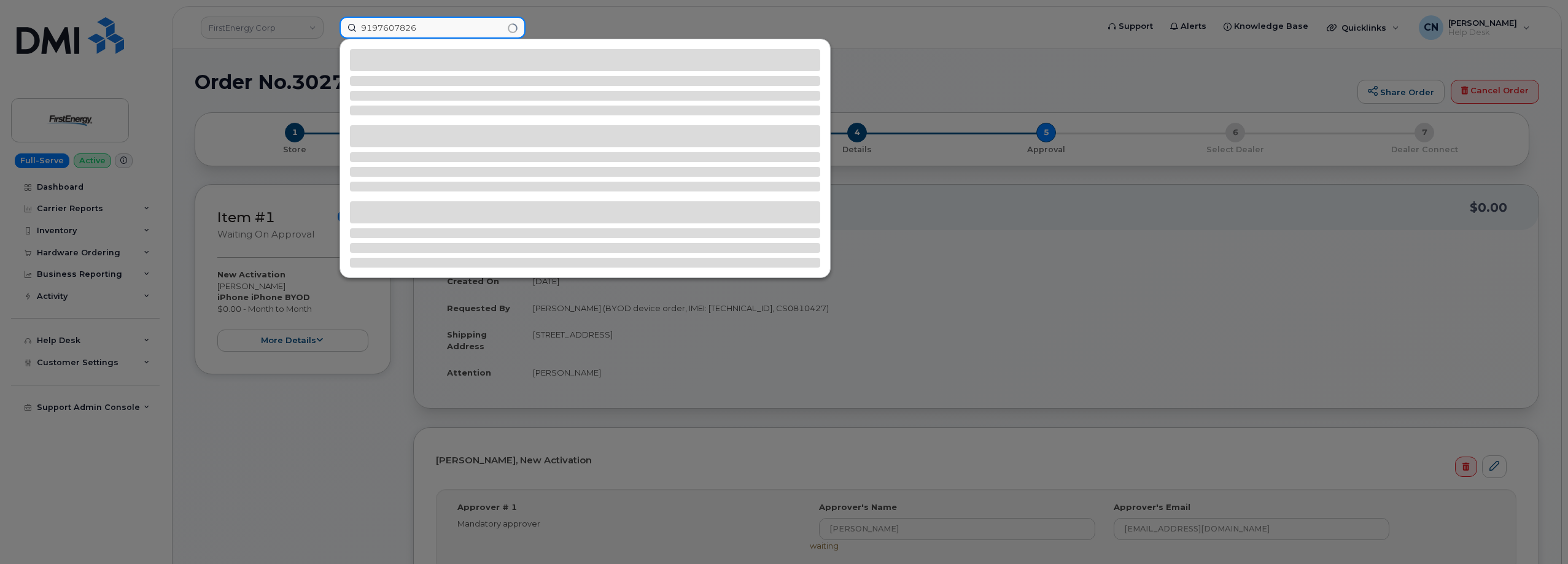
type input "9197607826"
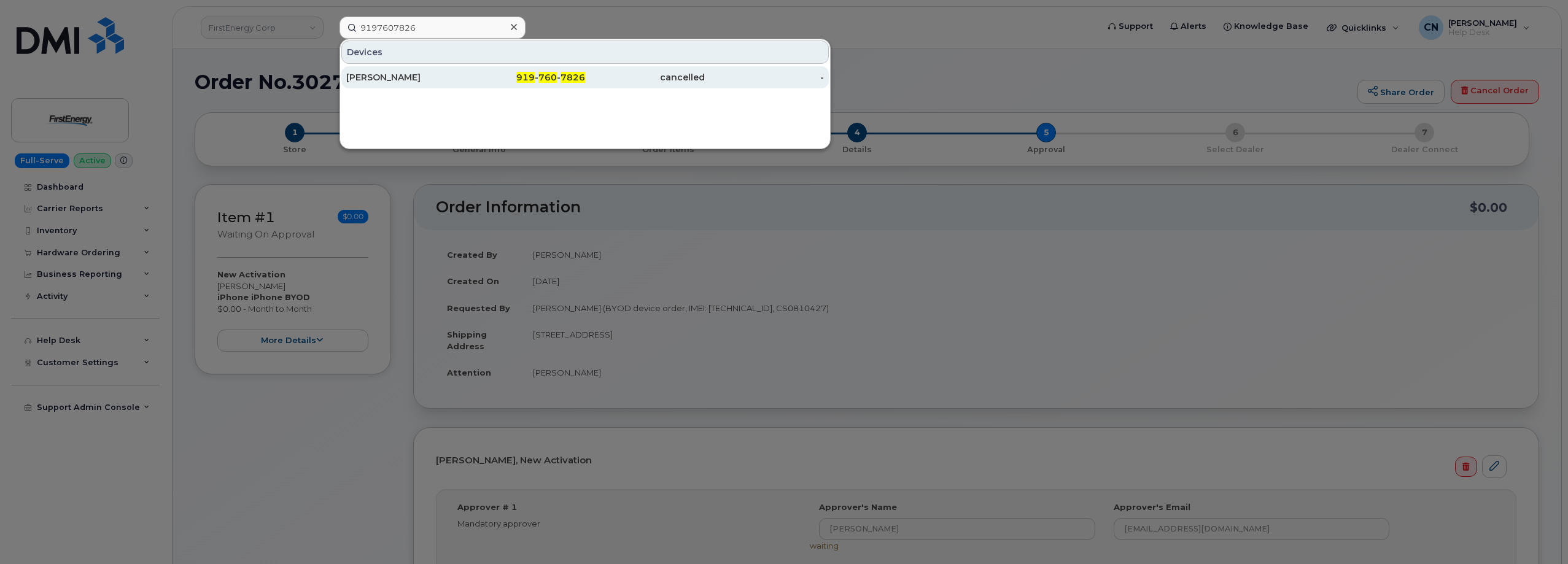
click at [410, 70] on div "[PERSON_NAME]" at bounding box center [406, 78] width 119 height 22
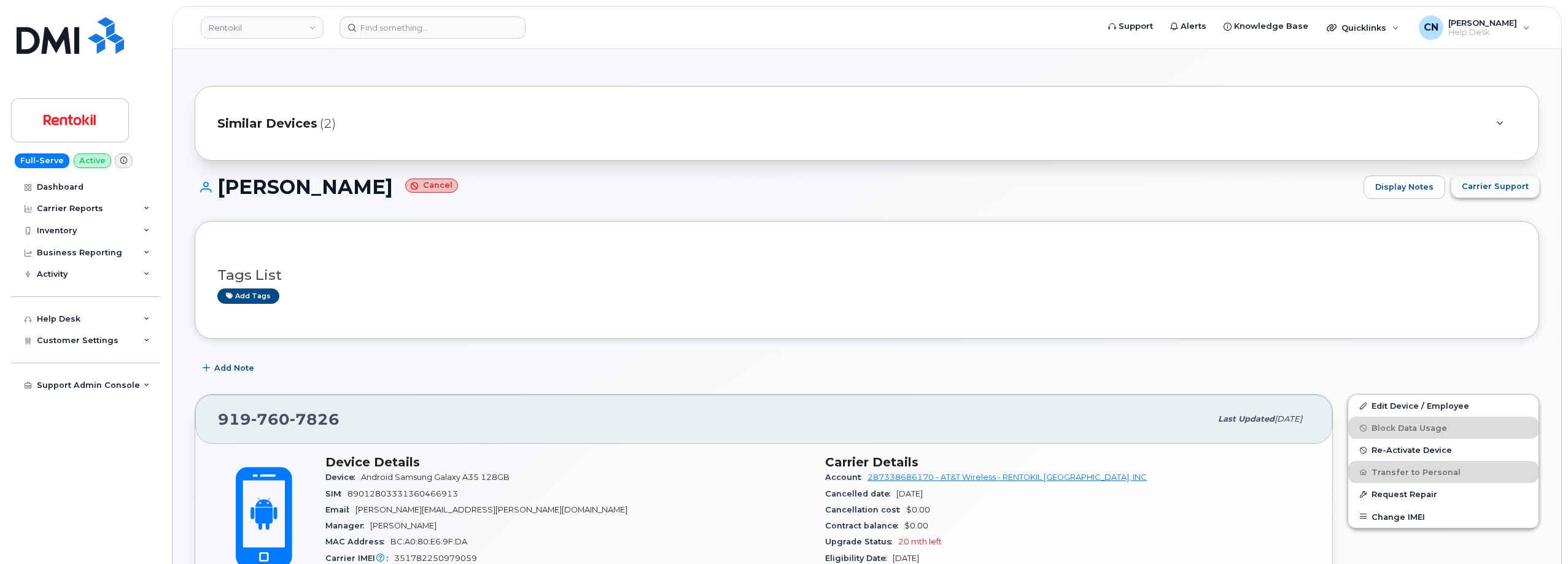
click at [1474, 191] on span "Carrier Support" at bounding box center [1494, 186] width 67 height 12
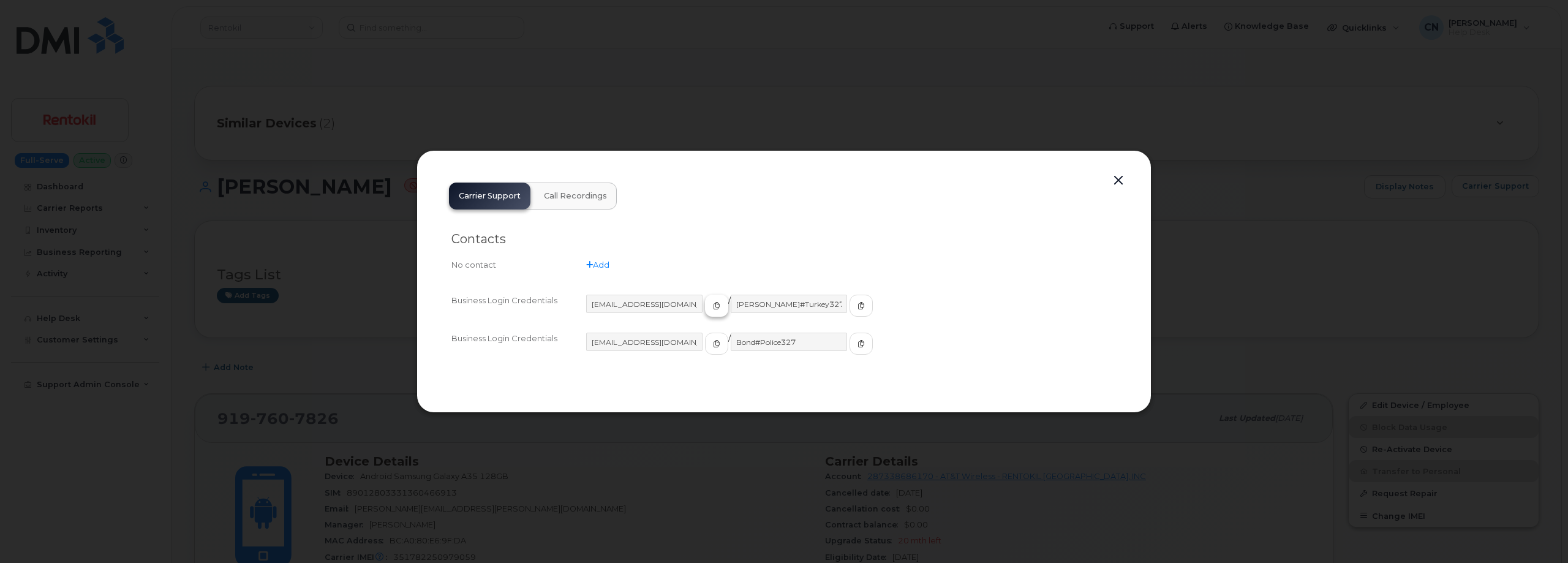
click at [705, 309] on button "button" at bounding box center [716, 306] width 23 height 22
click at [855, 302] on span "button" at bounding box center [861, 306] width 11 height 11
click at [1119, 175] on button "button" at bounding box center [1118, 181] width 18 height 17
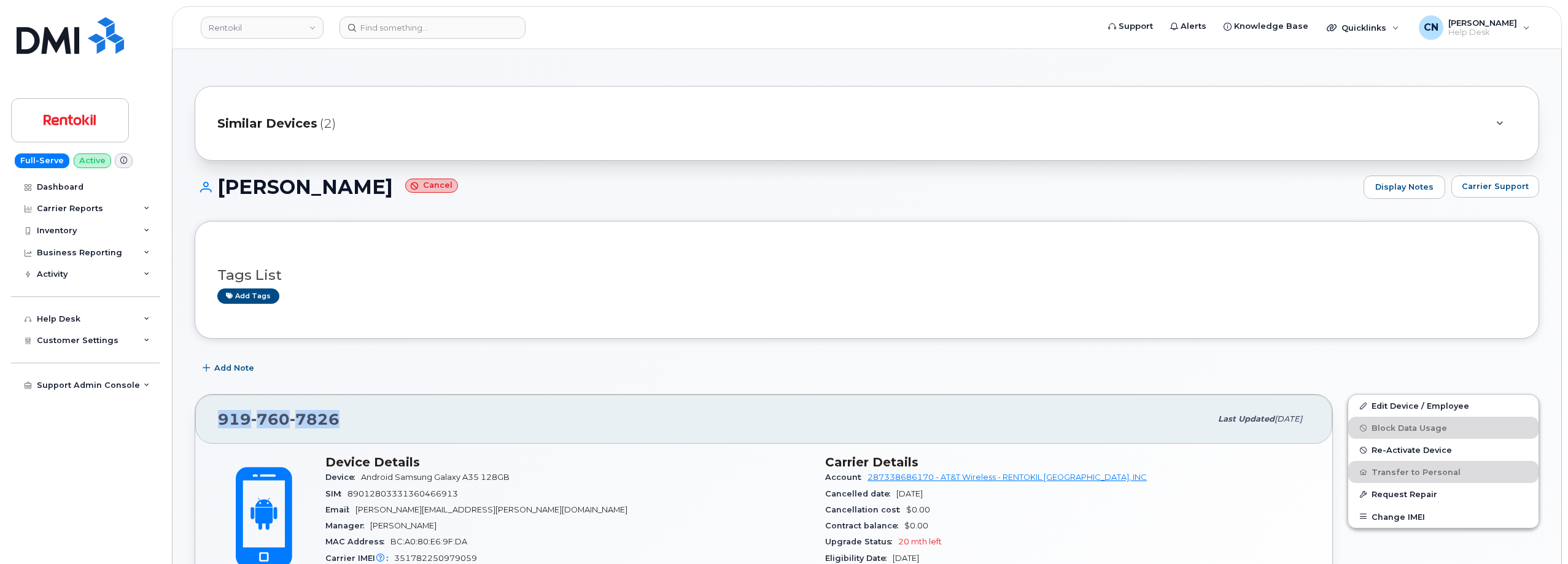
drag, startPoint x: 356, startPoint y: 404, endPoint x: 215, endPoint y: 405, distance: 141.0
click at [215, 405] on div "919 760 7826 Last updated Oct 05, 2025" at bounding box center [764, 419] width 1137 height 49
copy span "919 760 7826"
